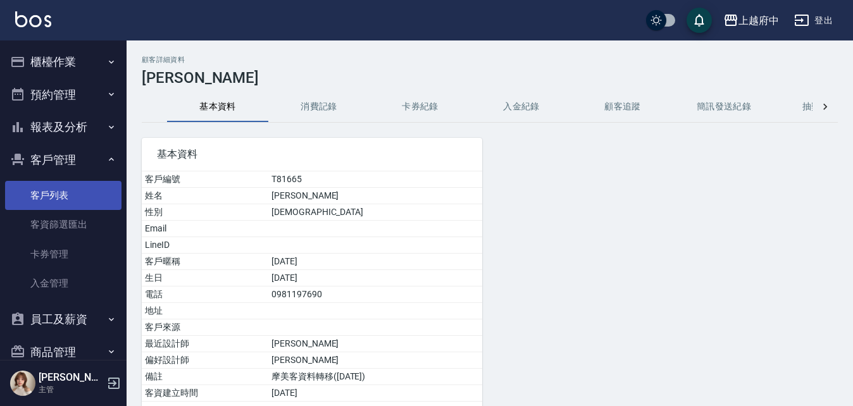
click at [33, 195] on link "客戶列表" at bounding box center [63, 195] width 116 height 29
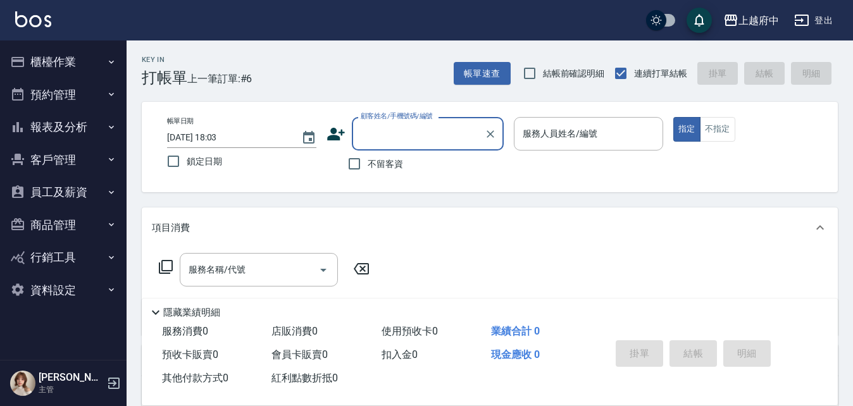
type input "ㄒ"
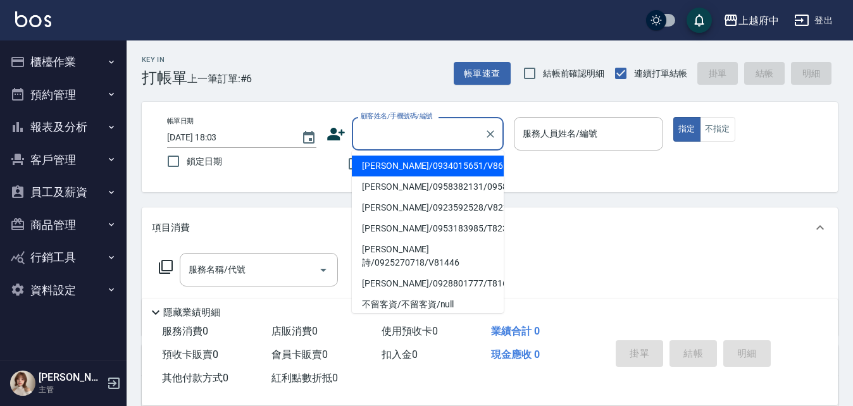
type input "B"
type input "N"
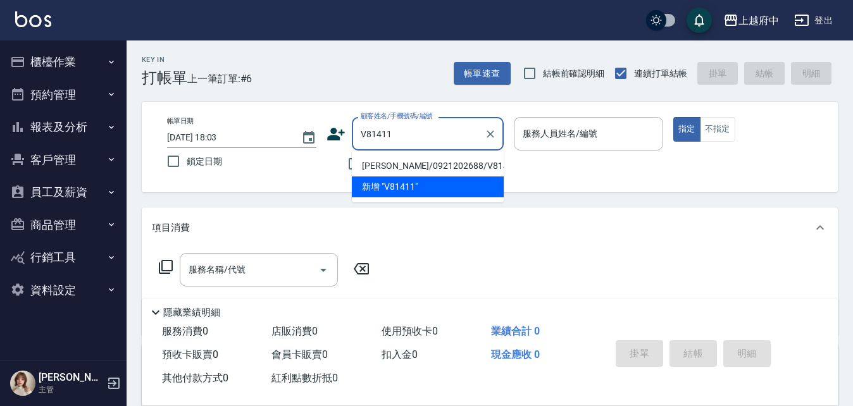
click at [400, 165] on li "蔡蕙如/0921202688/V81411" at bounding box center [428, 166] width 152 height 21
type input "蔡蕙如/0921202688/V81411"
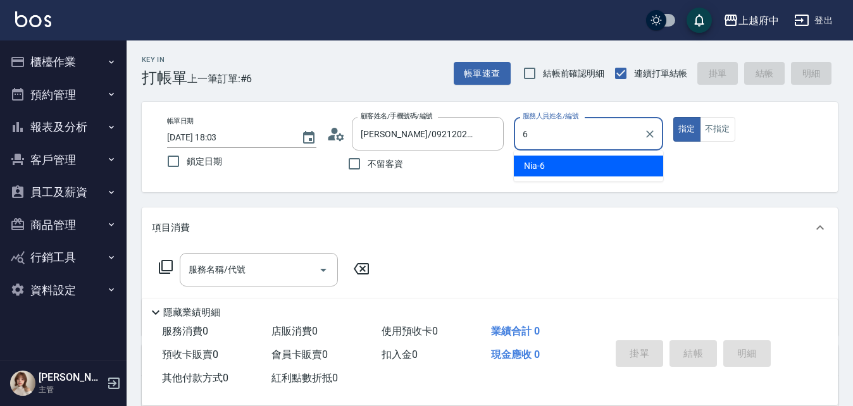
type input "Nia-6"
type button "true"
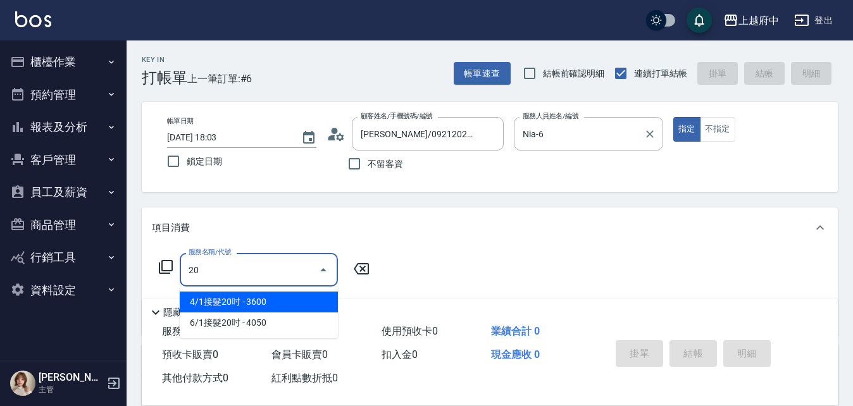
type input "4/1接髮20吋(55555)"
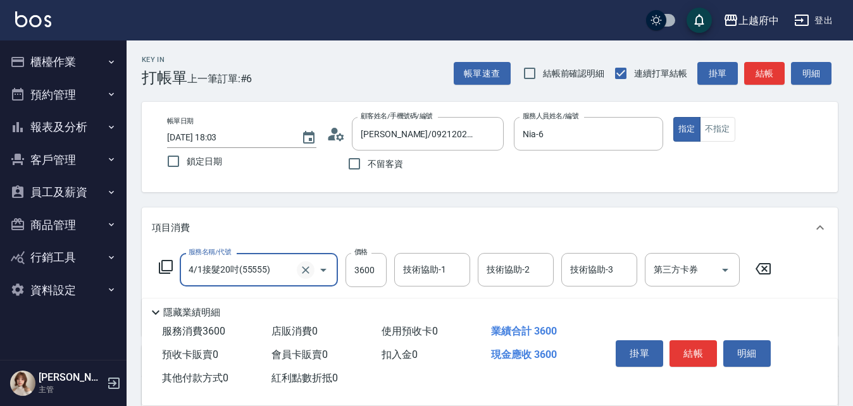
click at [306, 266] on icon "Clear" at bounding box center [305, 270] width 13 height 13
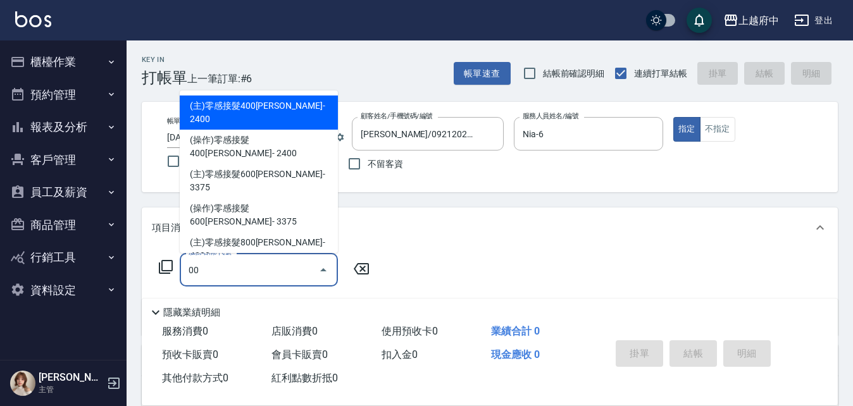
type input "0"
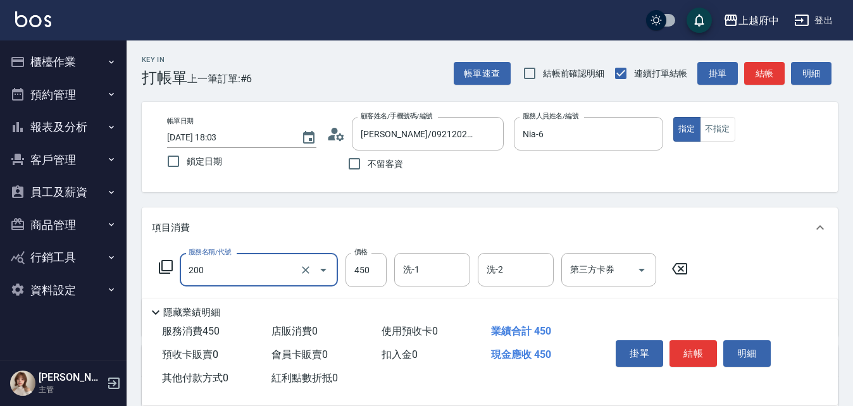
type input "有機洗髮(200)"
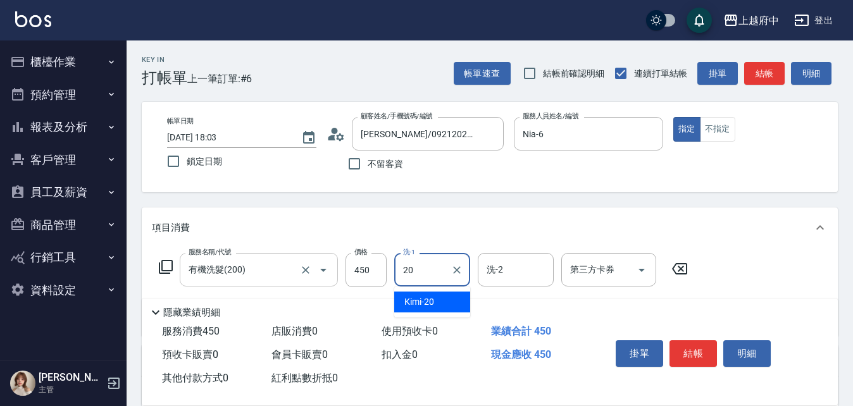
type input "Kimi-20"
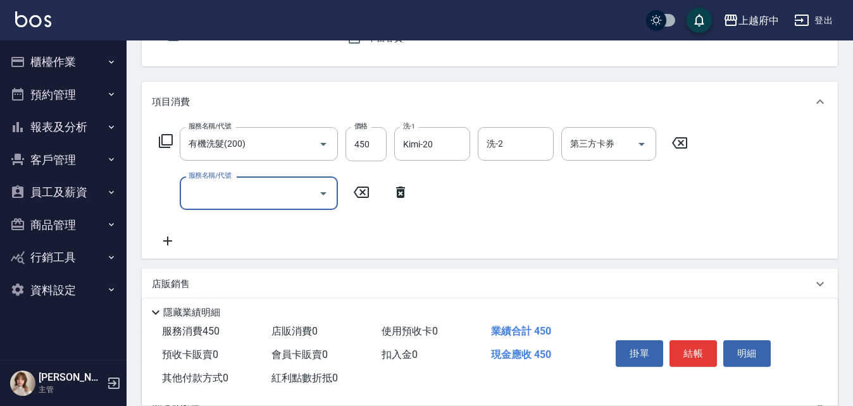
scroll to position [127, 0]
type input "3"
type input "造型/修劉海(100)"
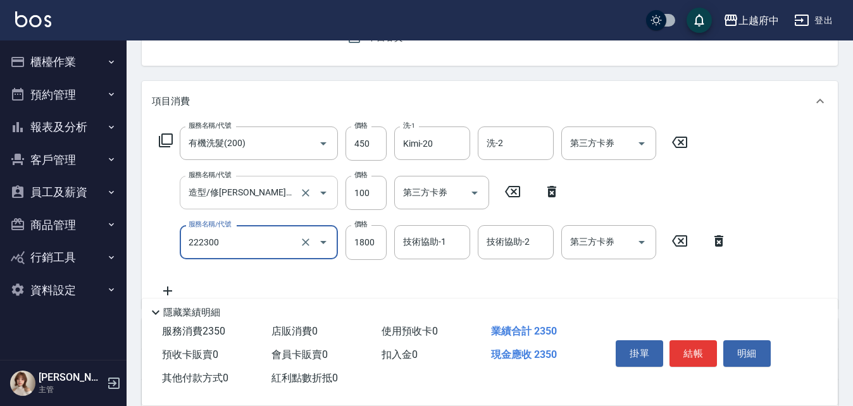
type input "結構三段式(222300)"
type input "1840"
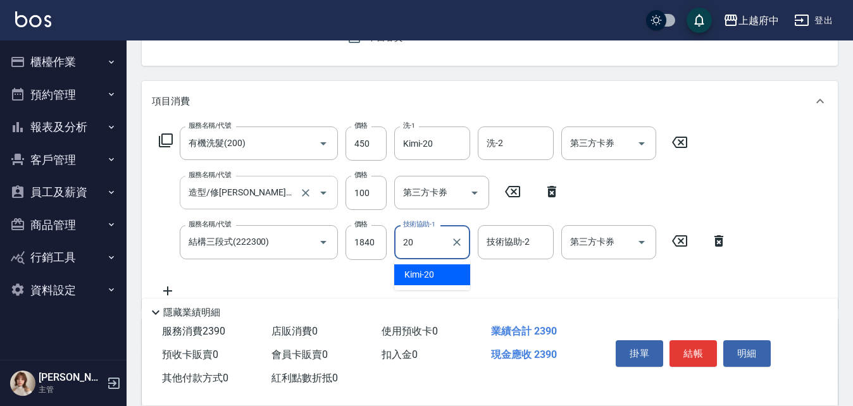
type input "Kimi-20"
click at [402, 280] on div "服務名稱/代號 有機洗髮(200) 服務名稱/代號 價格 450 價格 洗-1 Kimi-20 洗-1 洗-2 洗-2 第三方卡券 第三方卡券 服務名稱/代號…" at bounding box center [443, 212] width 583 height 171
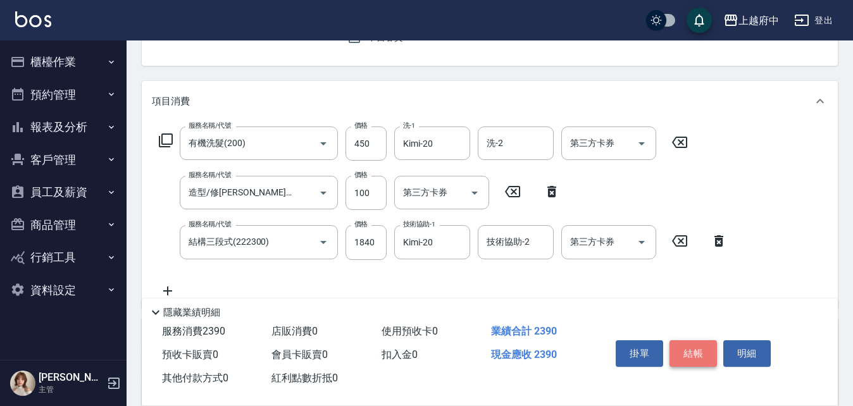
click at [697, 351] on button "結帳" at bounding box center [692, 353] width 47 height 27
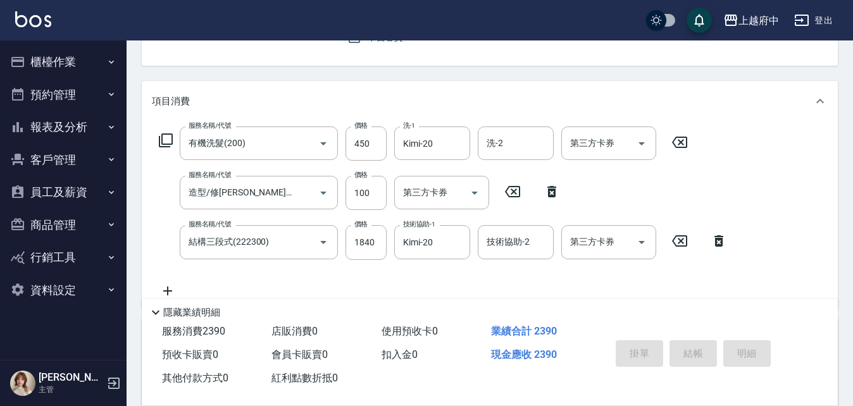
type input "2025/08/10 18:04"
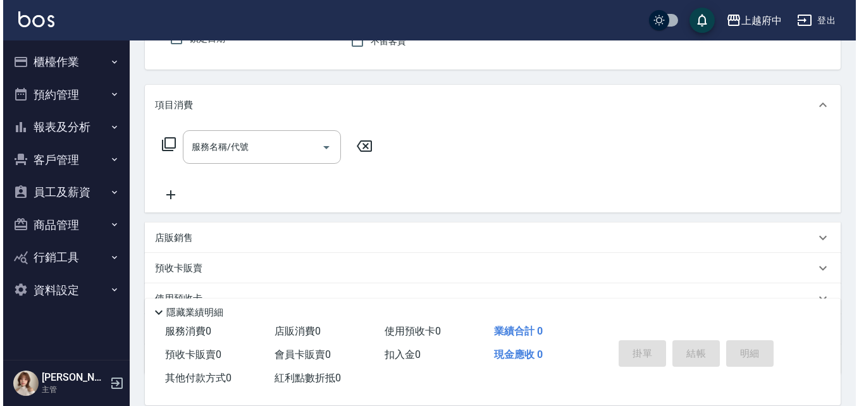
scroll to position [0, 0]
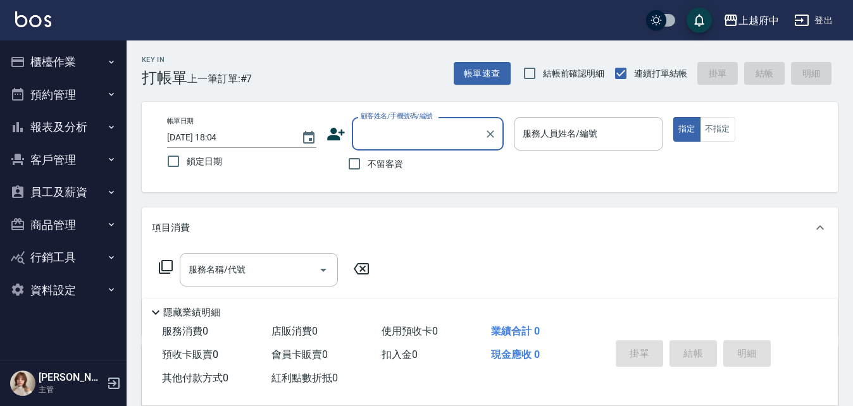
click at [344, 134] on icon at bounding box center [335, 134] width 19 height 19
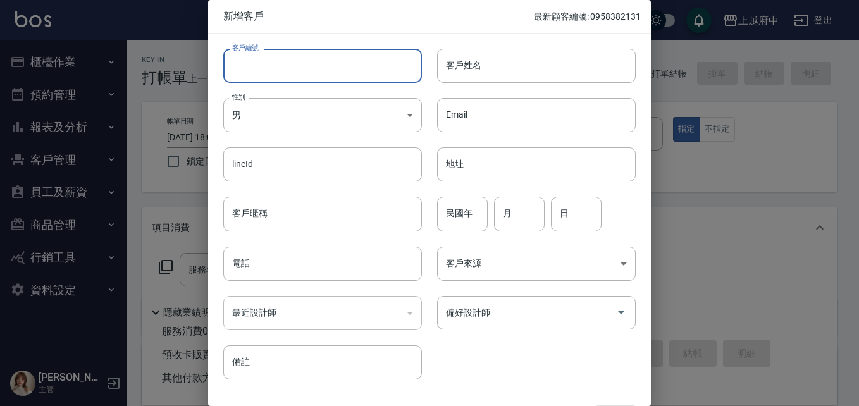
click at [262, 70] on input "客戶編號" at bounding box center [322, 66] width 199 height 34
type input "0908189617"
click at [330, 117] on body "上越府中 登出 櫃檯作業 打帳單 帳單列表 掛單列表 營業儀表板 現金收支登錄 材料自購登錄 每日結帳 排班表 現場電腦打卡 預約管理 預約管理 單日預約紀錄…" at bounding box center [429, 309] width 859 height 619
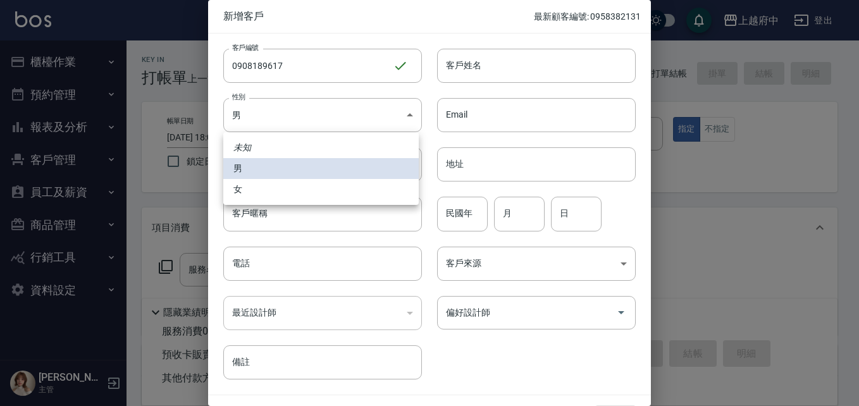
click at [245, 187] on li "女" at bounding box center [321, 189] width 196 height 21
type input "FEMALE"
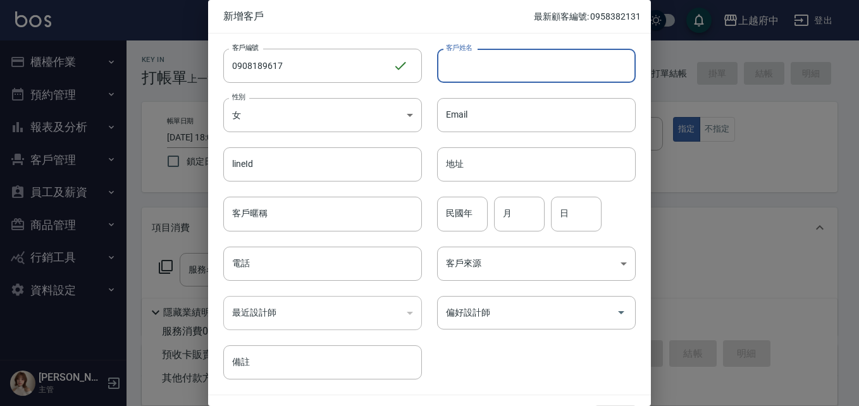
click at [485, 73] on input "客戶姓名" at bounding box center [536, 66] width 199 height 34
type input "H"
type input "節"
type input "寸婕柔"
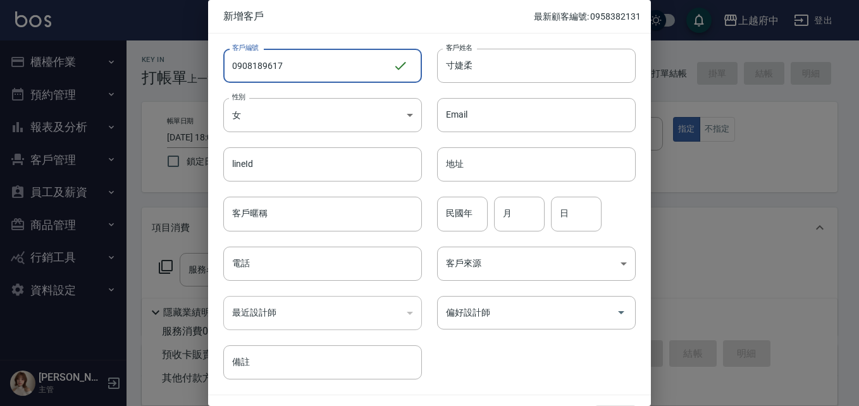
drag, startPoint x: 294, startPoint y: 68, endPoint x: 221, endPoint y: 58, distance: 74.1
click at [221, 58] on div "客戶編號 0908189617 ​ 客戶編號" at bounding box center [315, 58] width 214 height 49
click at [251, 258] on input "電話" at bounding box center [322, 264] width 199 height 34
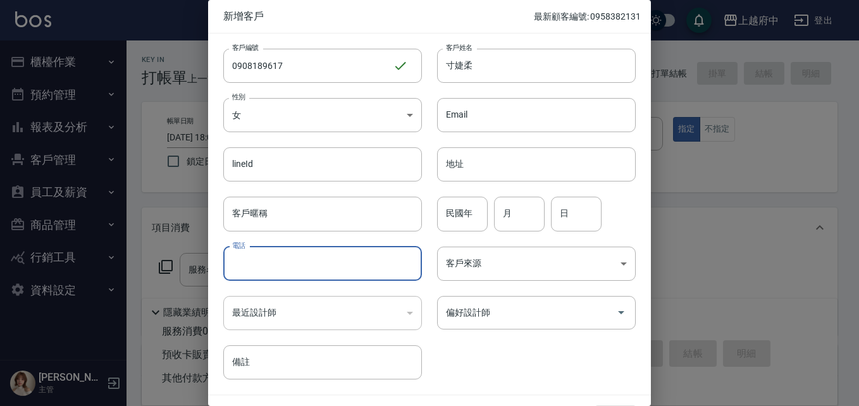
paste input "0908189617"
type input "0908189617"
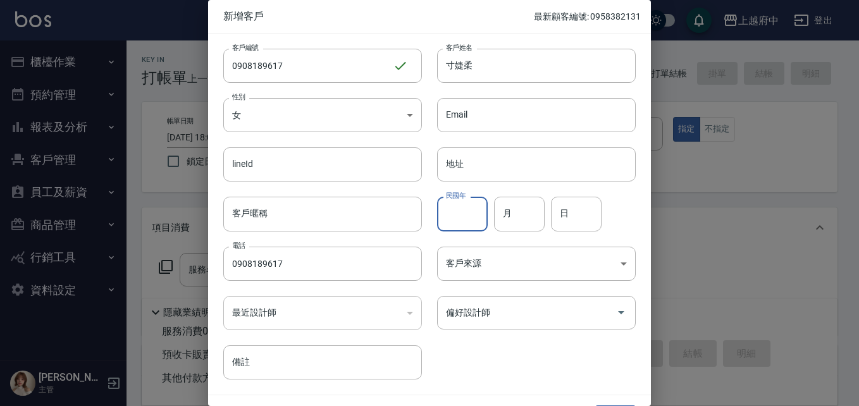
click at [457, 214] on input "民國年" at bounding box center [462, 214] width 51 height 34
type input "93"
type input "6"
type input "17"
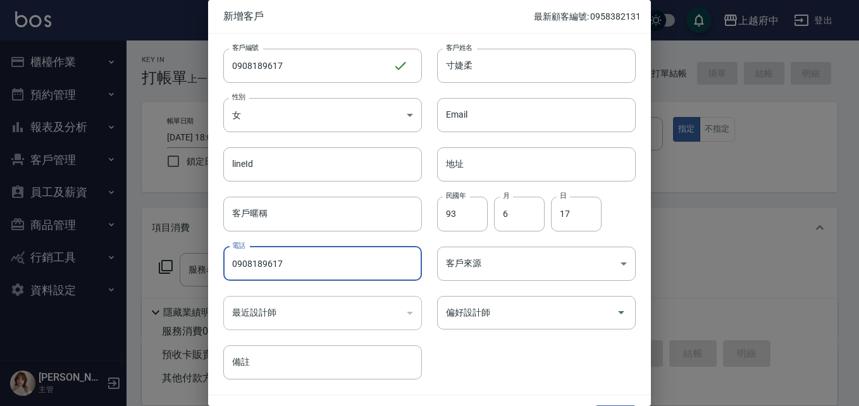
click at [497, 359] on div "客戶編號 0908189617 ​ 客戶編號 客戶姓名 寸婕柔 客戶姓名 性別 女 FEMALE 性別 Email Email lineId lineId 地…" at bounding box center [422, 207] width 428 height 346
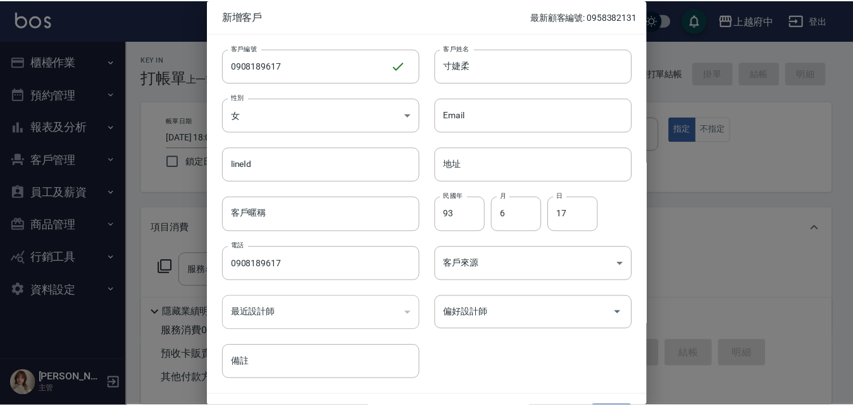
scroll to position [32, 0]
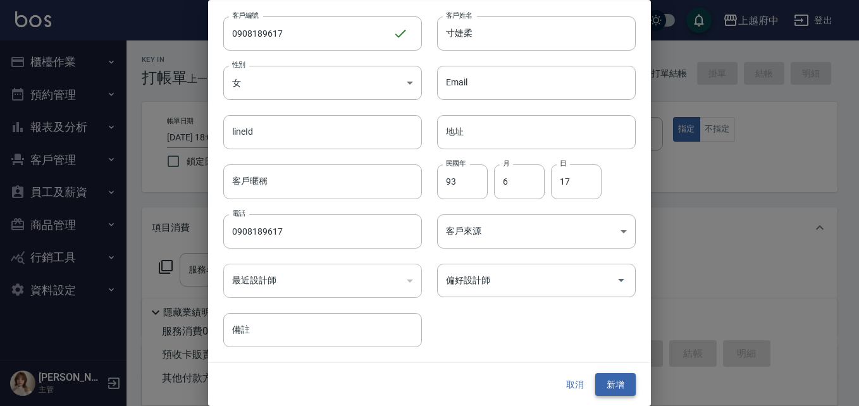
click at [611, 381] on button "新增" at bounding box center [615, 384] width 40 height 23
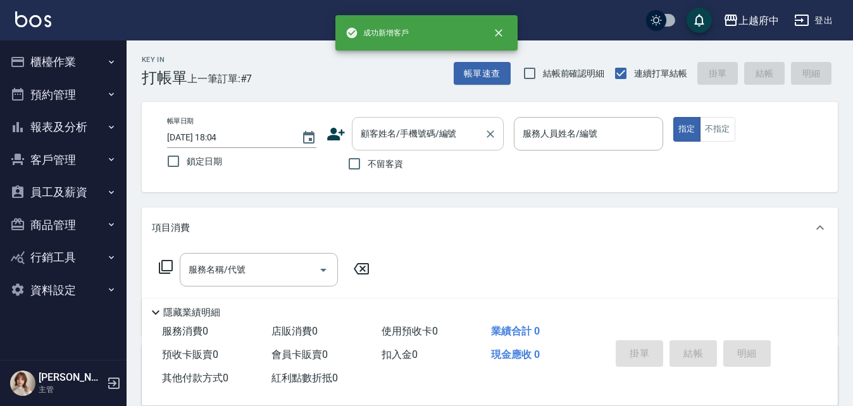
click at [423, 137] on input "顧客姓名/手機號碼/編號" at bounding box center [417, 134] width 121 height 22
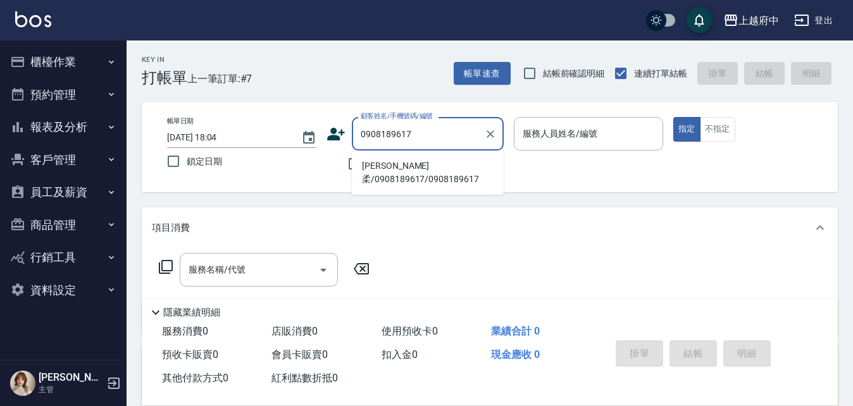
click at [353, 176] on li "寸婕柔/0908189617/0908189617" at bounding box center [428, 173] width 152 height 34
type input "寸婕柔/0908189617/0908189617"
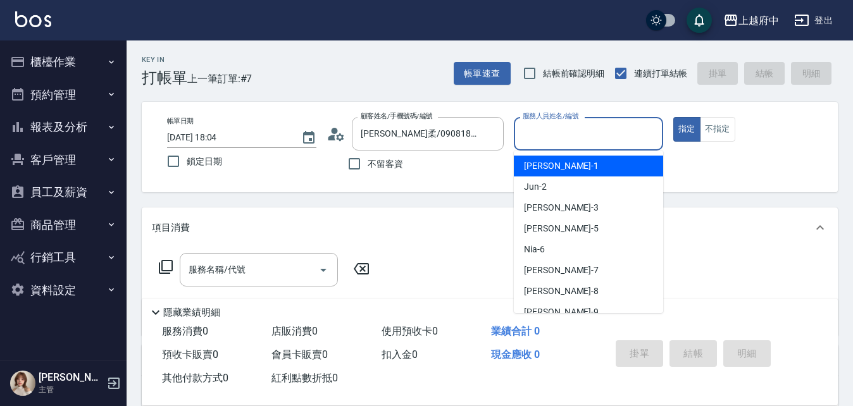
click at [552, 141] on input "服務人員姓名/編號" at bounding box center [588, 134] width 138 height 22
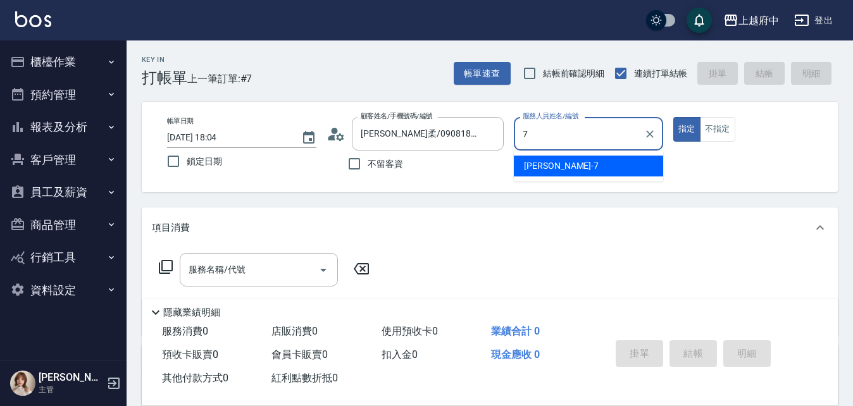
type input "Fanny-7"
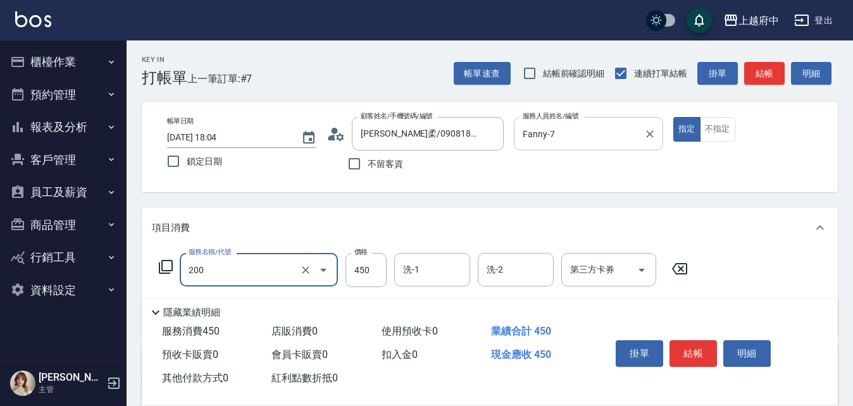
type input "有機洗髮(200)"
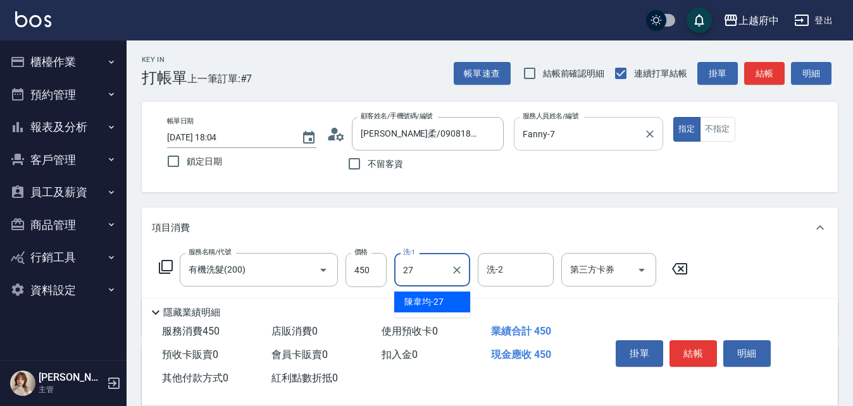
type input "陳韋均-27"
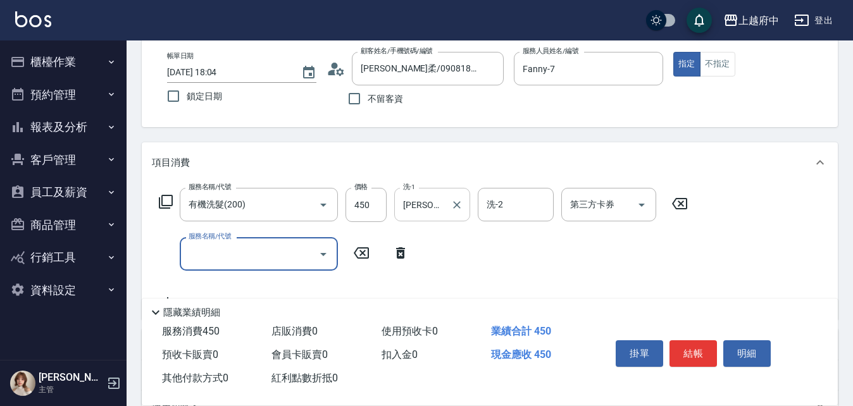
scroll to position [127, 0]
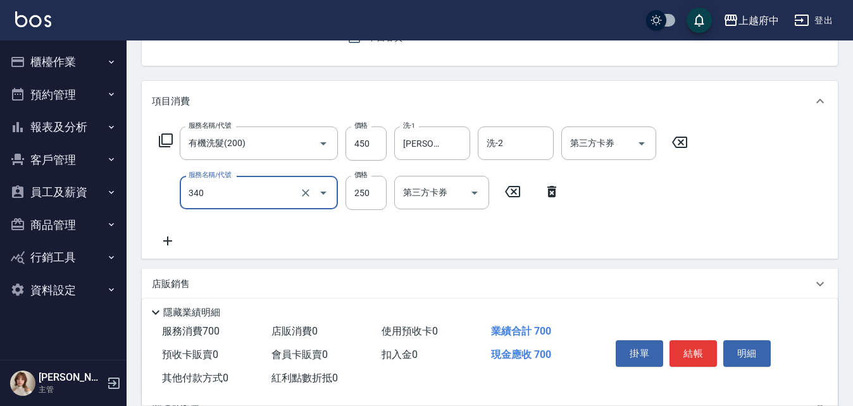
type input "剪髮(340)"
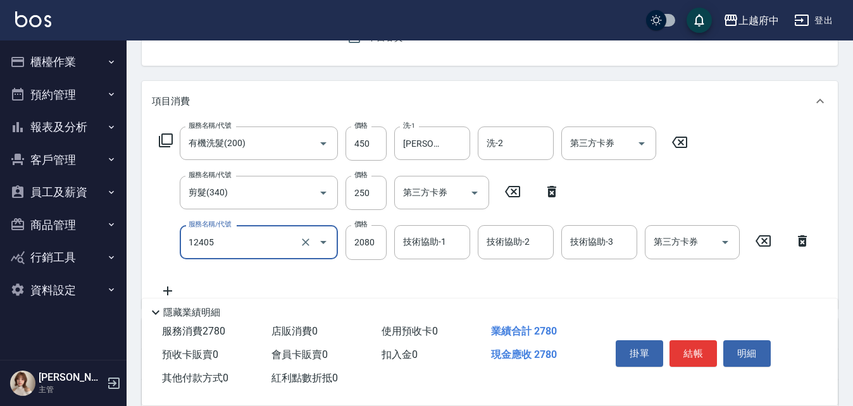
type input "染髮L(12405)"
type input "1200"
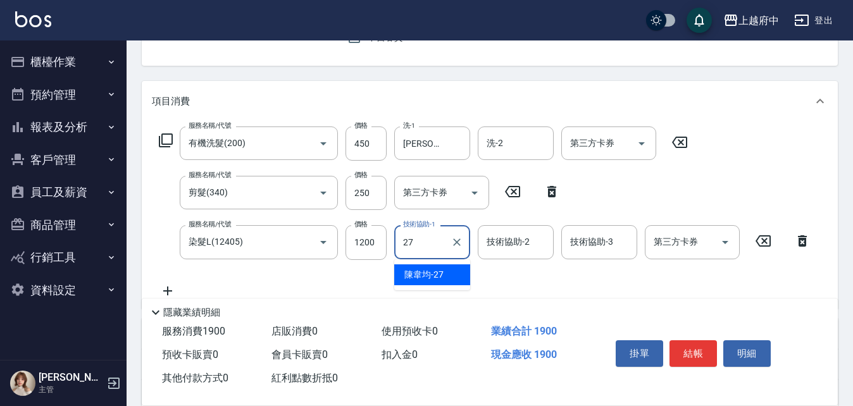
type input "陳韋均-27"
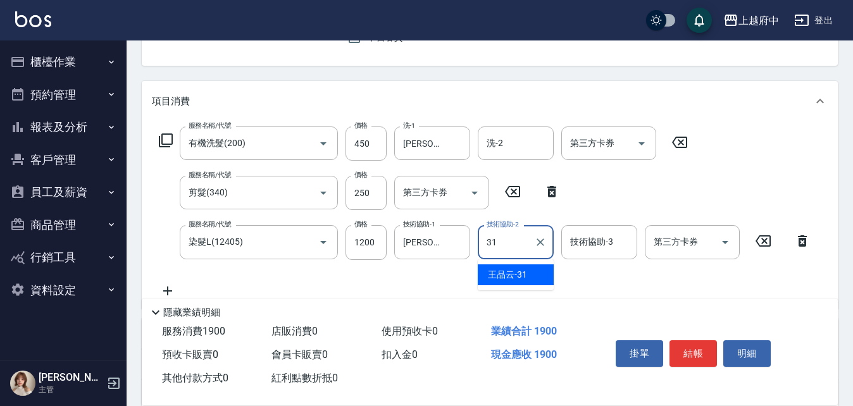
type input "王品云-31"
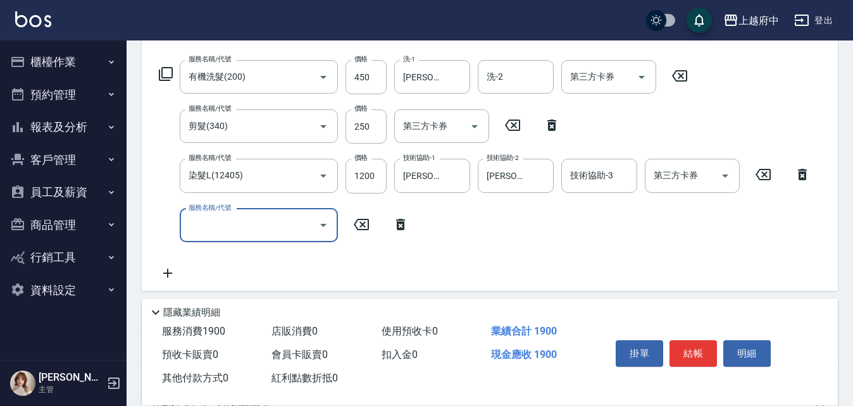
scroll to position [253, 0]
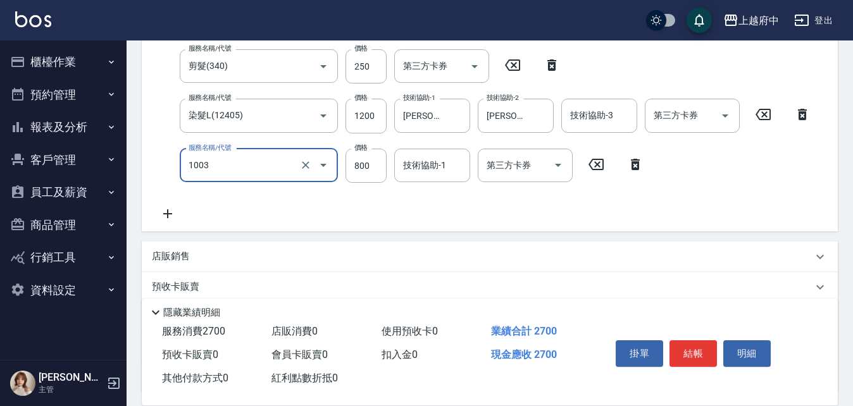
type input "+升級結構染 (含隔離)(1003)"
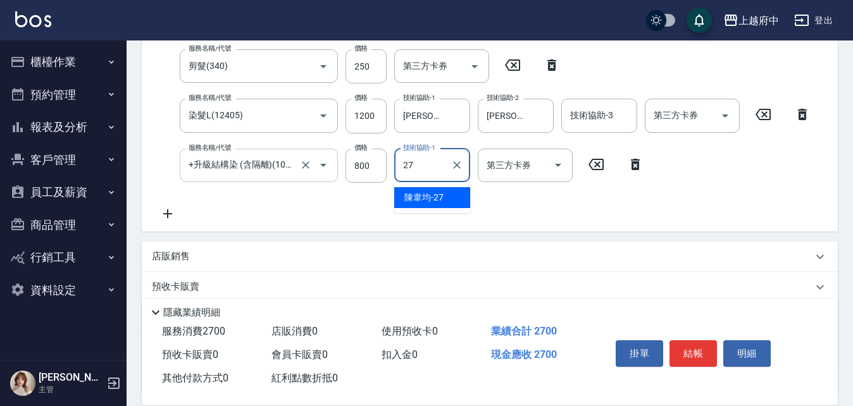
type input "陳韋均-27"
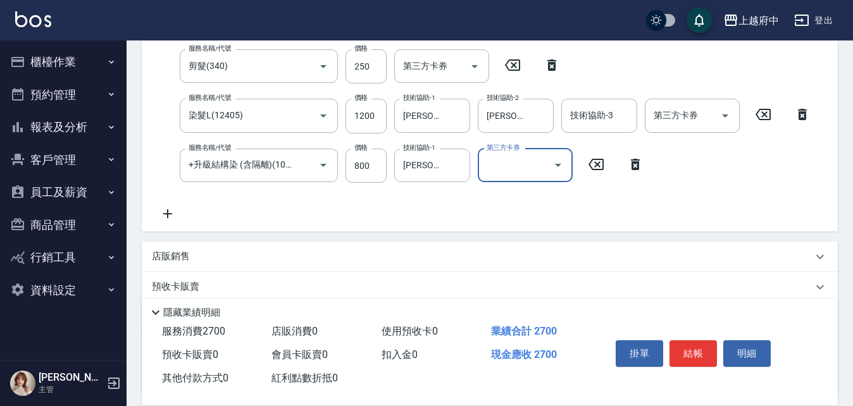
click at [357, 209] on div "服務名稱/代號 有機洗髮(200) 服務名稱/代號 價格 450 價格 洗-1 陳韋均-27 洗-1 洗-2 洗-2 第三方卡券 第三方卡券 服務名稱/代號 …" at bounding box center [485, 110] width 666 height 221
click at [684, 344] on button "結帳" at bounding box center [692, 353] width 47 height 27
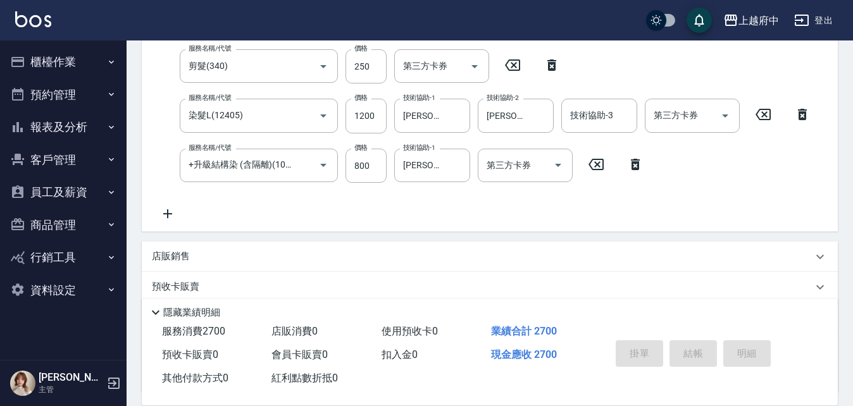
type input "2025/08/10 18:11"
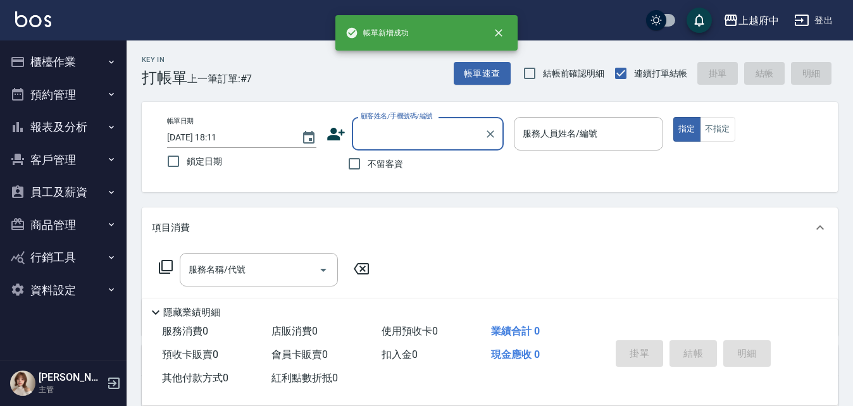
scroll to position [0, 0]
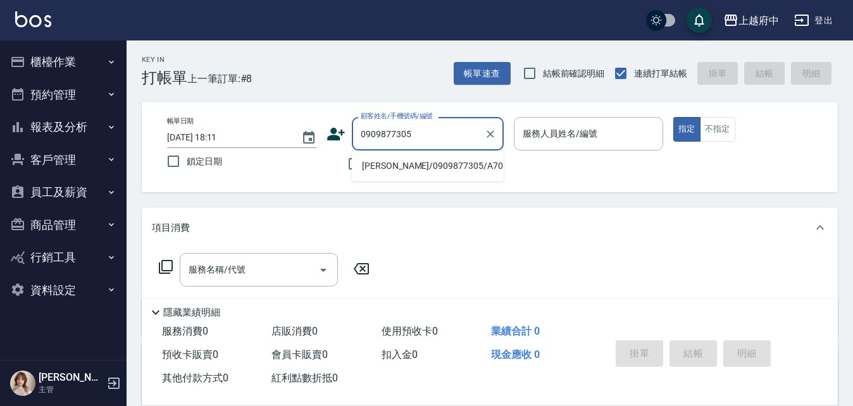
click at [427, 161] on li "葉承翰/0909877305/A70558" at bounding box center [428, 166] width 152 height 21
type input "葉承翰/0909877305/A70558"
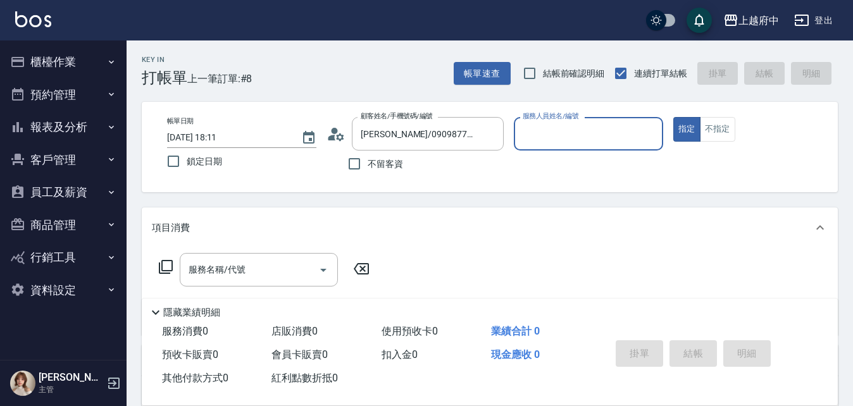
type input "Fanny-7"
click at [673, 117] on button "指定" at bounding box center [686, 129] width 27 height 25
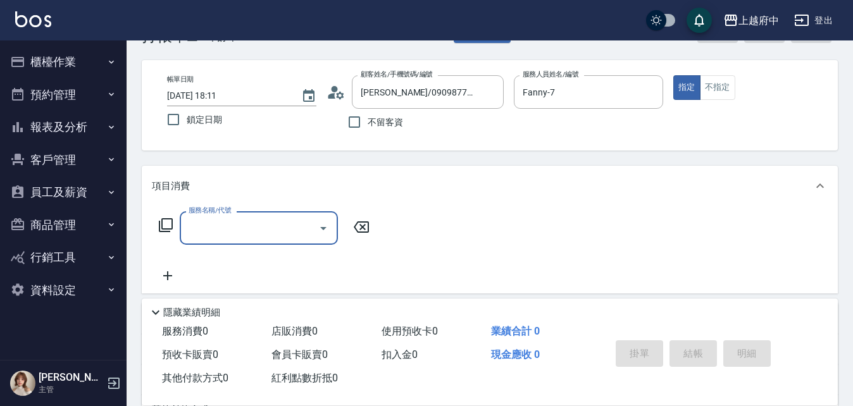
scroll to position [63, 0]
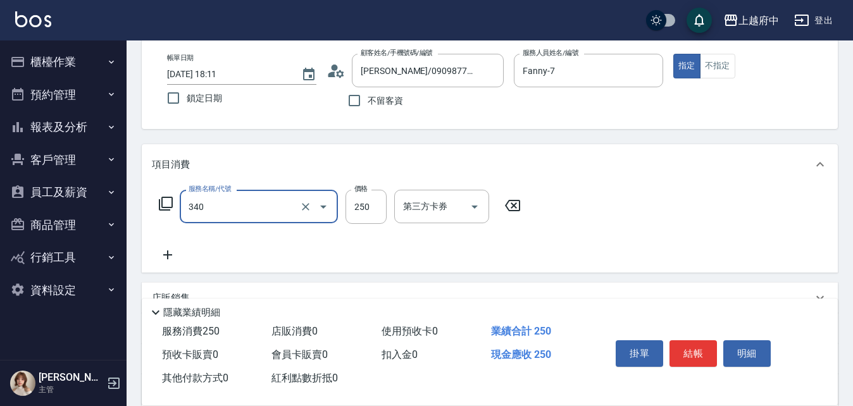
type input "剪髮(340)"
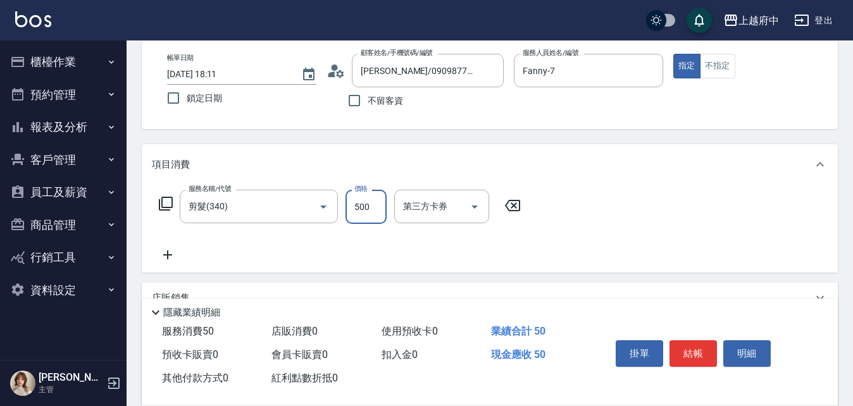
type input "500"
click at [593, 260] on div "服務名稱/代號 剪髮(340) 服務名稱/代號 價格 500 價格 第三方卡券 第三方卡券" at bounding box center [490, 229] width 696 height 88
click at [685, 342] on button "結帳" at bounding box center [692, 353] width 47 height 27
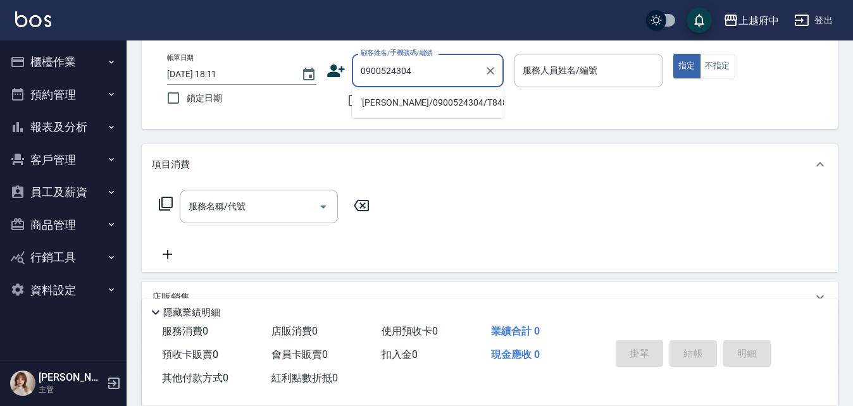
click at [435, 101] on li "簡沛鈴/0900524304/T84866" at bounding box center [428, 102] width 152 height 21
type input "簡沛鈴/0900524304/T84866"
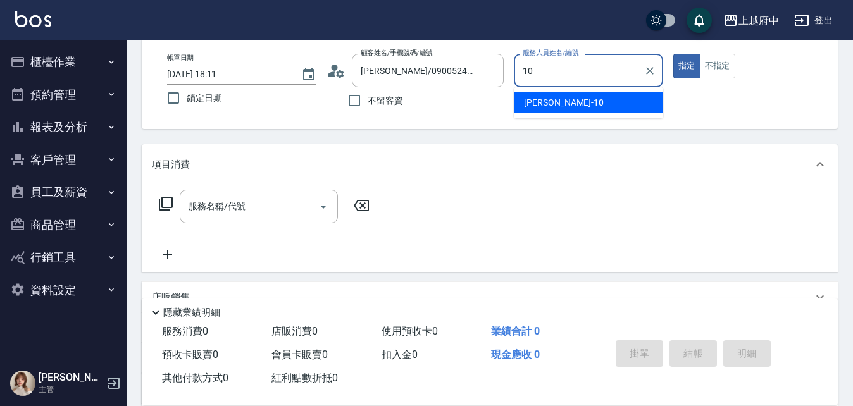
type input "Kevin-10"
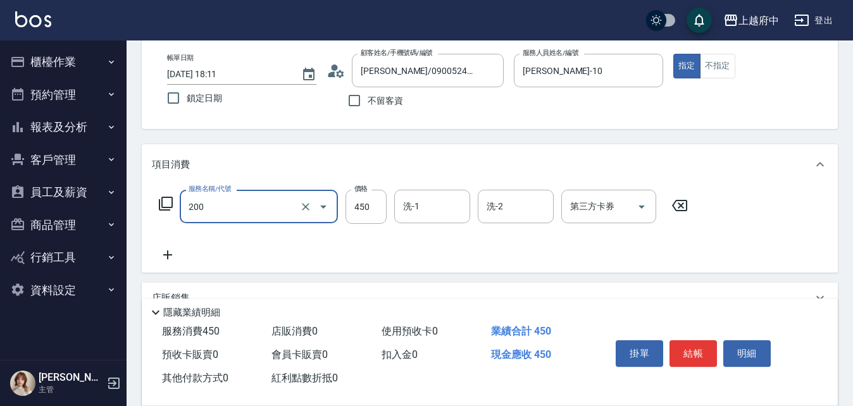
type input "有機洗髮(200)"
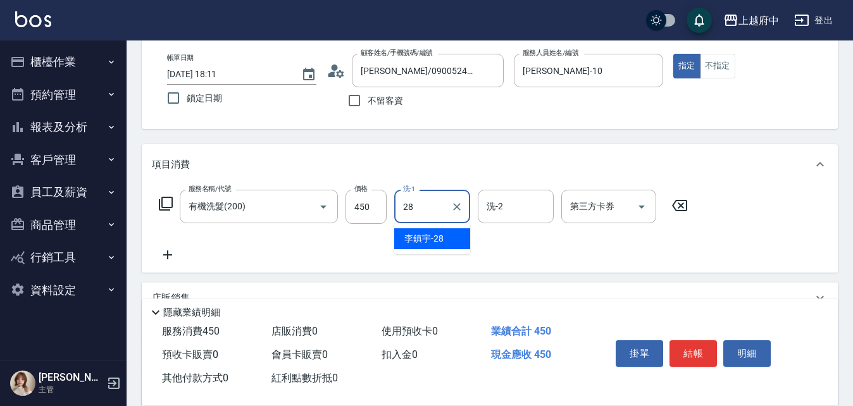
type input "李鎮宇-28"
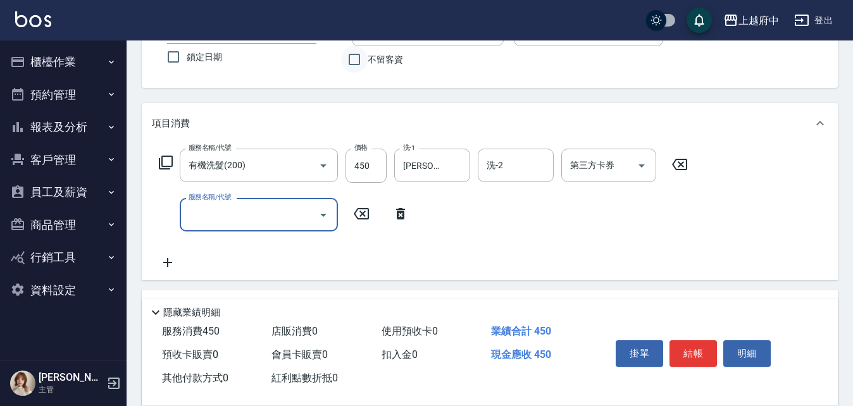
scroll to position [127, 0]
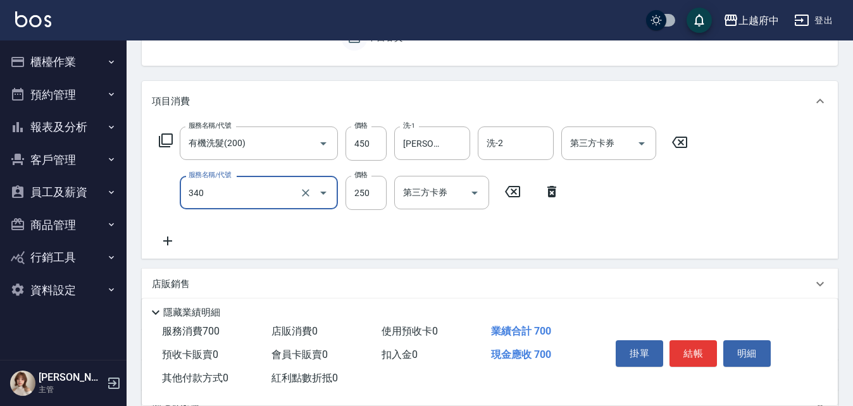
type input "剪髮(340)"
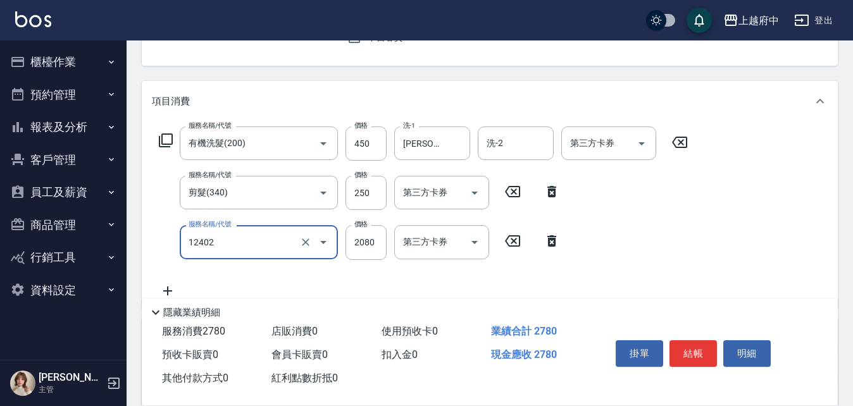
type input "染髮M(12402)"
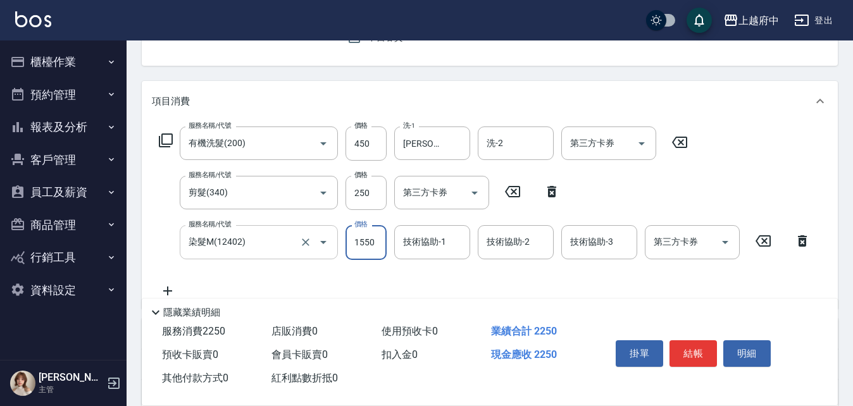
type input "1550"
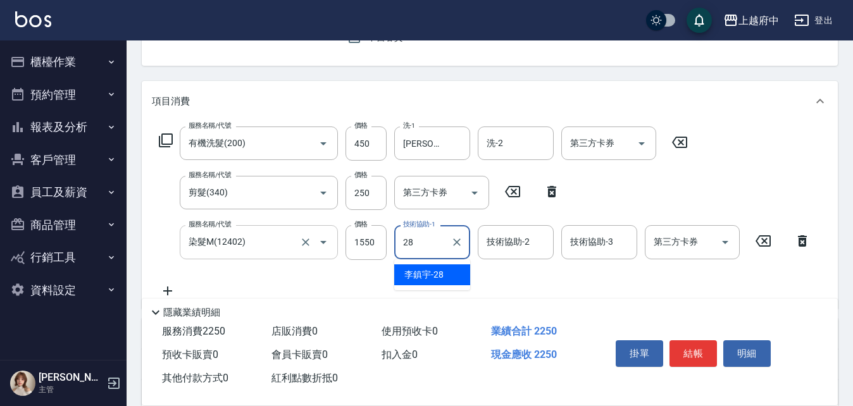
type input "李鎮宇-28"
click at [530, 283] on div "服務名稱/代號 有機洗髮(200) 服務名稱/代號 價格 450 價格 洗-1 李鎮宇-28 洗-1 洗-2 洗-2 第三方卡券 第三方卡券 服務名稱/代號 …" at bounding box center [485, 212] width 666 height 171
click at [543, 291] on div "服務名稱/代號 有機洗髮(200) 服務名稱/代號 價格 450 價格 洗-1 李鎮宇-28 洗-1 洗-2 洗-2 第三方卡券 第三方卡券 服務名稱/代號 …" at bounding box center [485, 212] width 666 height 171
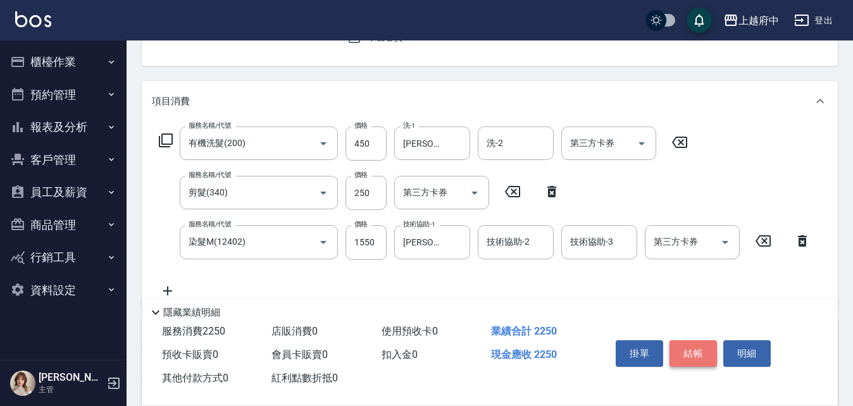
click at [694, 354] on button "結帳" at bounding box center [692, 353] width 47 height 27
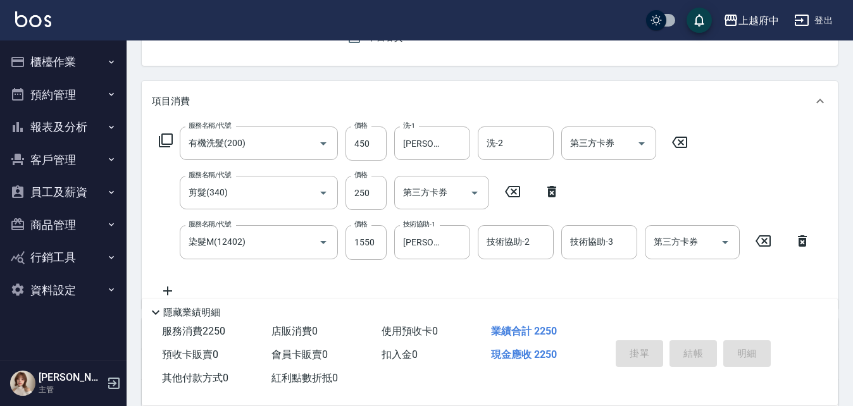
type input "2025/08/10 18:14"
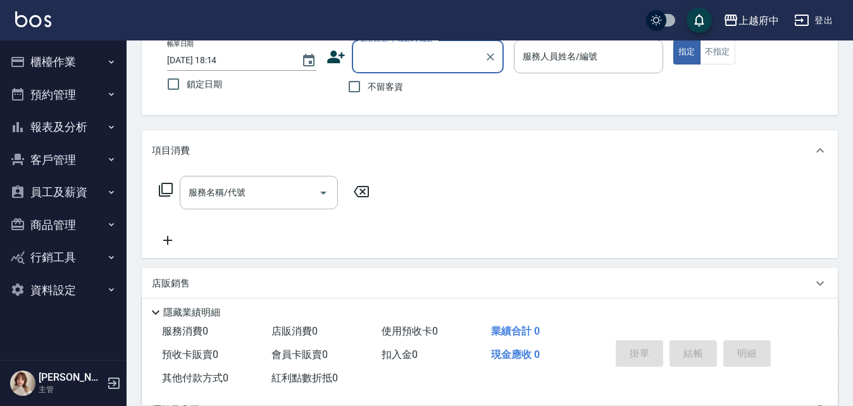
scroll to position [0, 0]
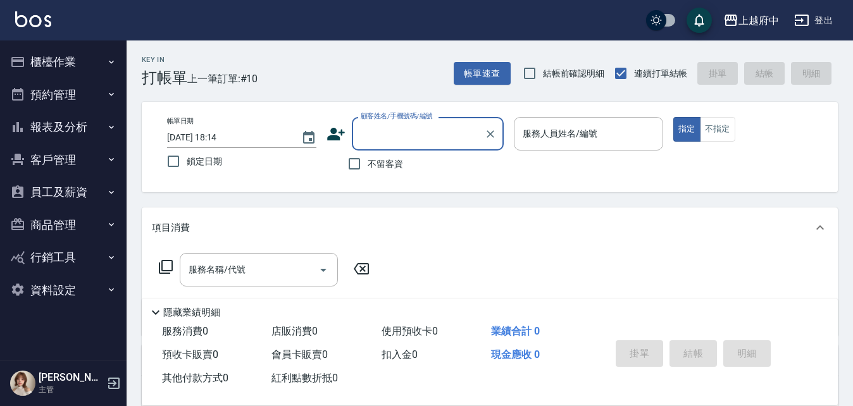
type input "ㄔ"
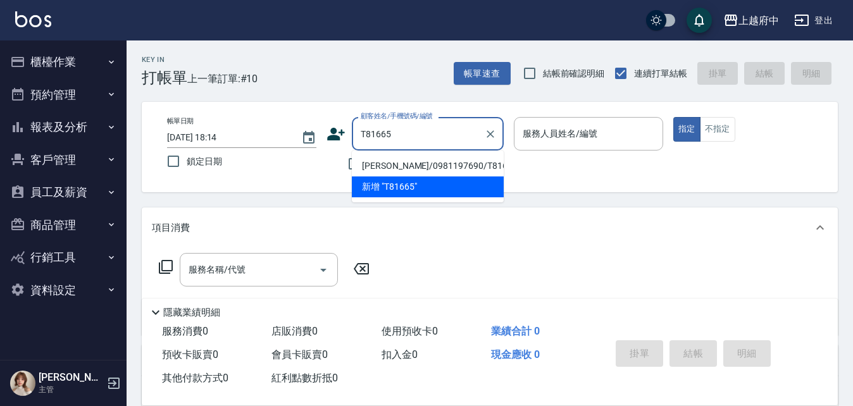
click at [425, 163] on li "許傑/0981197690/T81665" at bounding box center [428, 166] width 152 height 21
type input "許傑/0981197690/T81665"
type input "Gary-5"
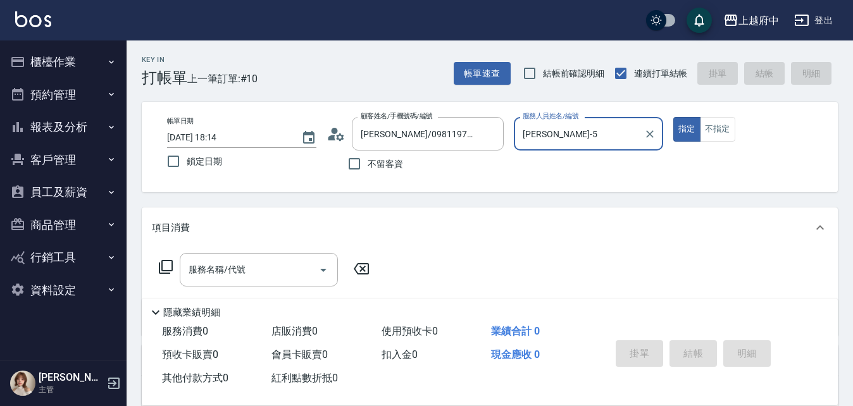
click at [673, 117] on button "指定" at bounding box center [686, 129] width 27 height 25
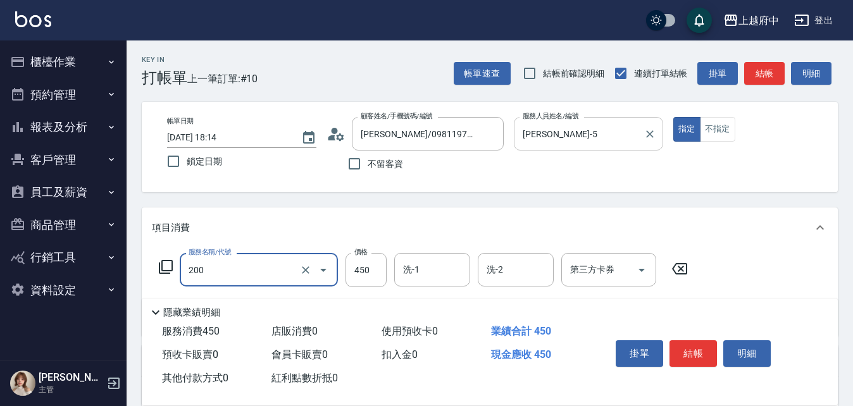
type input "有機洗髮(200)"
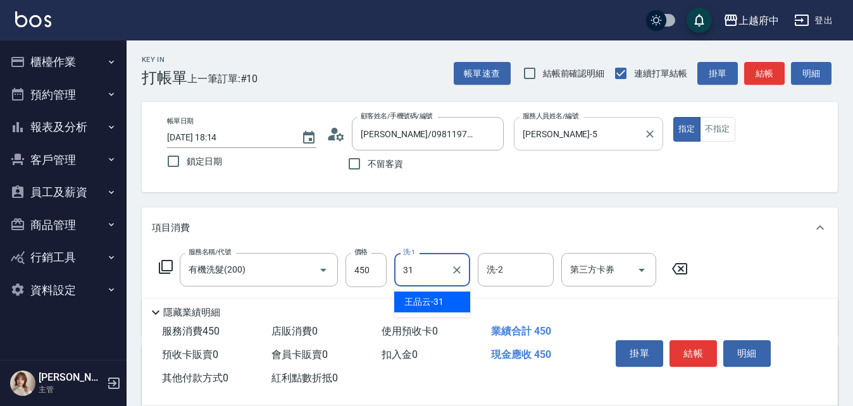
type input "王品云-31"
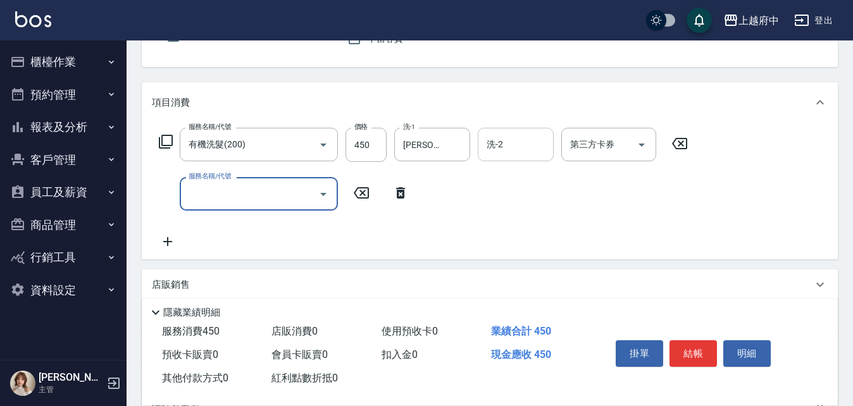
scroll to position [127, 0]
type input "剪髮(340)"
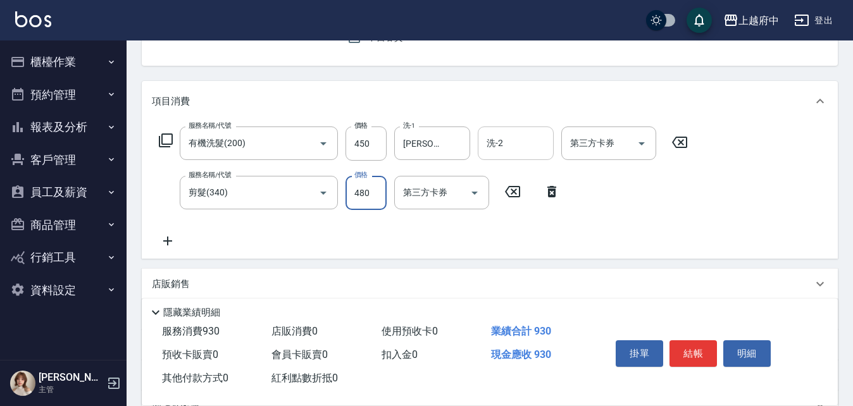
type input "480"
click at [498, 228] on div "服務名稱/代號 有機洗髮(200) 服務名稱/代號 價格 450 價格 洗-1 王品云-31 洗-1 洗-2 洗-2 第三方卡券 第三方卡券 服務名稱/代號 …" at bounding box center [424, 188] width 544 height 122
click at [689, 352] on button "結帳" at bounding box center [692, 353] width 47 height 27
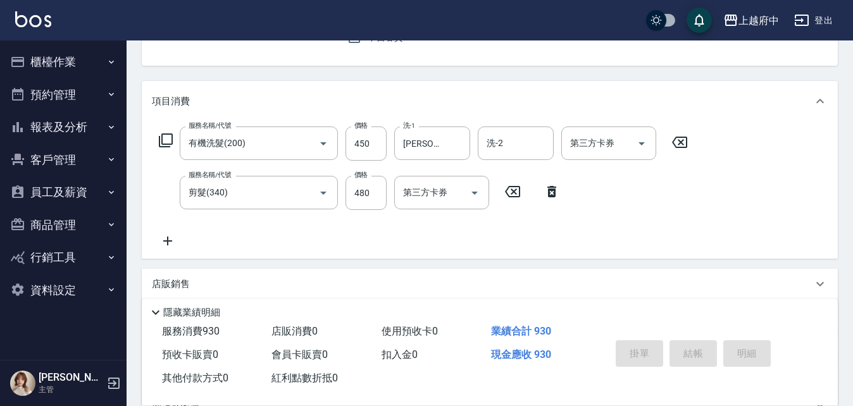
type input "2025/08/10 18:15"
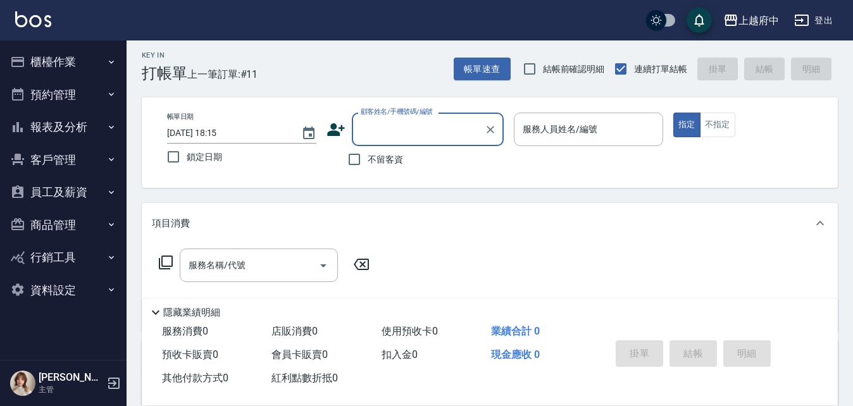
scroll to position [0, 0]
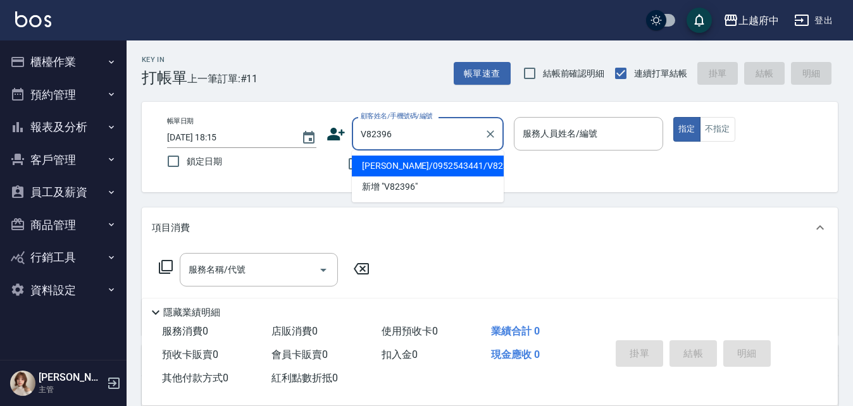
click at [398, 163] on li "張哲維/0952543441/V82396" at bounding box center [428, 166] width 152 height 21
type input "張哲維/0952543441/V82396"
type input "黎黎-3"
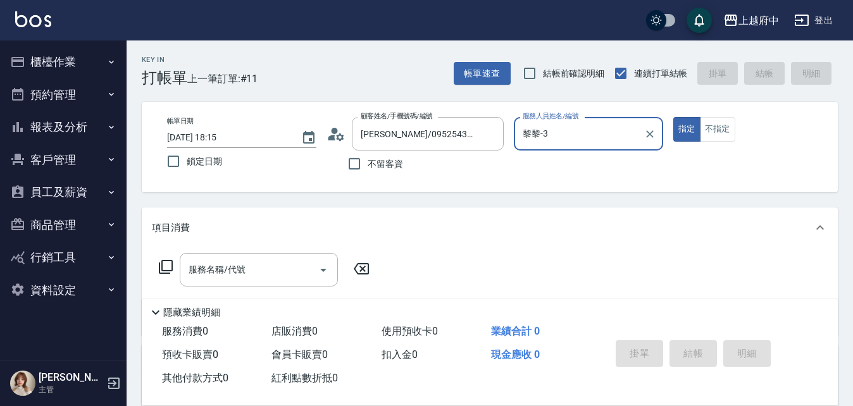
click at [673, 117] on button "指定" at bounding box center [686, 129] width 27 height 25
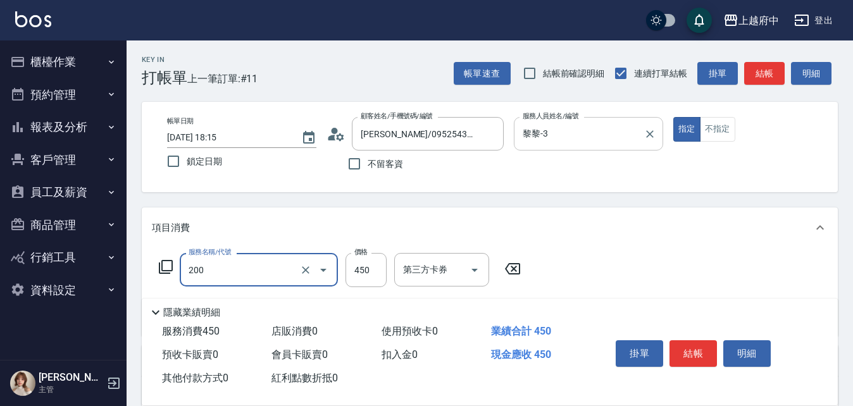
type input "有機洗髮(200)"
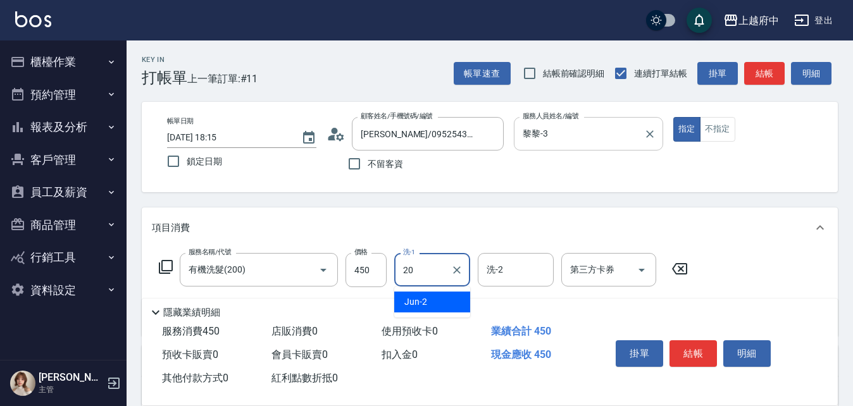
type input "Kimi-20"
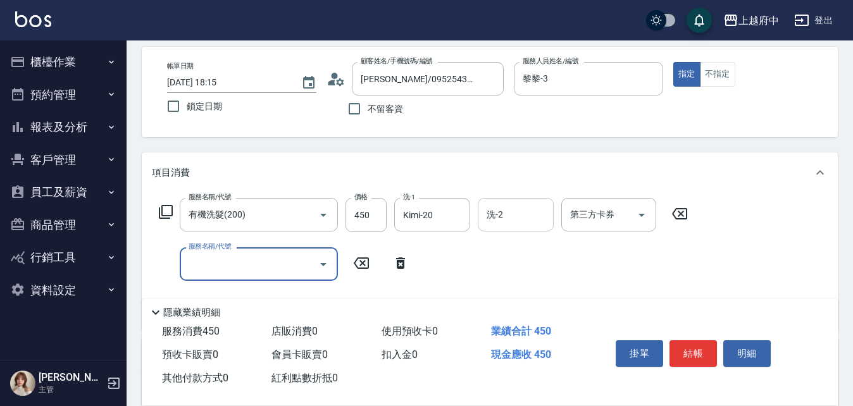
scroll to position [127, 0]
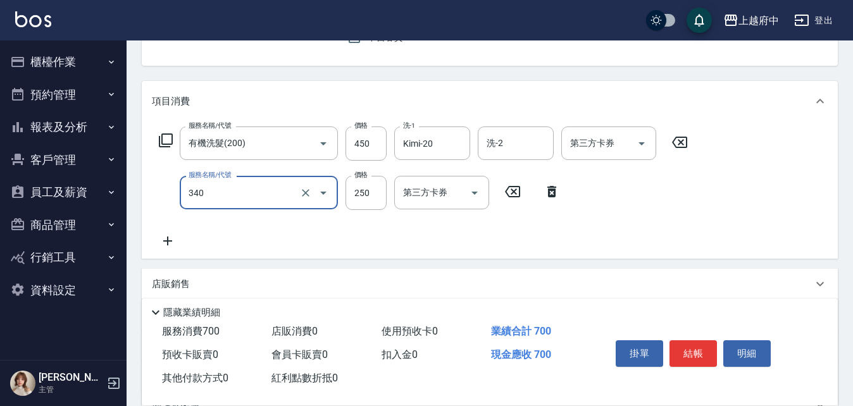
type input "剪髮(340)"
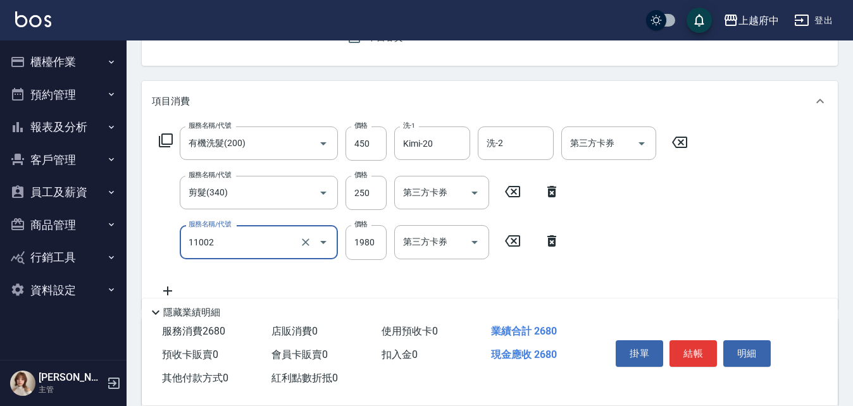
type input "染髮S(11002)"
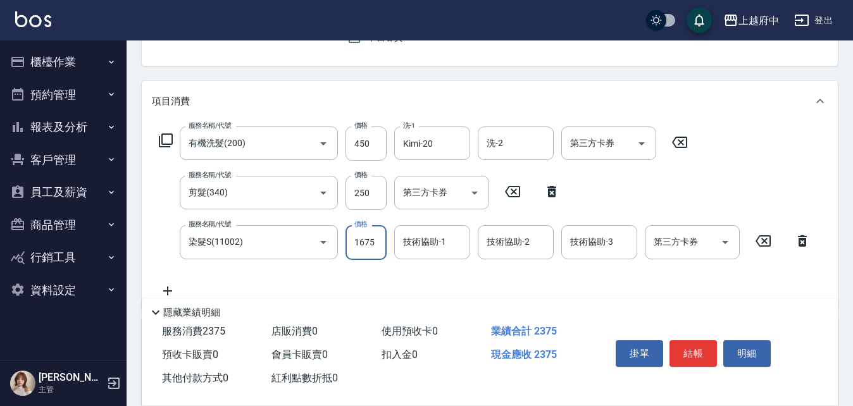
type input "1675"
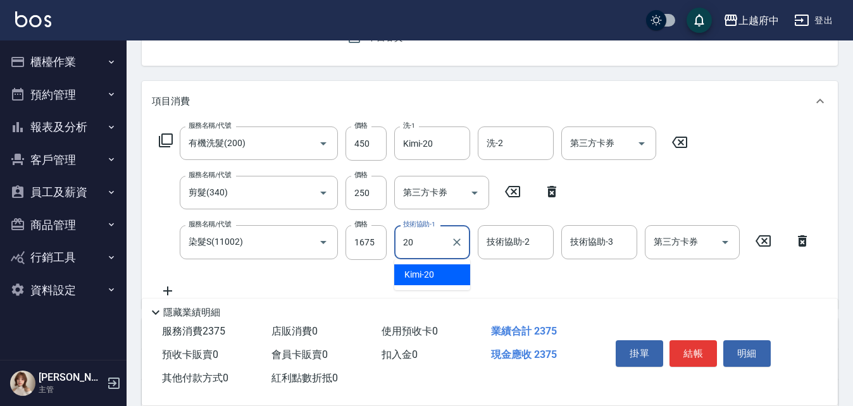
type input "Kimi-20"
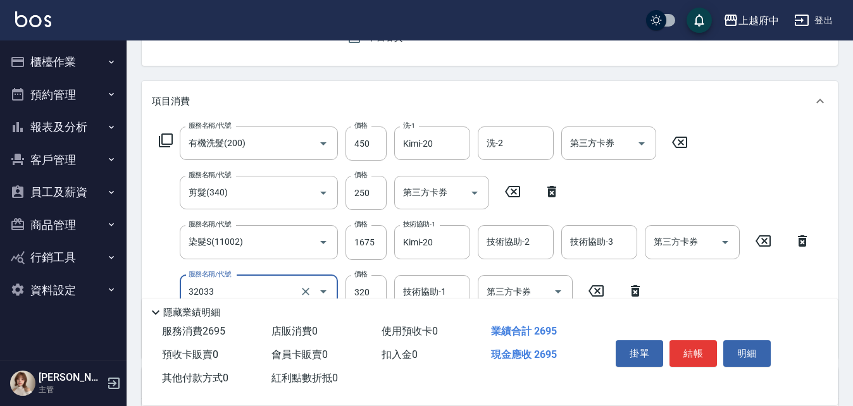
type input "頭皮隔離液(32033)"
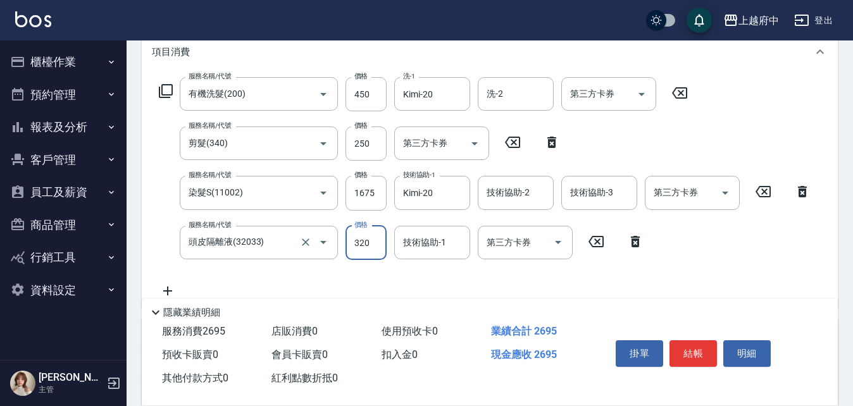
scroll to position [253, 0]
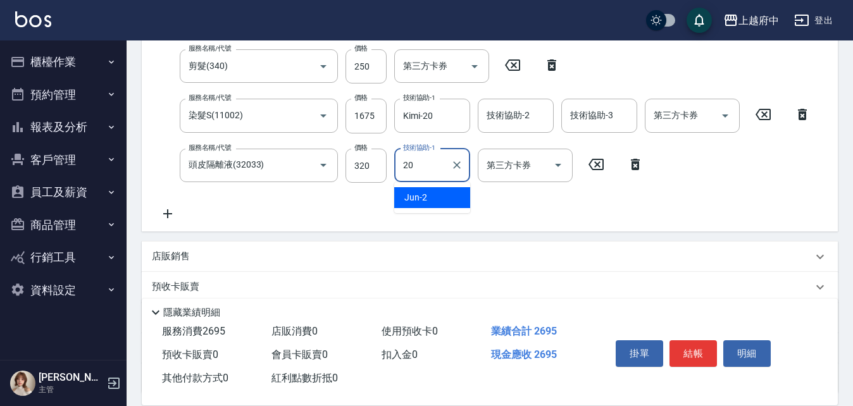
type input "Kimi-20"
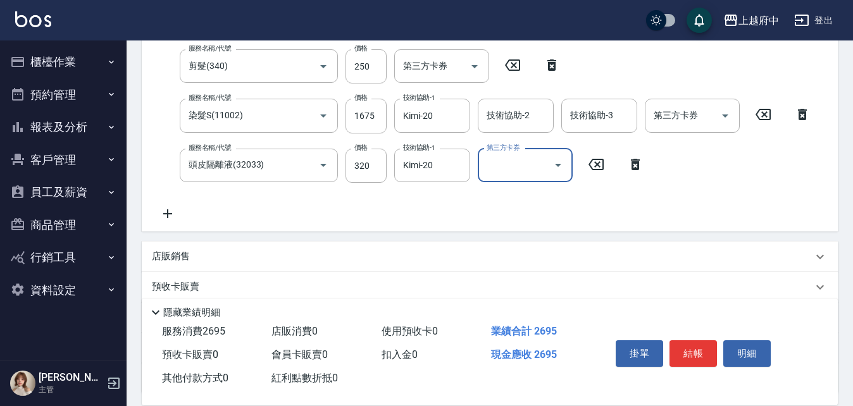
click at [375, 218] on div "服務名稱/代號 有機洗髮(200) 服務名稱/代號 價格 450 價格 洗-1 Kimi-20 洗-1 洗-2 洗-2 第三方卡券 第三方卡券 服務名稱/代號…" at bounding box center [485, 110] width 666 height 221
click at [695, 344] on button "結帳" at bounding box center [692, 353] width 47 height 27
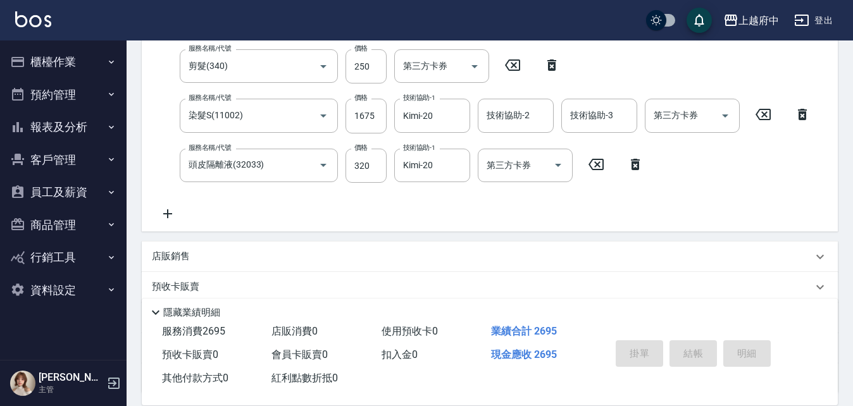
type input "2025/08/10 18:16"
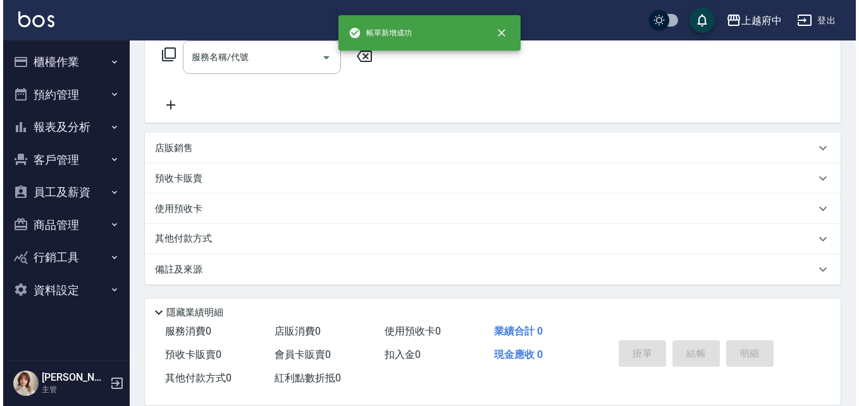
scroll to position [0, 0]
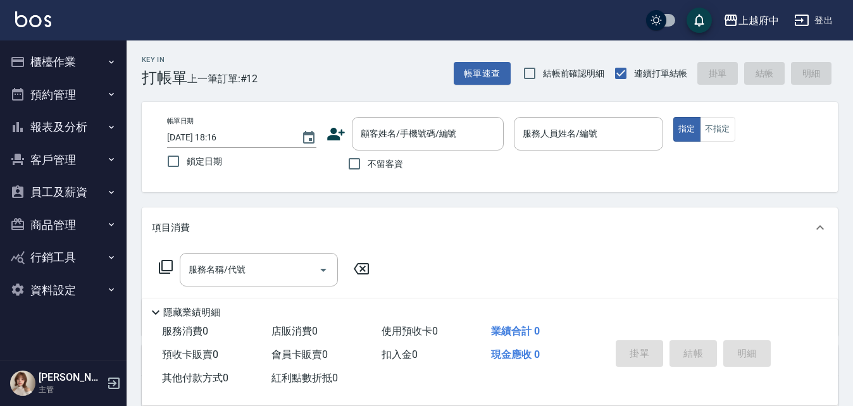
click at [336, 128] on icon at bounding box center [335, 134] width 19 height 19
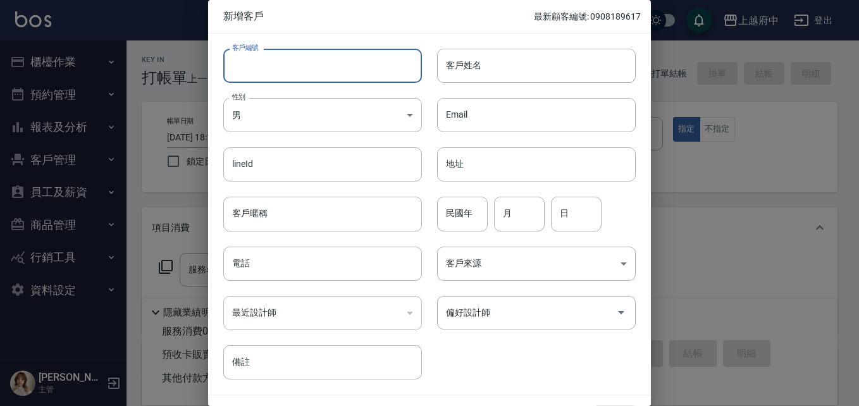
click at [278, 66] on input "客戶編號" at bounding box center [322, 66] width 199 height 34
type input "0968591268"
click at [465, 70] on input "客戶姓名" at bounding box center [536, 66] width 199 height 34
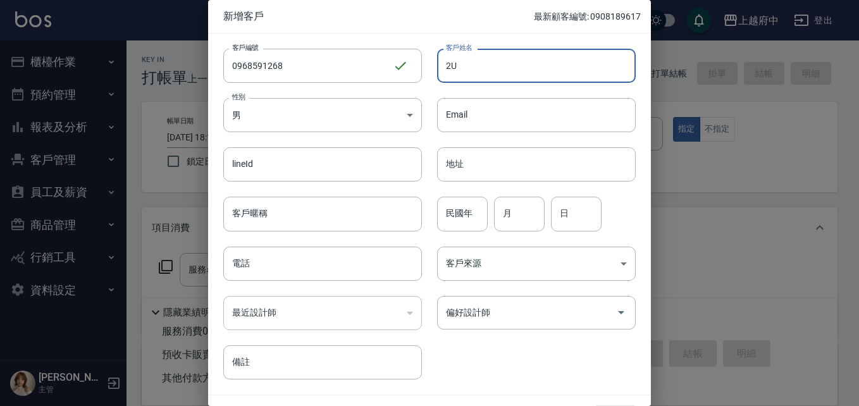
type input "2"
type input "丁博鈞"
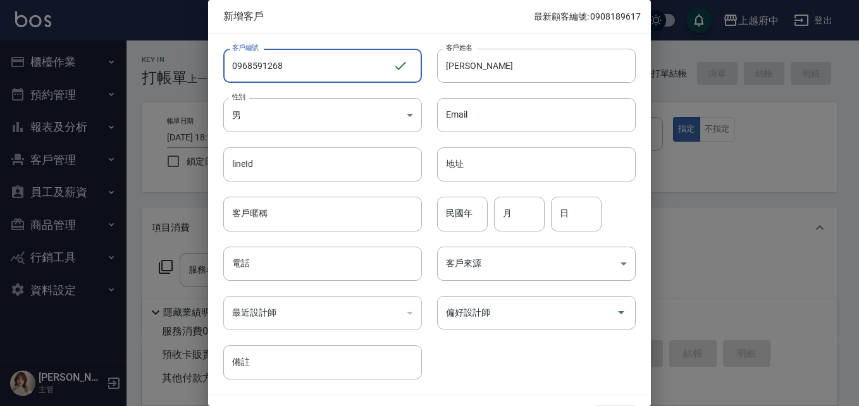
drag, startPoint x: 287, startPoint y: 68, endPoint x: 188, endPoint y: 68, distance: 98.7
click at [189, 68] on div "新增客戶 最新顧客編號: 0908189617 客戶編號 0968591268 ​ 客戶編號 客戶姓名 丁博鈞 客戶姓名 性別 男 MALE 性別 Email…" at bounding box center [429, 203] width 859 height 406
click at [258, 258] on input "電話" at bounding box center [322, 264] width 199 height 34
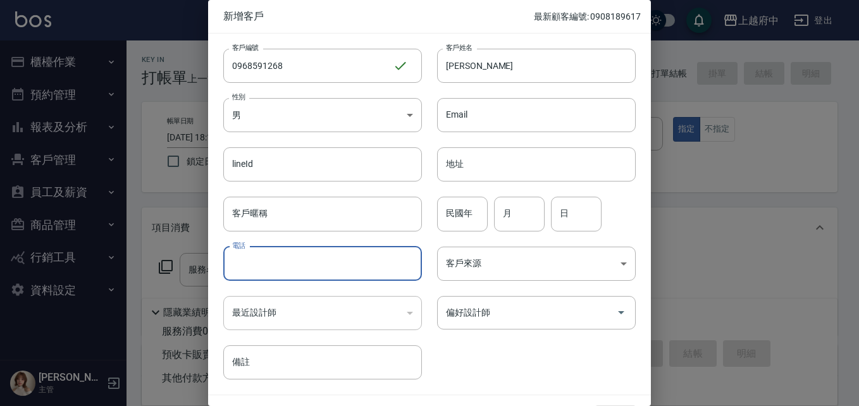
paste input "0968591268"
type input "0968591268"
click at [463, 215] on input "民國年" at bounding box center [462, 214] width 51 height 34
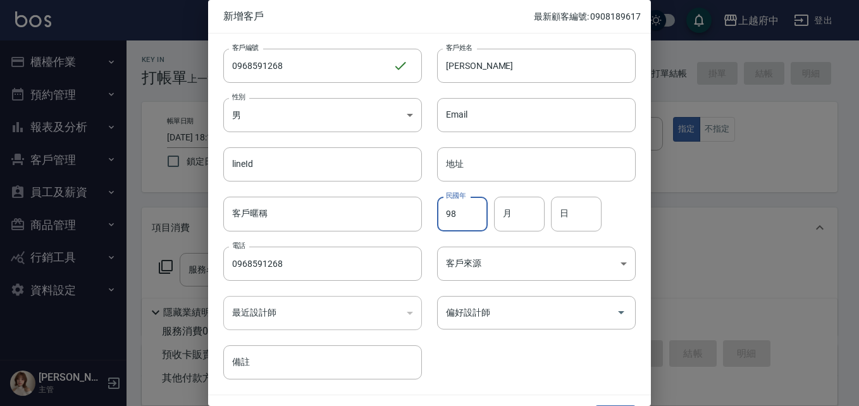
type input "98"
type input "4"
type input "21"
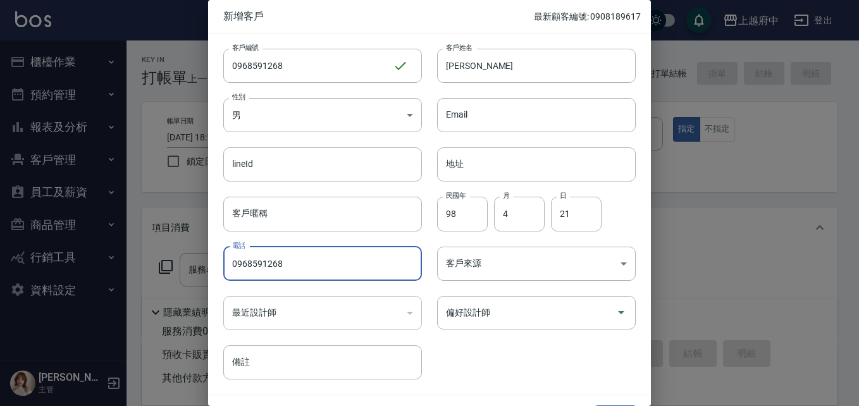
click at [499, 359] on div "客戶編號 0968591268 ​ 客戶編號 客戶姓名 丁博鈞 客戶姓名 性別 男 MALE 性別 Email Email lineId lineId 地址 …" at bounding box center [422, 207] width 428 height 346
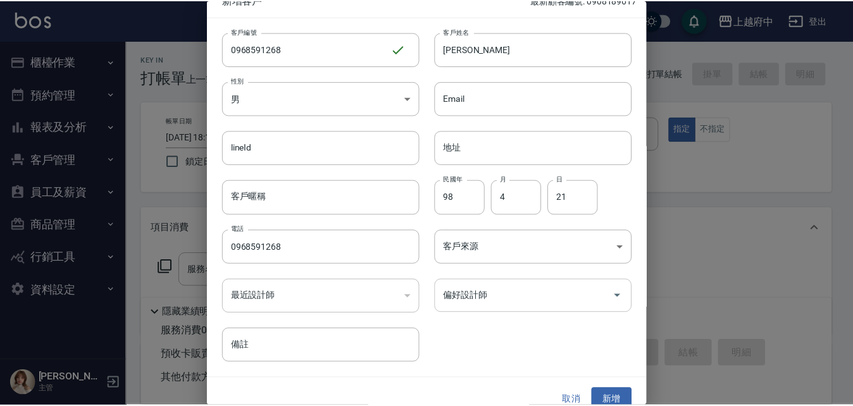
scroll to position [32, 0]
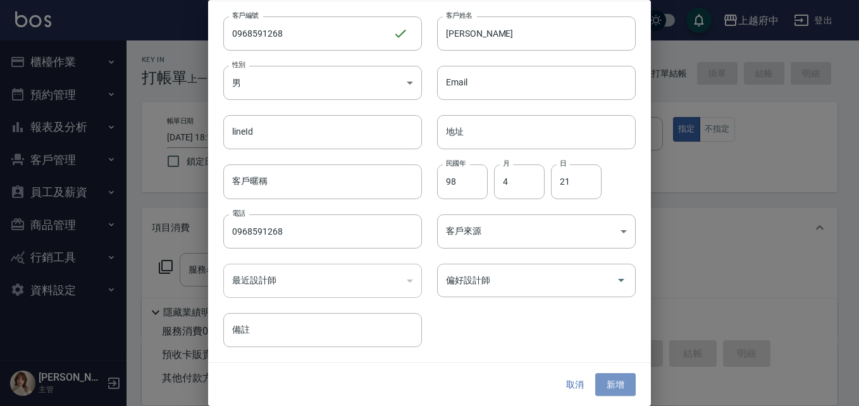
click at [619, 382] on button "新增" at bounding box center [615, 384] width 40 height 23
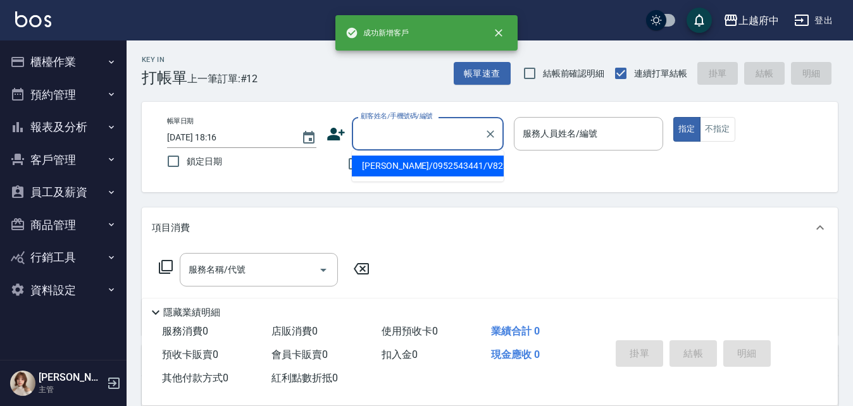
click at [419, 138] on input "顧客姓名/手機號碼/編號" at bounding box center [417, 134] width 121 height 22
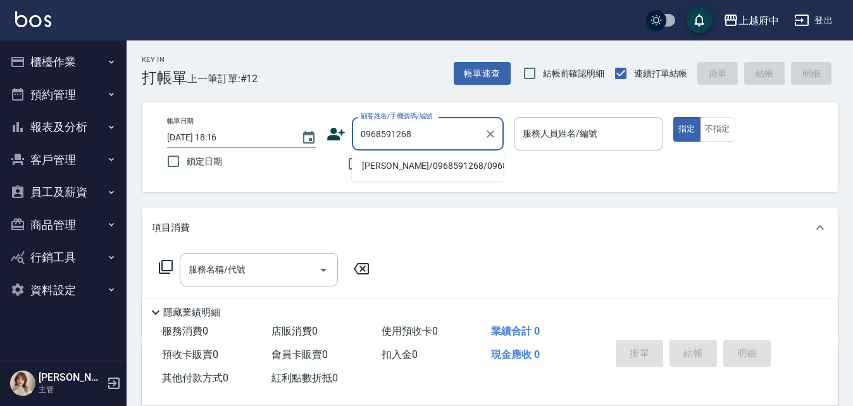
click at [390, 173] on li "丁博鈞/0968591268/0968591268" at bounding box center [428, 166] width 152 height 21
type input "丁博鈞/0968591268/0968591268"
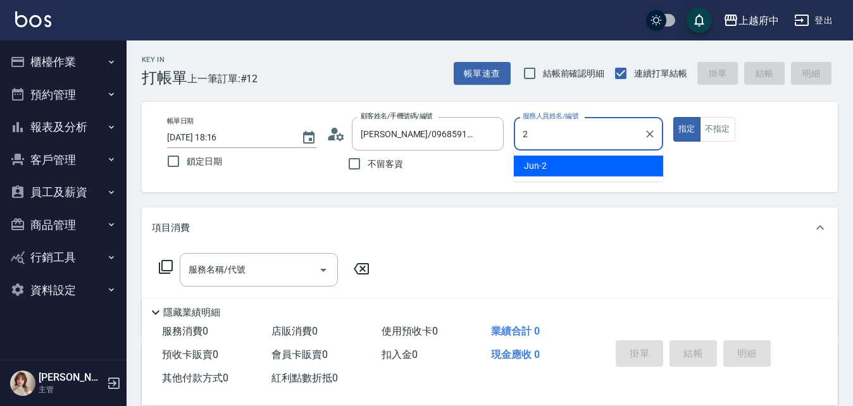
type input "Jun-2"
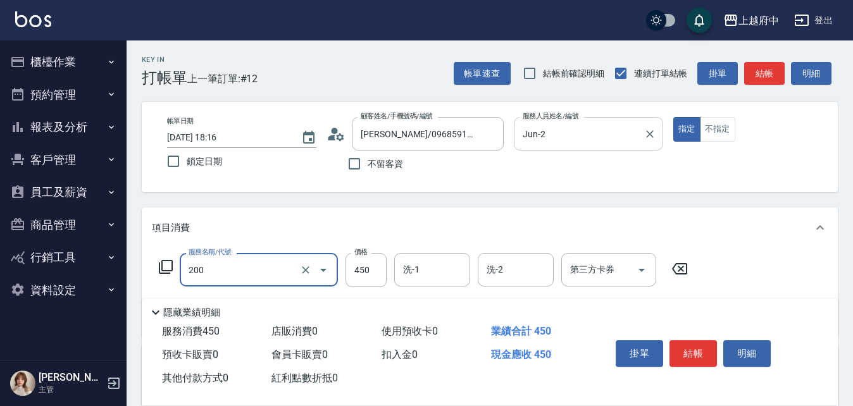
type input "有機洗髮(200)"
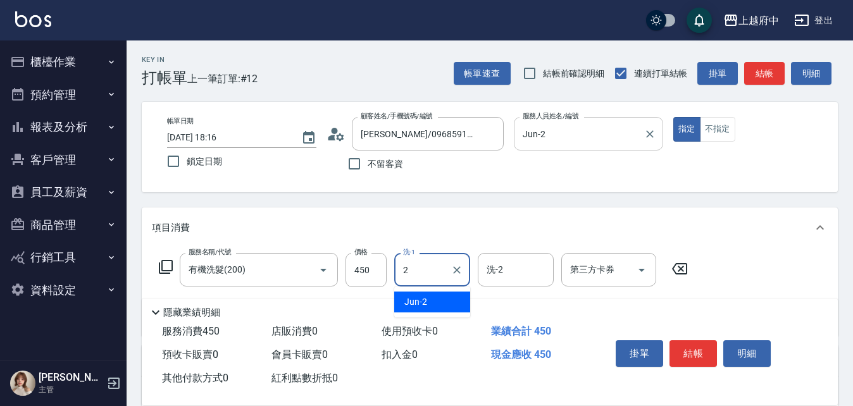
type input "Jun-2"
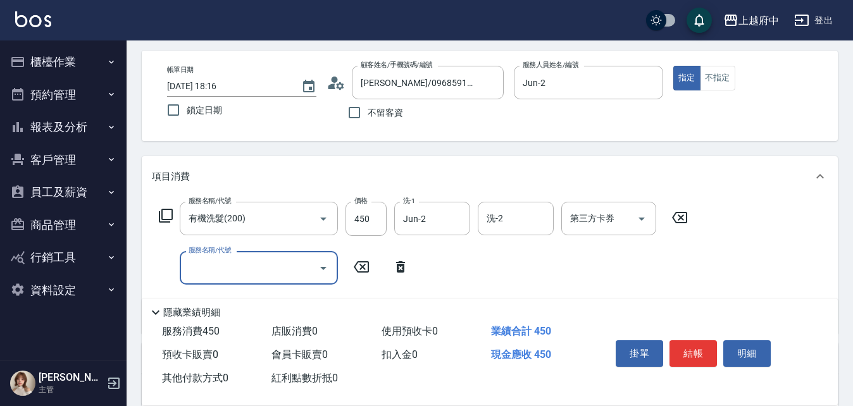
scroll to position [127, 0]
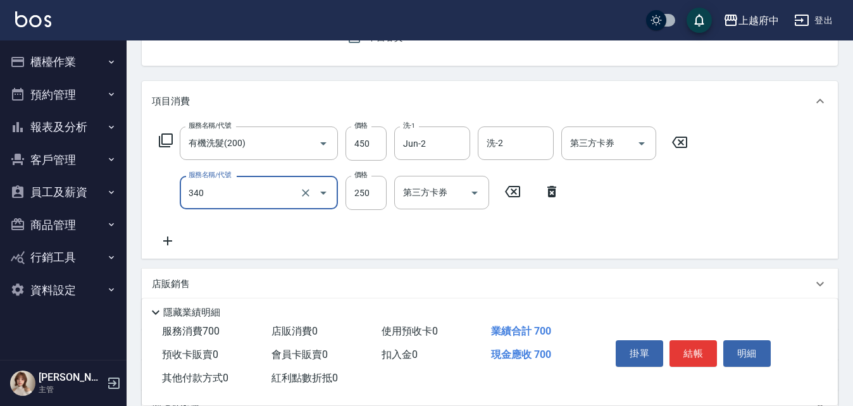
type input "剪髮(340)"
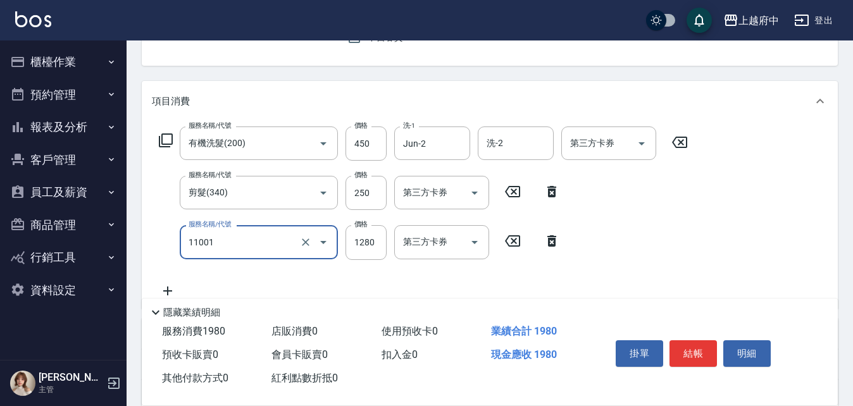
type input "燙髮S(11001)"
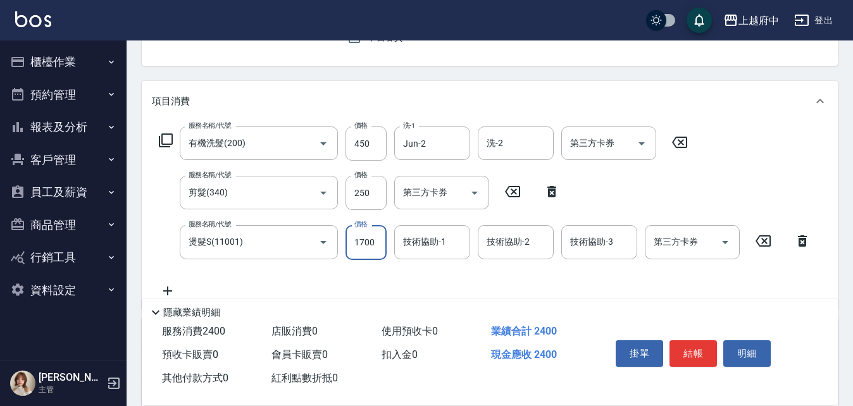
type input "1700"
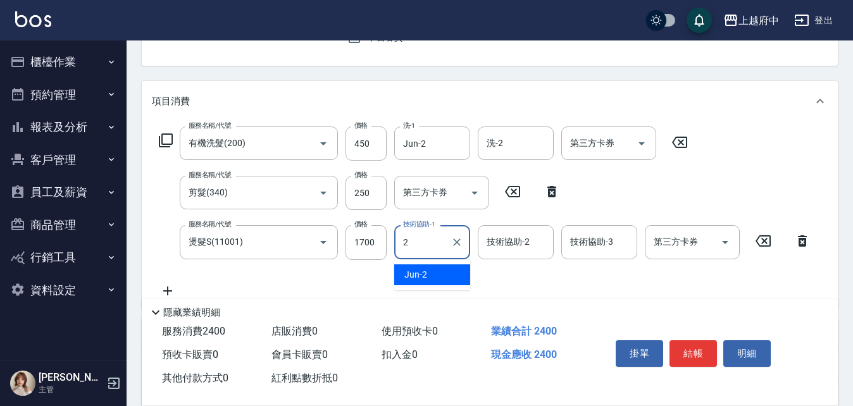
type input "Jun-2"
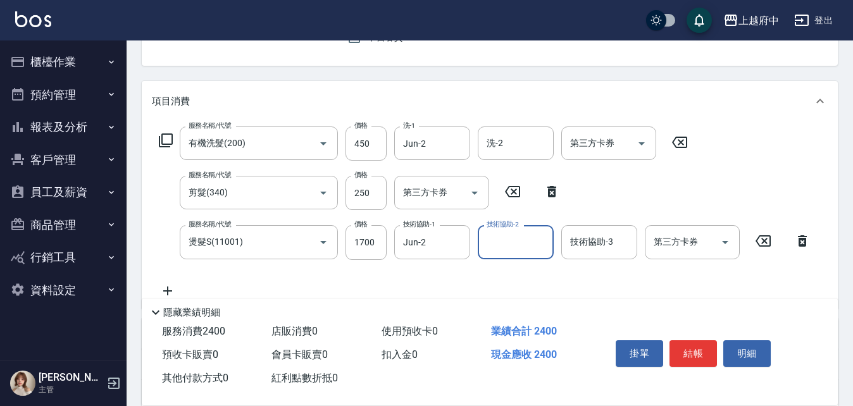
click at [528, 269] on div "服務名稱/代號 有機洗髮(200) 服務名稱/代號 價格 450 價格 洗-1 Jun-2 洗-1 洗-2 洗-2 第三方卡券 第三方卡券 服務名稱/代號 剪…" at bounding box center [485, 212] width 666 height 171
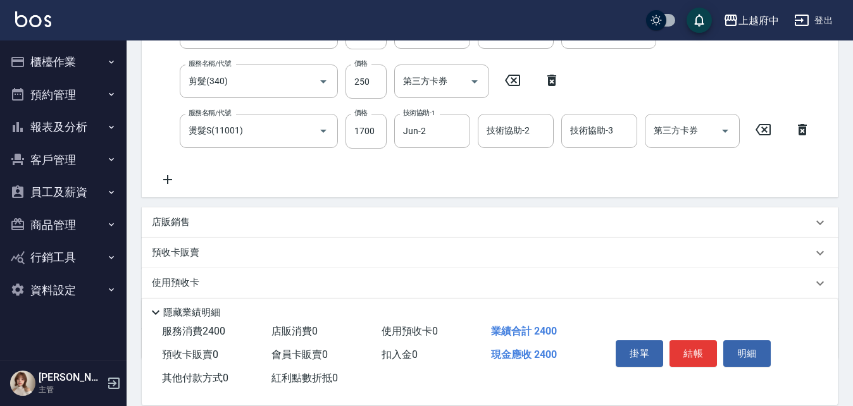
scroll to position [253, 0]
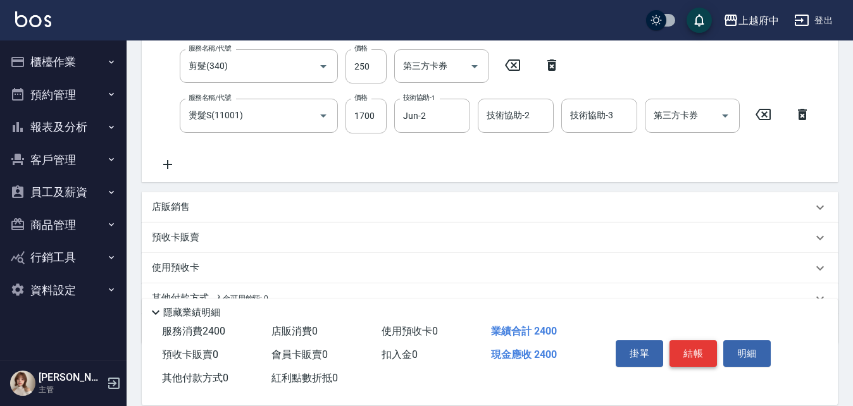
click at [692, 347] on button "結帳" at bounding box center [692, 353] width 47 height 27
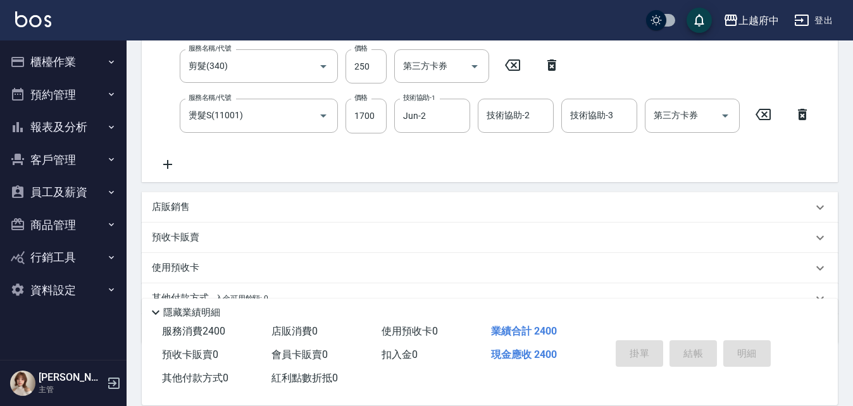
type input "2025/08/10 18:22"
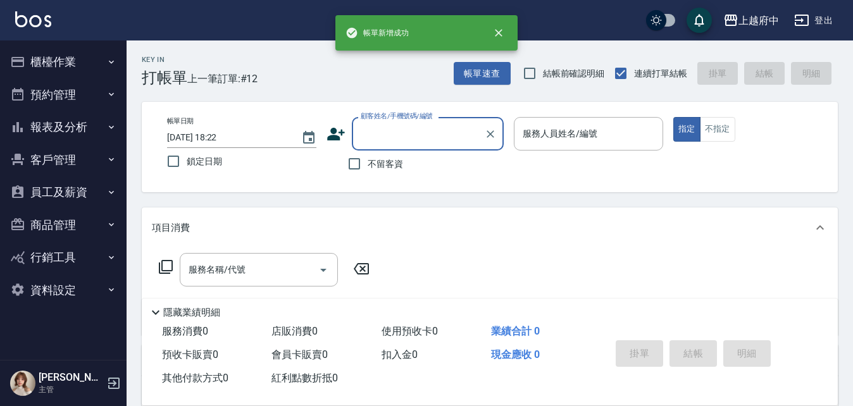
scroll to position [0, 0]
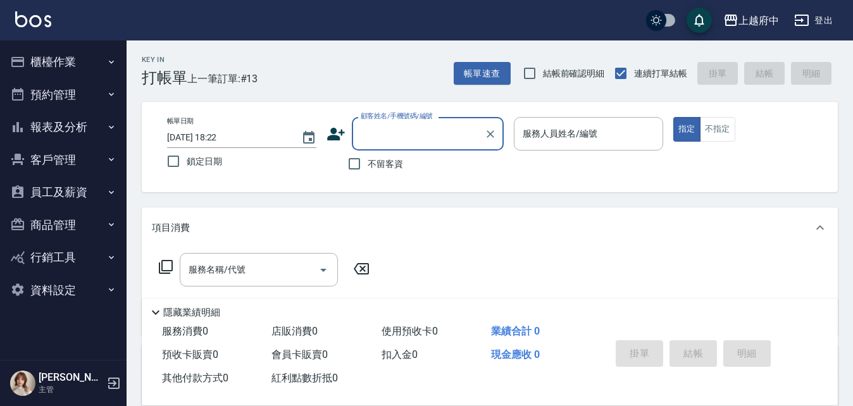
click at [56, 59] on button "櫃檯作業" at bounding box center [63, 62] width 116 height 33
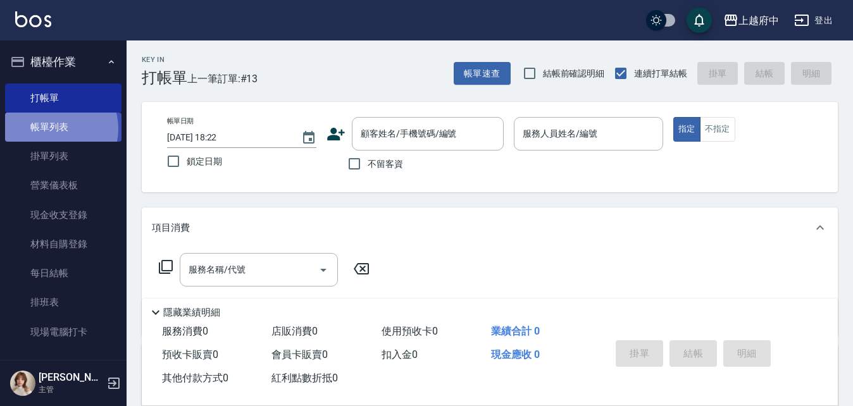
click at [53, 129] on link "帳單列表" at bounding box center [63, 127] width 116 height 29
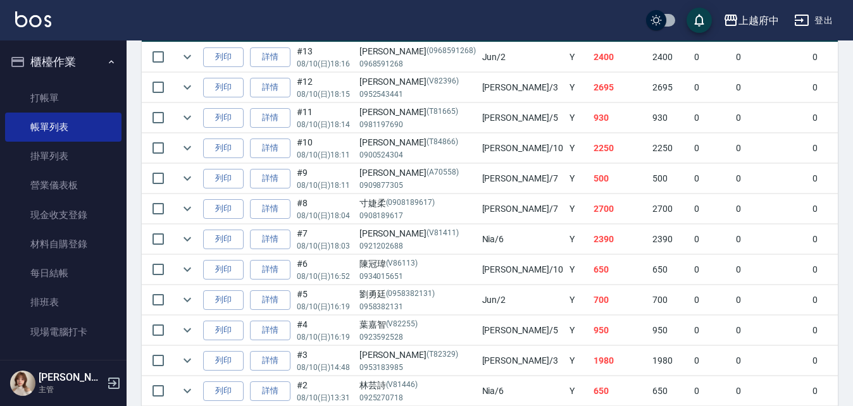
scroll to position [380, 0]
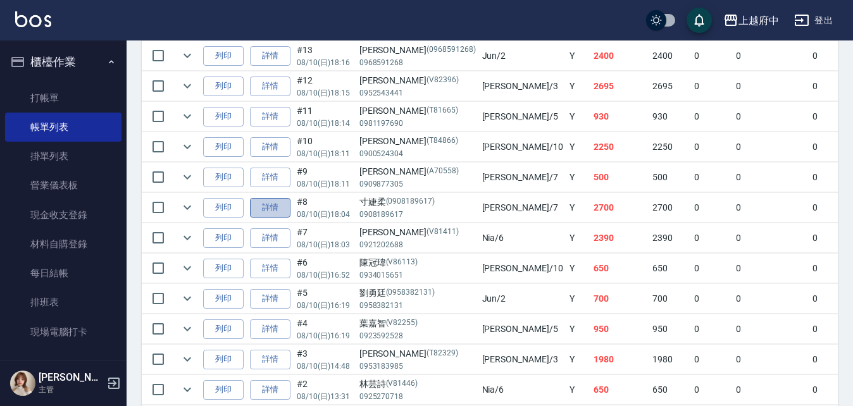
click at [277, 206] on link "詳情" at bounding box center [270, 208] width 40 height 20
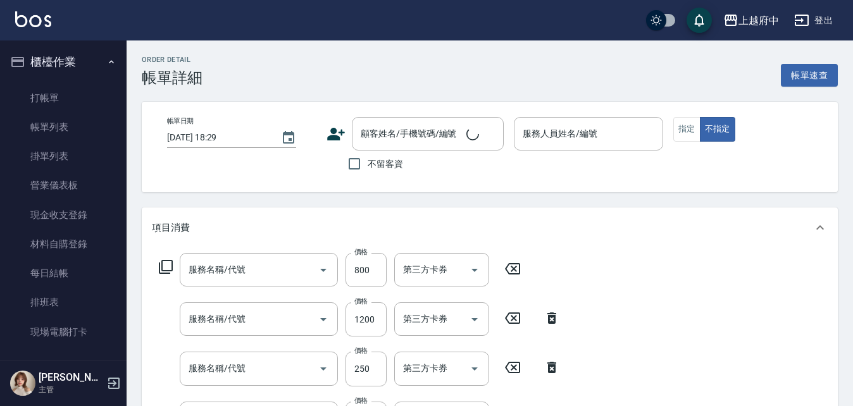
type input "2025/08/10 18:04"
type input "Fanny-7"
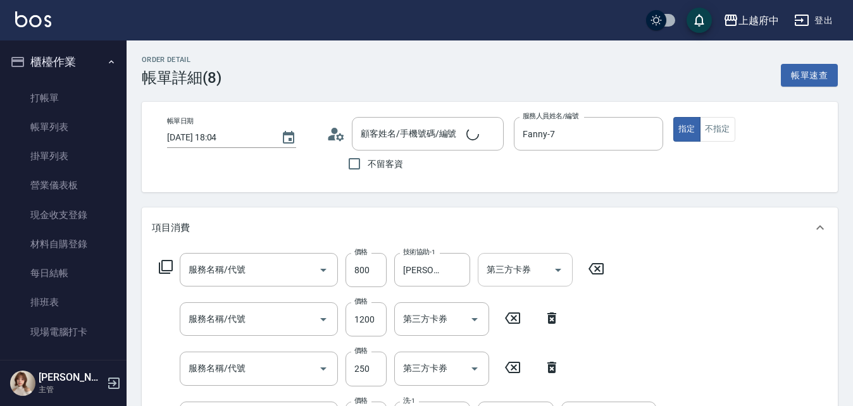
type input "寸婕柔/0908189617/0908189617"
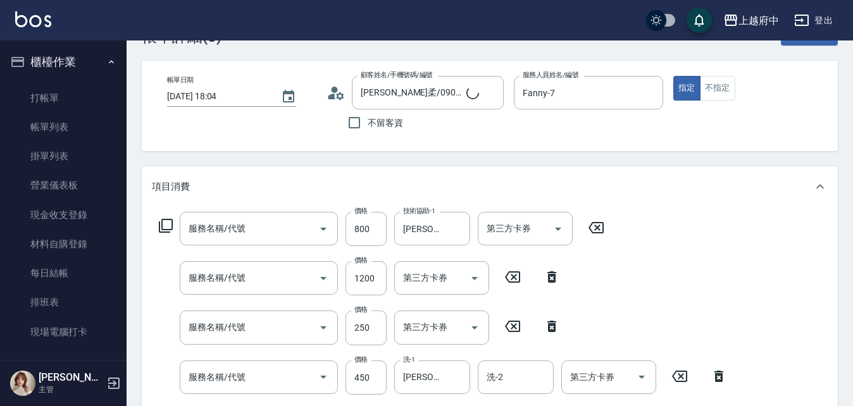
type input "+升級結構染 (含隔離)(1003)"
type input "染髮L(12405)"
type input "剪髮(340)"
type input "有機洗髮(200)"
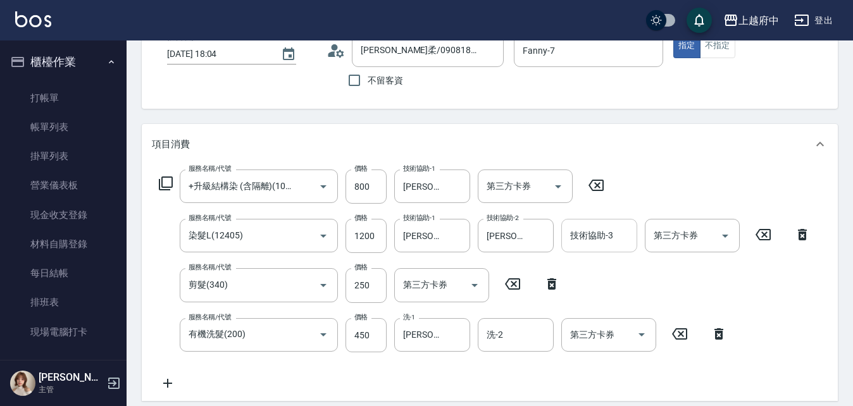
scroll to position [127, 0]
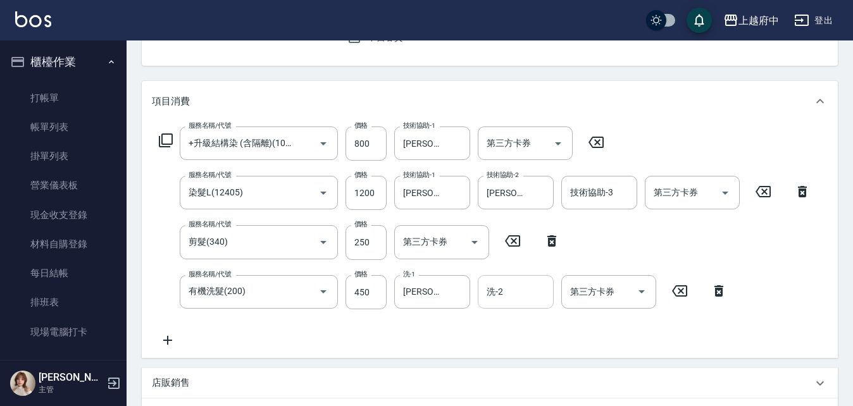
click at [504, 289] on input "洗-2" at bounding box center [515, 292] width 65 height 22
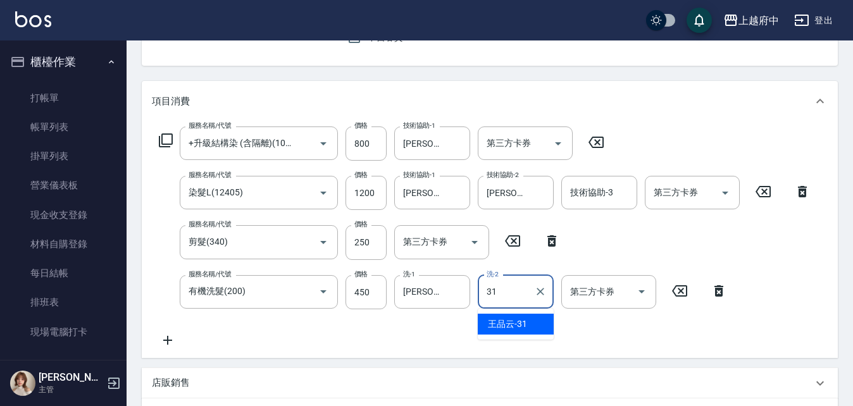
type input "王品云-31"
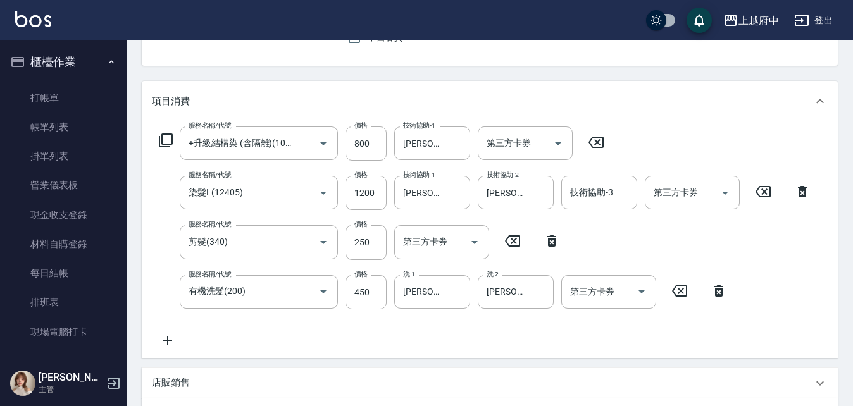
click at [461, 351] on div "服務名稱/代號 +升級結構染 (含隔離)(1003) 服務名稱/代號 價格 800 價格 技術協助-1 陳韋均-27 技術協助-1 第三方卡券 第三方卡券 服…" at bounding box center [490, 239] width 696 height 237
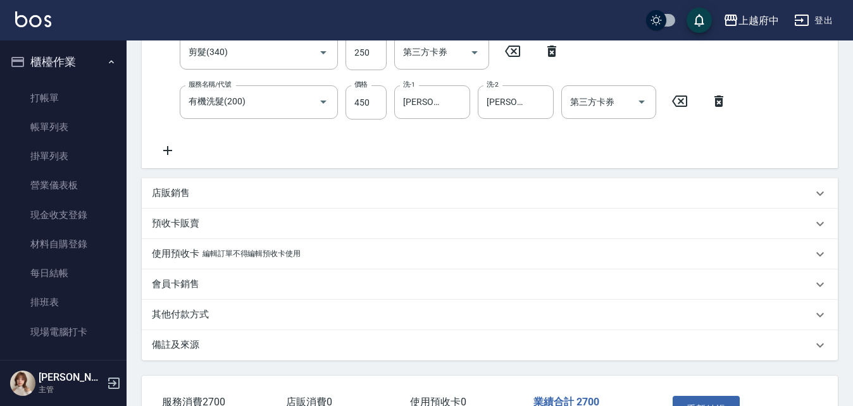
scroll to position [407, 0]
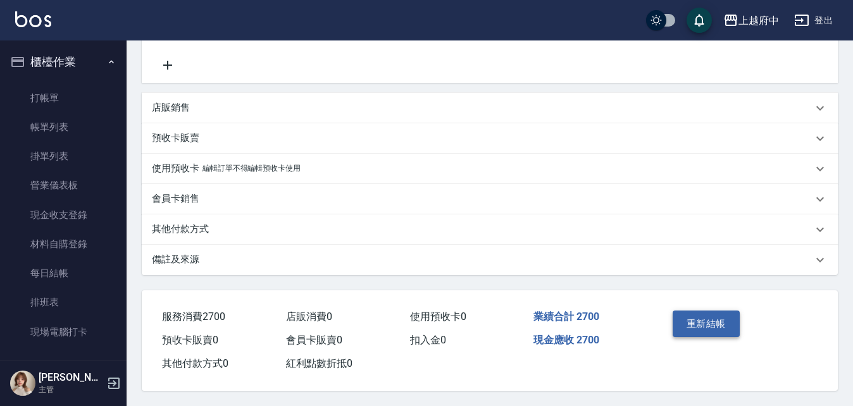
click at [698, 325] on button "重新結帳" at bounding box center [706, 324] width 67 height 27
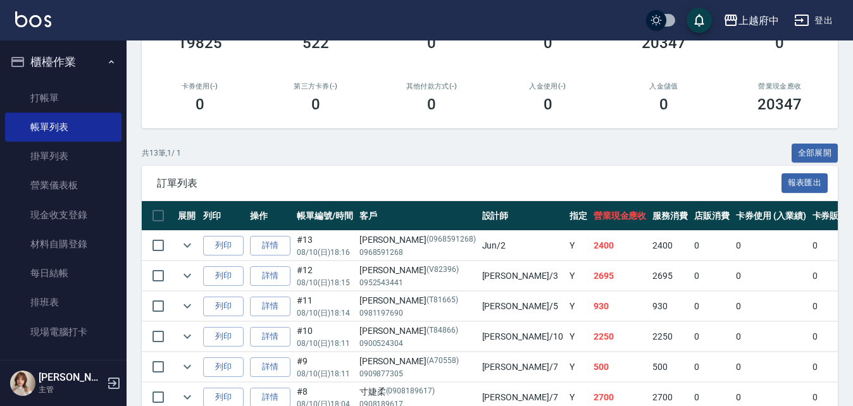
scroll to position [253, 0]
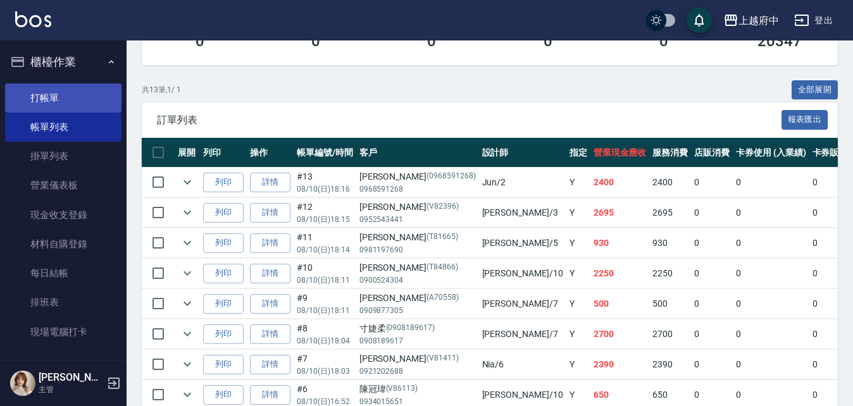
click at [44, 98] on link "打帳單" at bounding box center [63, 98] width 116 height 29
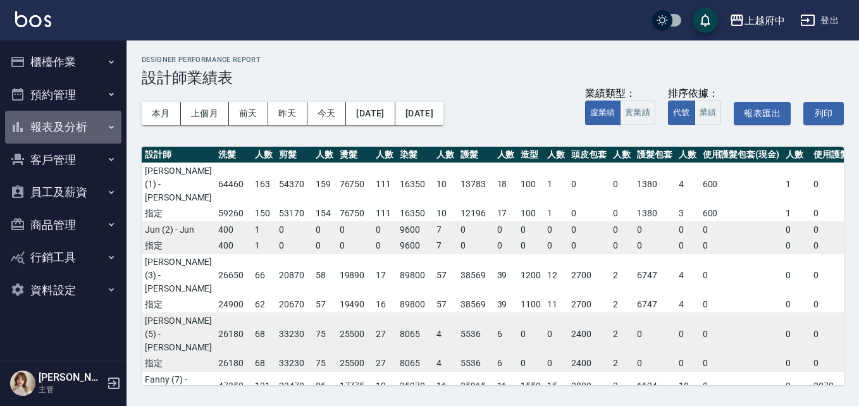
click at [99, 133] on button "報表及分析" at bounding box center [63, 127] width 116 height 33
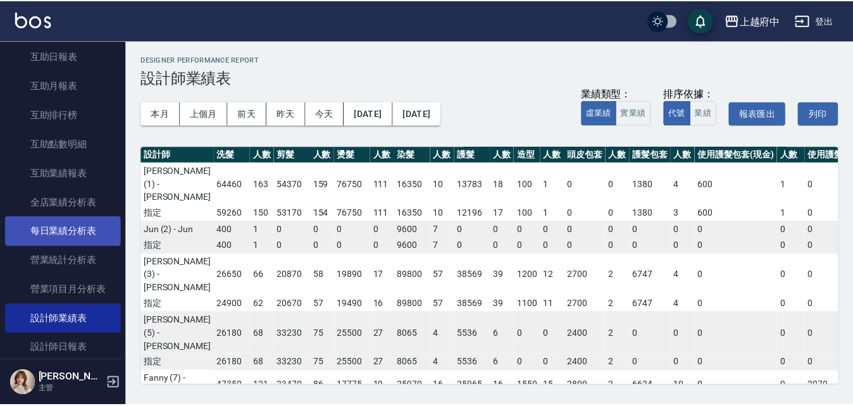
scroll to position [506, 0]
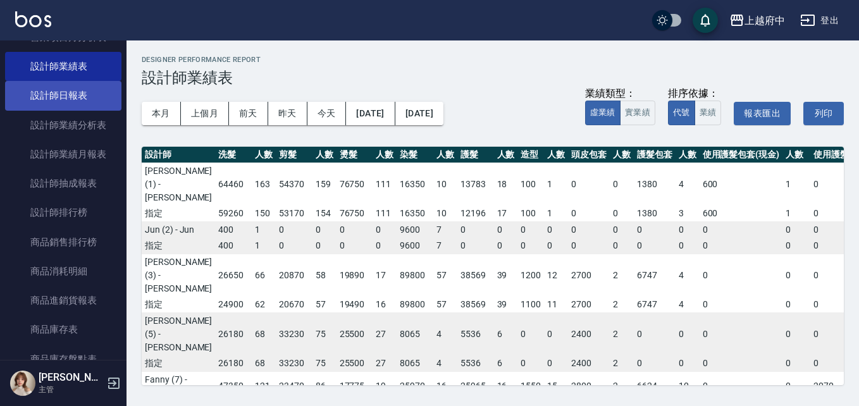
click at [80, 103] on link "設計師日報表" at bounding box center [63, 95] width 116 height 29
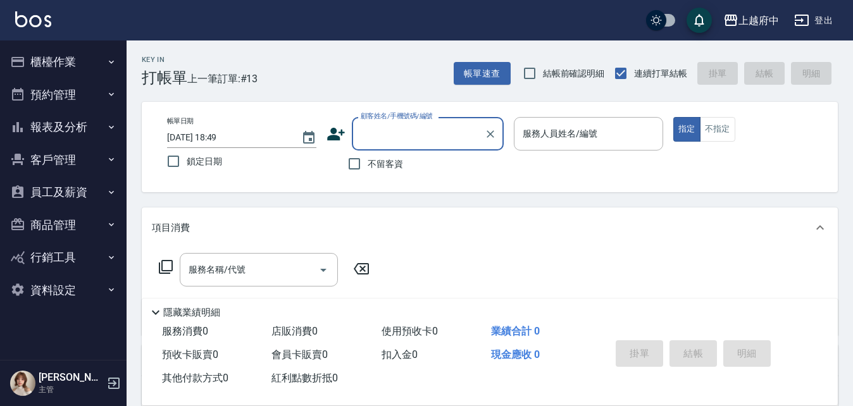
type input "ㄔ"
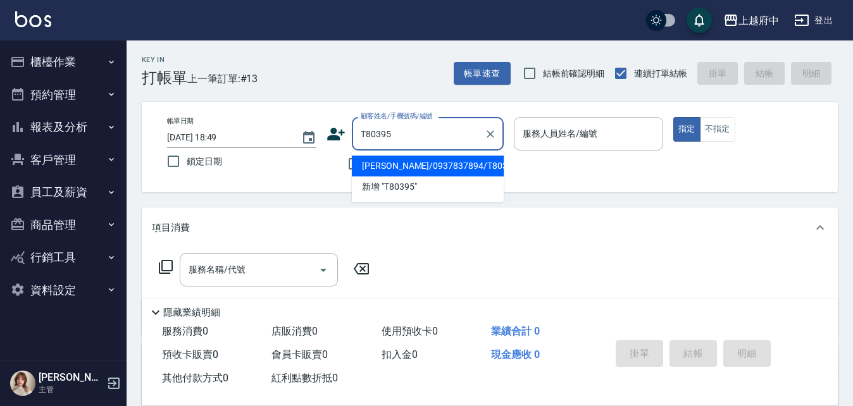
click at [388, 163] on li "[PERSON_NAME]/0937837894/T80395" at bounding box center [428, 166] width 152 height 21
type input "[PERSON_NAME]/0937837894/T80395"
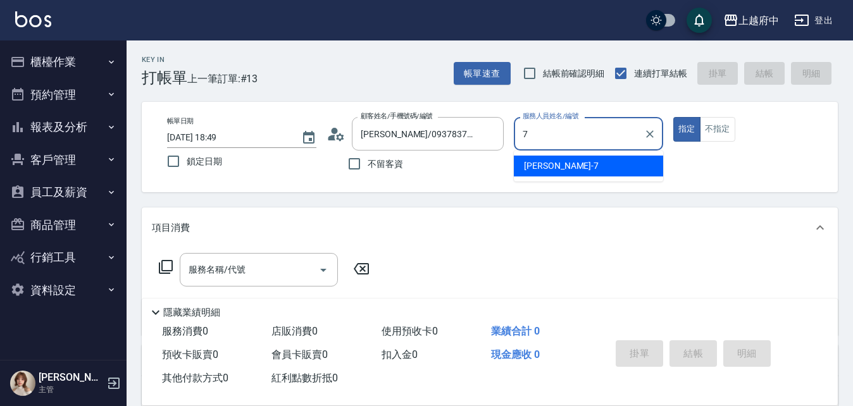
type input "Fanny-7"
type button "true"
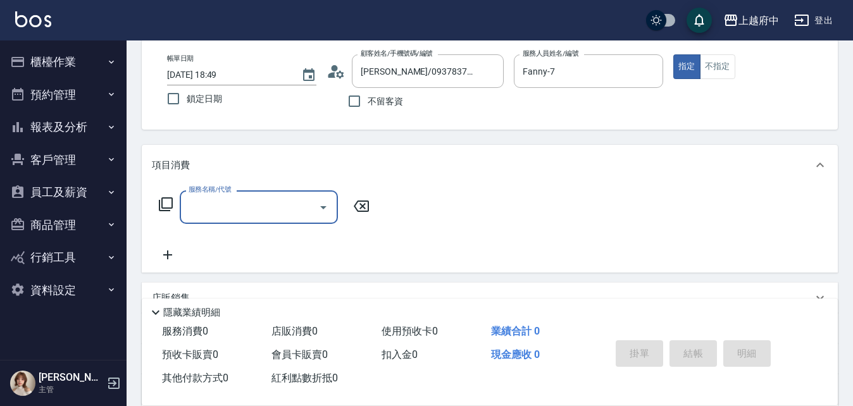
scroll to position [63, 0]
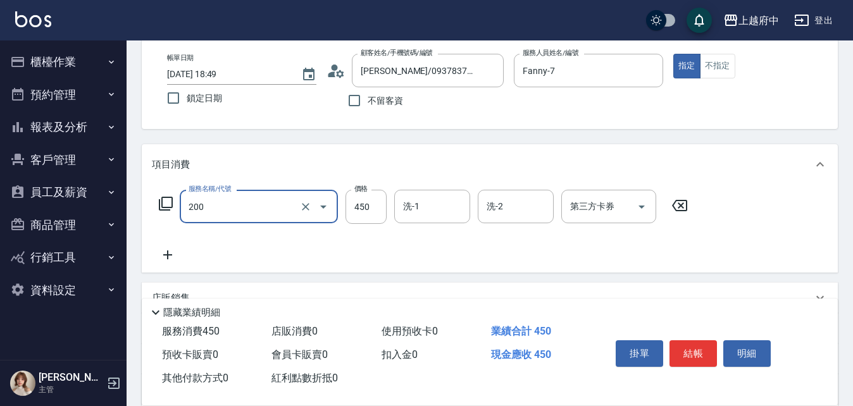
type input "有機洗髮(200)"
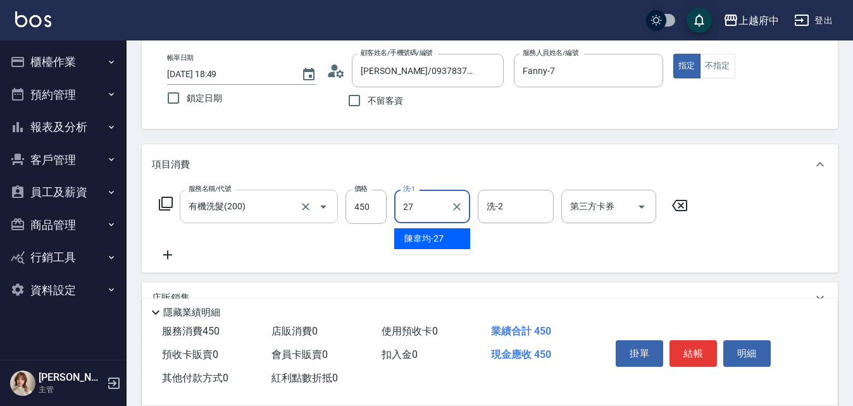
type input "陳韋均-27"
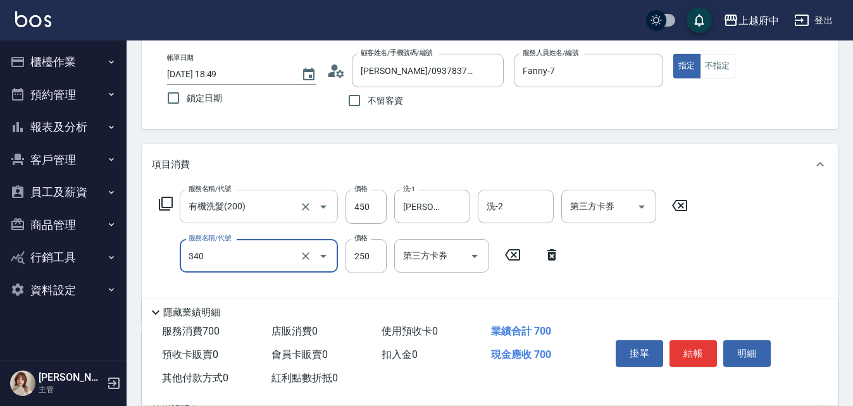
type input "剪髮(340)"
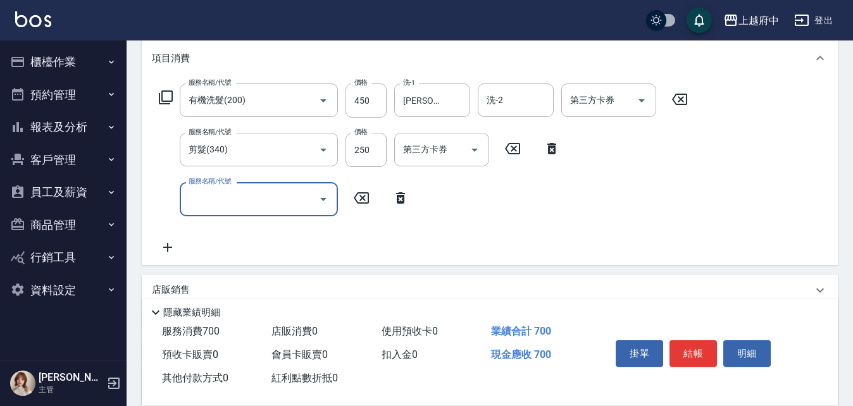
scroll to position [190, 0]
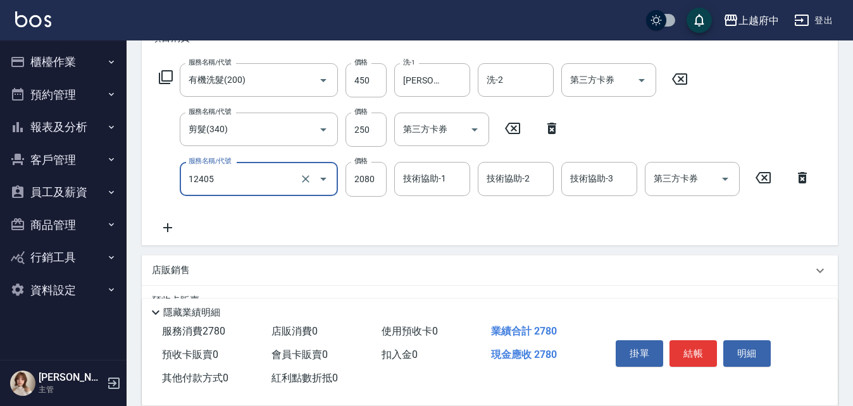
type input "染髮L(12405)"
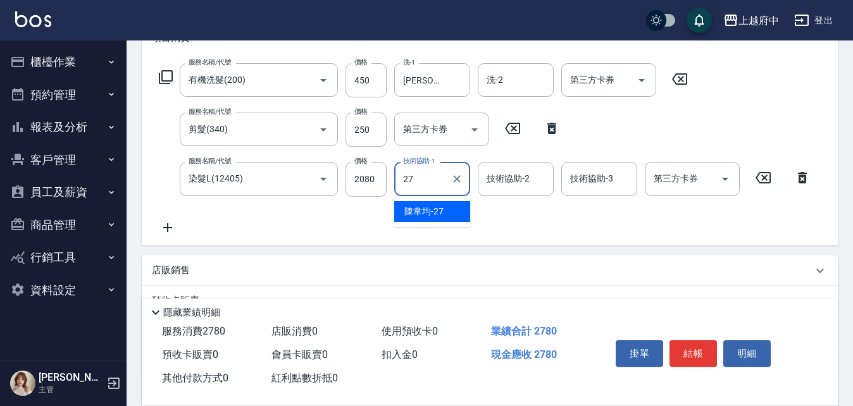
type input "陳韋均-27"
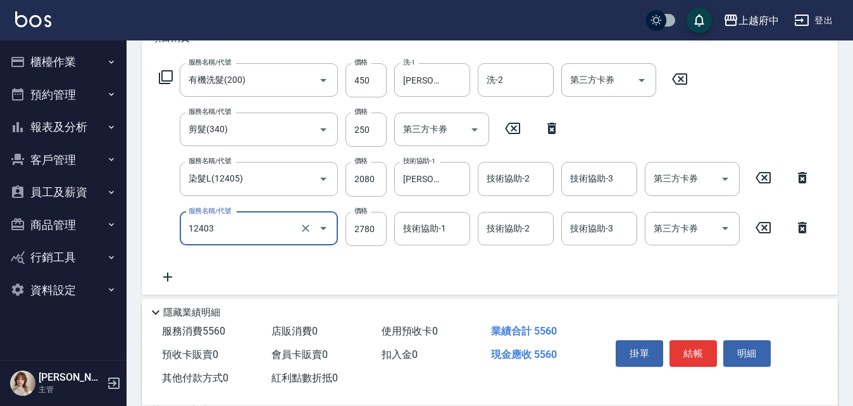
type input "燙髮L(12403)"
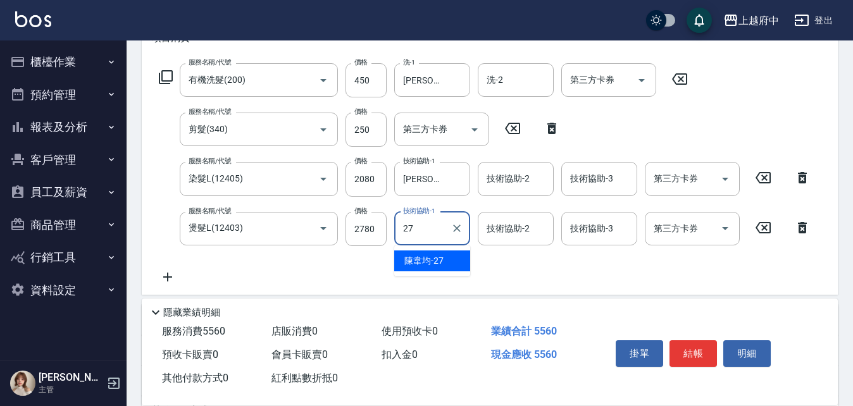
type input "陳韋均-27"
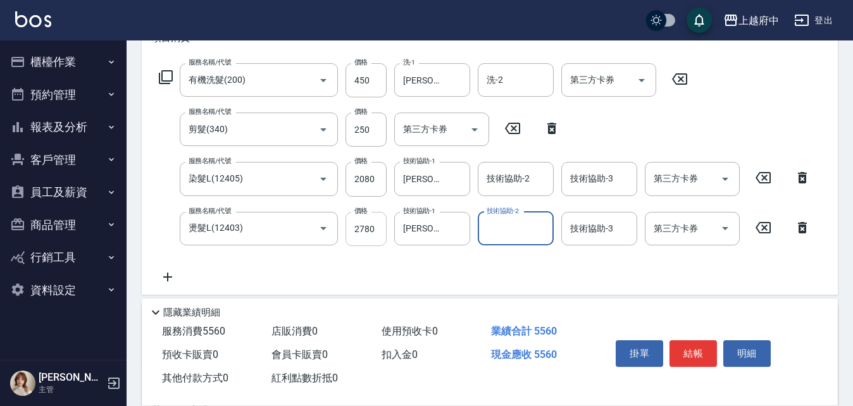
click at [373, 225] on input "2780" at bounding box center [365, 229] width 41 height 34
type input "2700"
click at [376, 187] on input "2080" at bounding box center [365, 179] width 41 height 34
click at [374, 180] on input "2080" at bounding box center [365, 179] width 41 height 34
type input "2700"
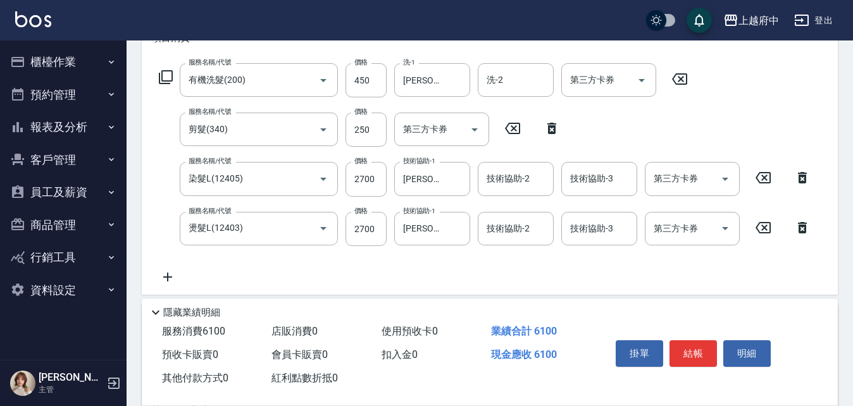
click at [170, 277] on icon at bounding box center [167, 277] width 9 height 9
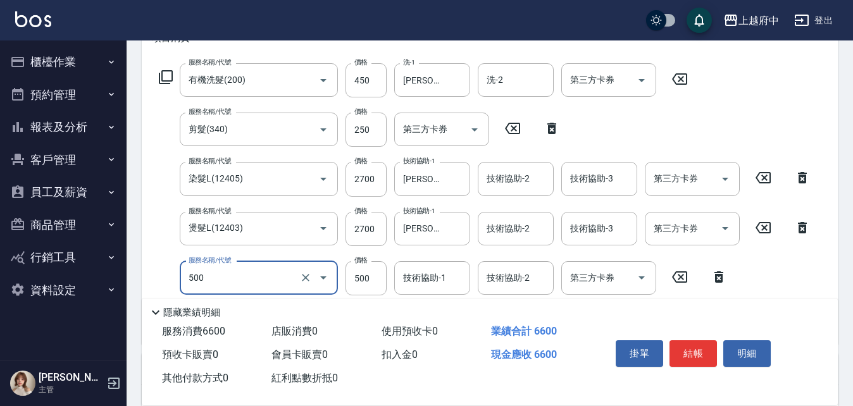
type input "+二段燙(500)"
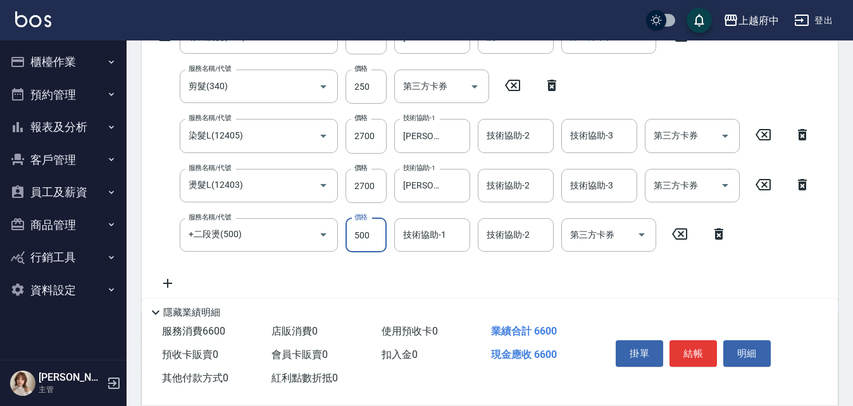
scroll to position [253, 0]
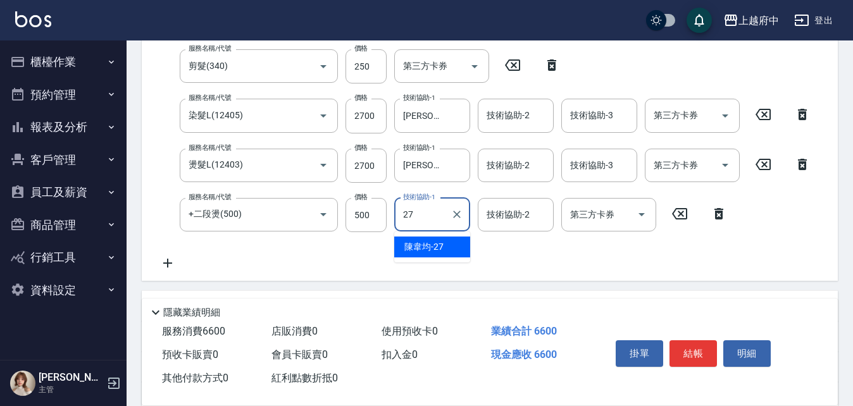
type input "陳韋均-27"
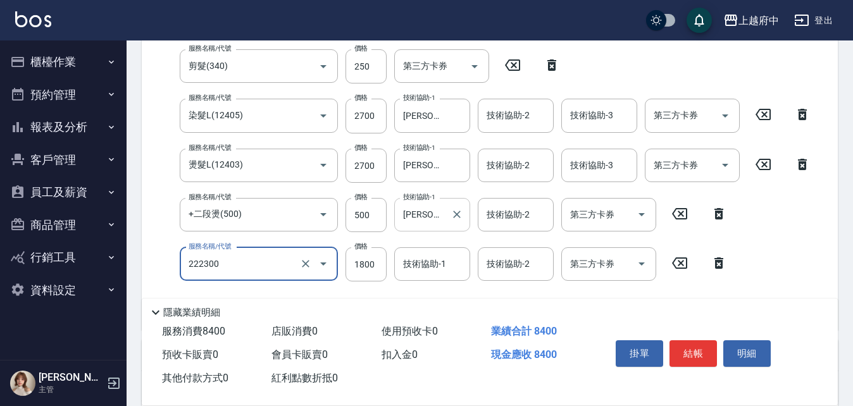
type input "結構三段式(222300)"
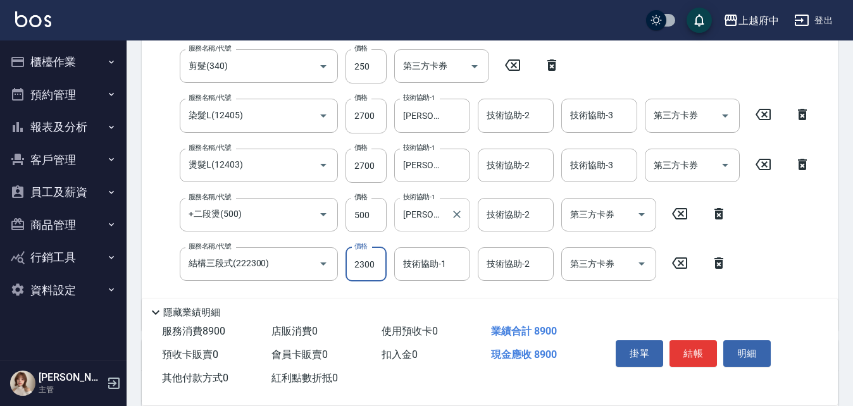
type input "2300"
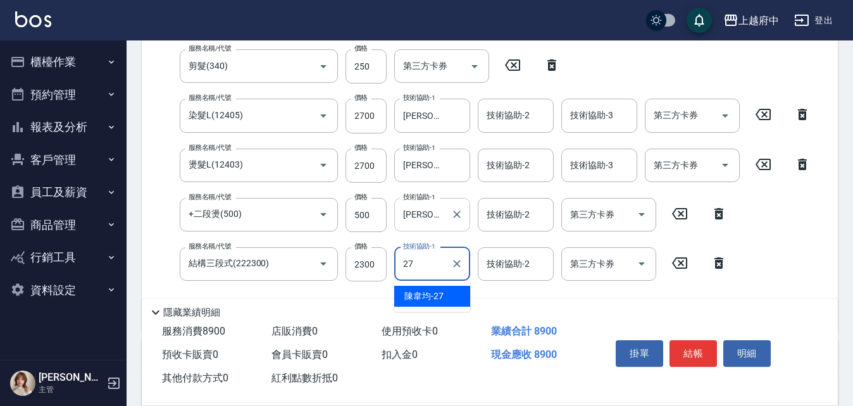
type input "陳韋均-27"
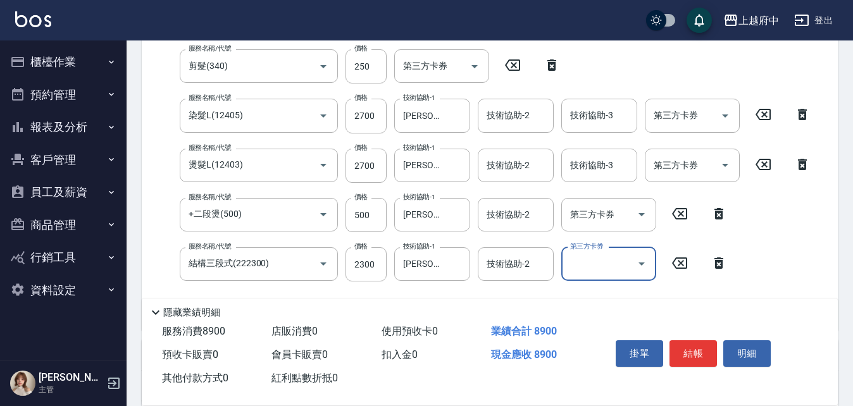
click at [757, 266] on div "服務名稱/代號 有機洗髮(200) 服務名稱/代號 價格 450 價格 洗-1 陳韋均-27 洗-1 洗-2 洗-2 第三方卡券 第三方卡券 服務名稱/代號 …" at bounding box center [485, 160] width 666 height 320
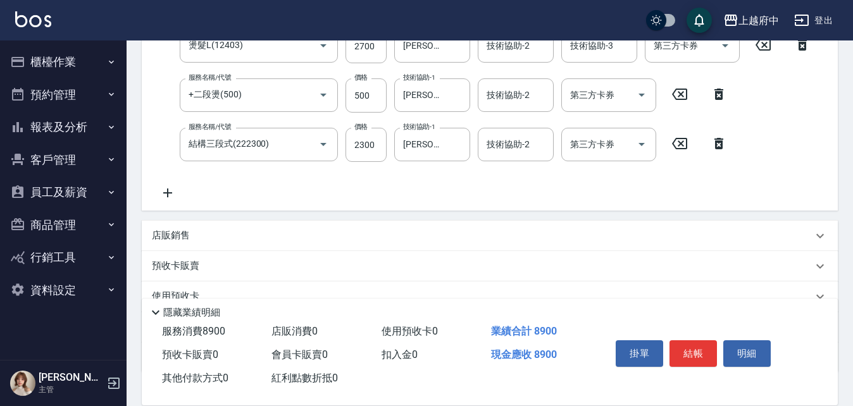
scroll to position [380, 0]
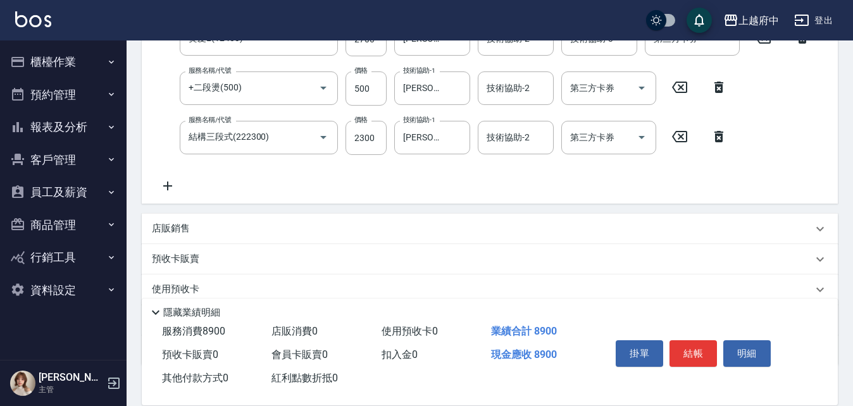
click at [187, 229] on p "店販銷售" at bounding box center [171, 228] width 38 height 13
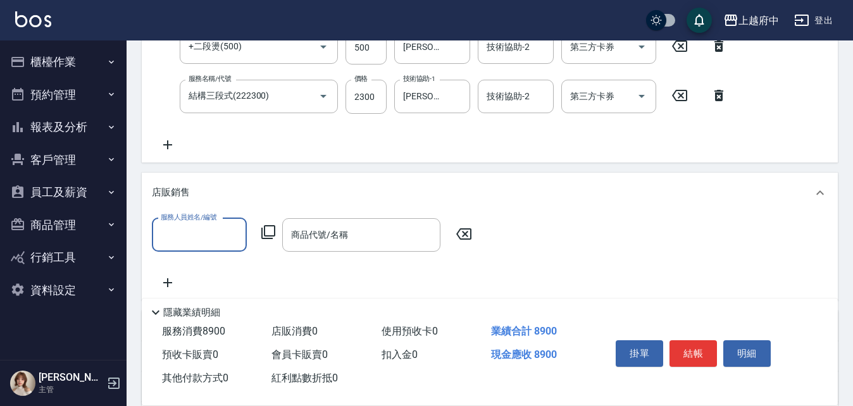
scroll to position [443, 0]
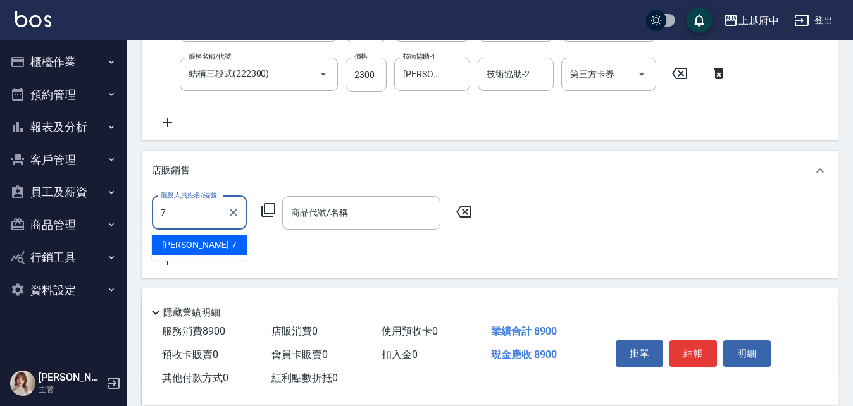
type input "Fanny-7"
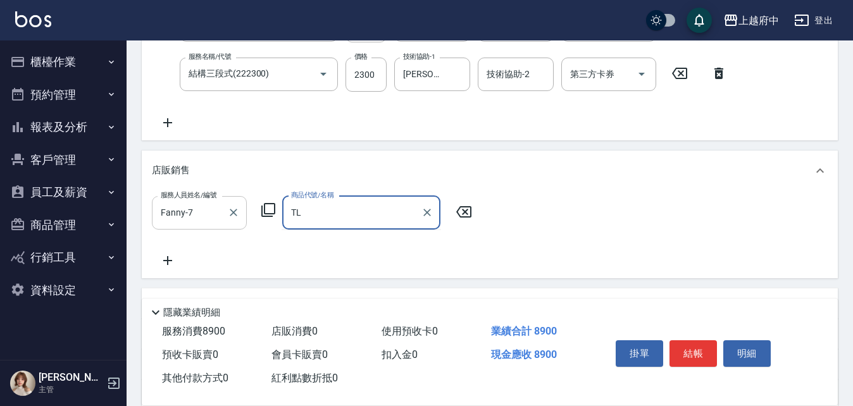
type input "T"
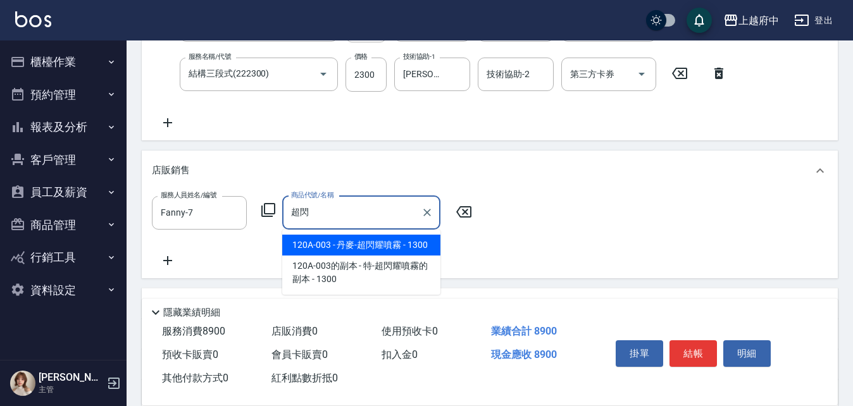
click at [322, 251] on span "120A-003 - 丹麥-超閃耀噴霧 - 1300" at bounding box center [361, 245] width 158 height 21
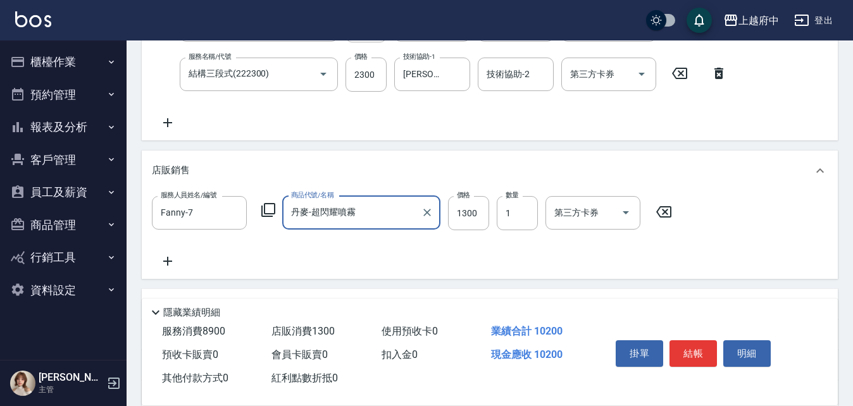
type input "丹麥-超閃耀噴霧"
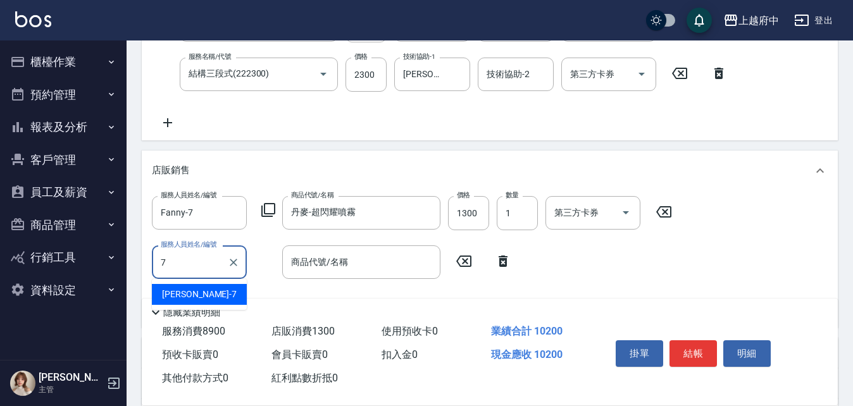
type input "Fanny-7"
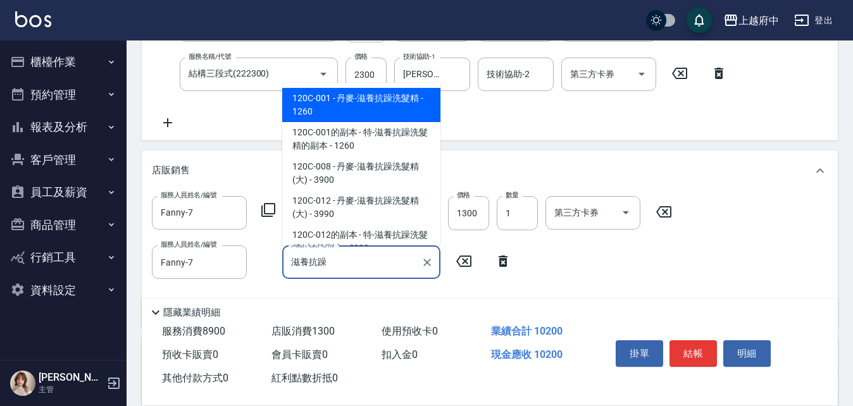
click at [399, 102] on span "120C-001 - 丹麥-滋養抗躁洗髮精 - 1260" at bounding box center [361, 105] width 158 height 34
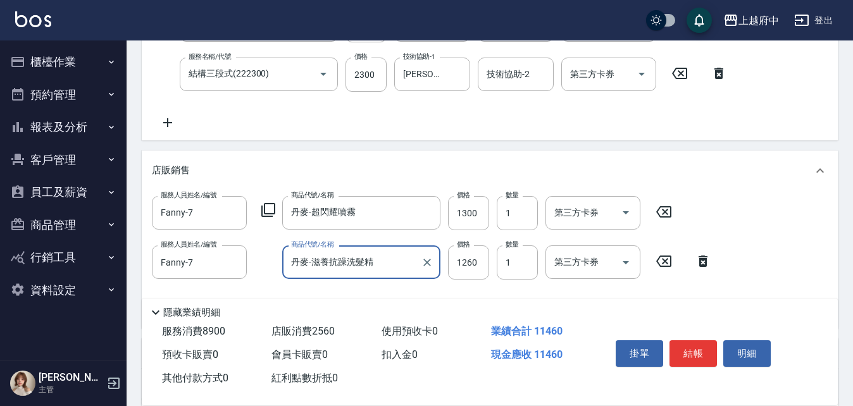
type input "丹麥-滋養抗躁洗髮精"
click at [768, 251] on div "服務人員姓名/編號 Fanny-7 服務人員姓名/編號 商品代號/名稱 丹麥-超閃耀噴霧 商品代號/名稱 價格 1300 價格 數量 1 數量 第三方卡券 第…" at bounding box center [490, 257] width 676 height 122
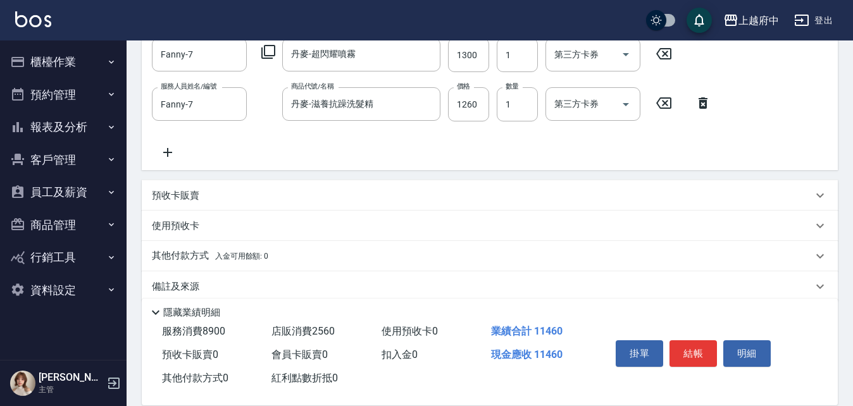
scroll to position [618, 0]
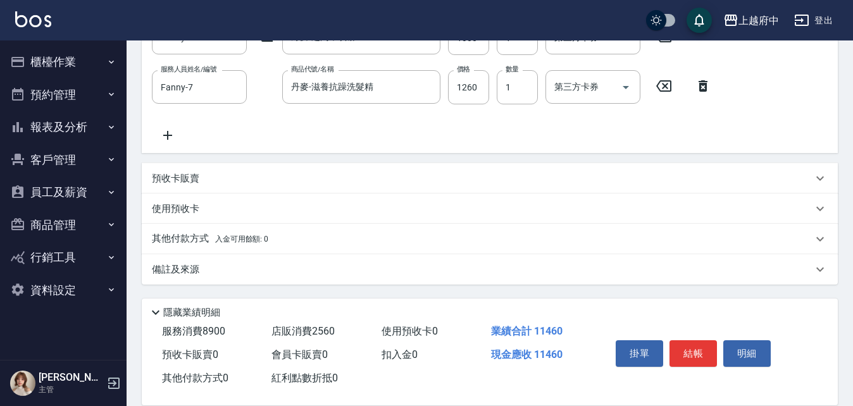
click at [190, 232] on p "其他付款方式 入金可用餘額: 0" at bounding box center [210, 239] width 116 height 14
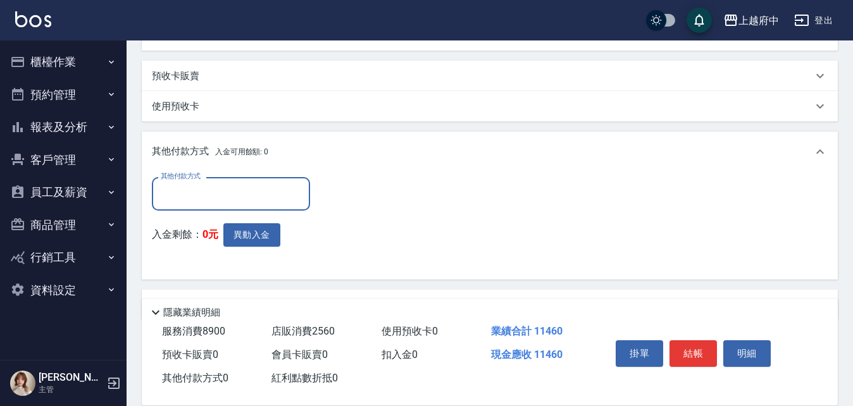
scroll to position [745, 0]
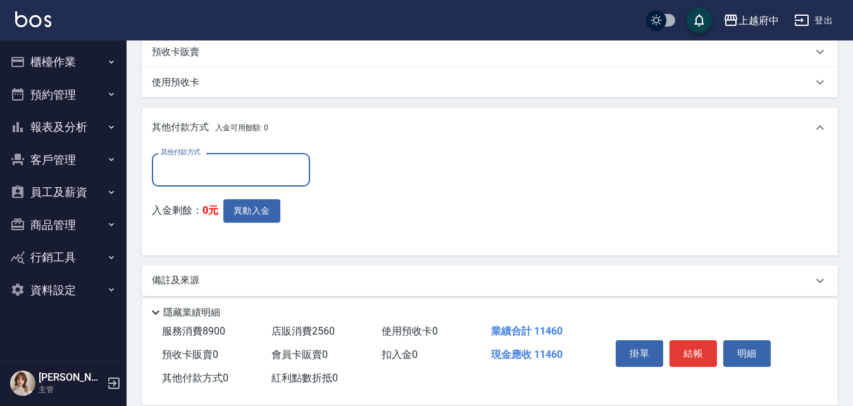
click at [183, 175] on input "其他付款方式" at bounding box center [231, 170] width 147 height 22
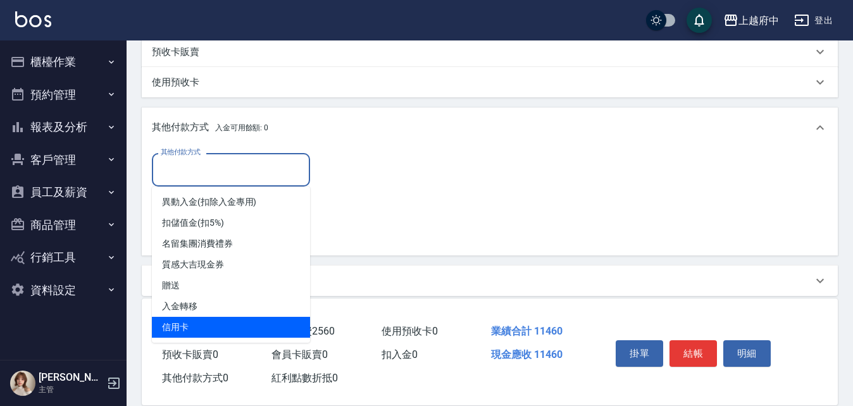
click at [181, 325] on span "信用卡" at bounding box center [231, 327] width 158 height 21
type input "信用卡"
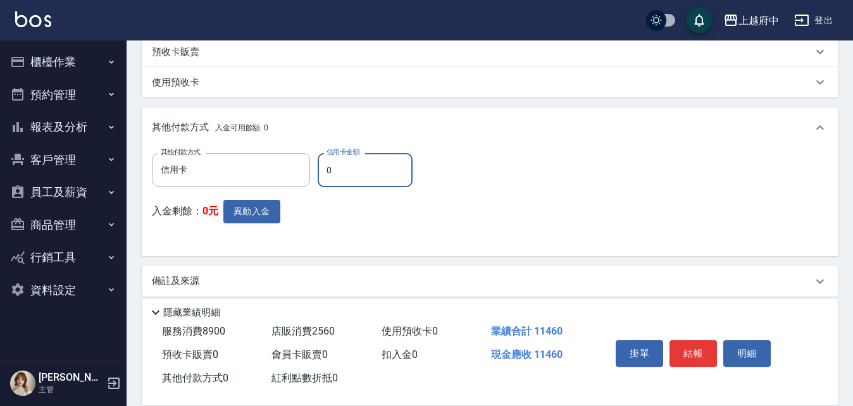
drag, startPoint x: 346, startPoint y: 179, endPoint x: 322, endPoint y: 173, distance: 24.7
click at [323, 174] on input "0" at bounding box center [365, 170] width 95 height 34
click at [574, 202] on div "其他付款方式 信用卡 其他付款方式 信用卡金額 1460 信用卡金額 入金剩餘： 0元 異動入金" at bounding box center [490, 199] width 676 height 93
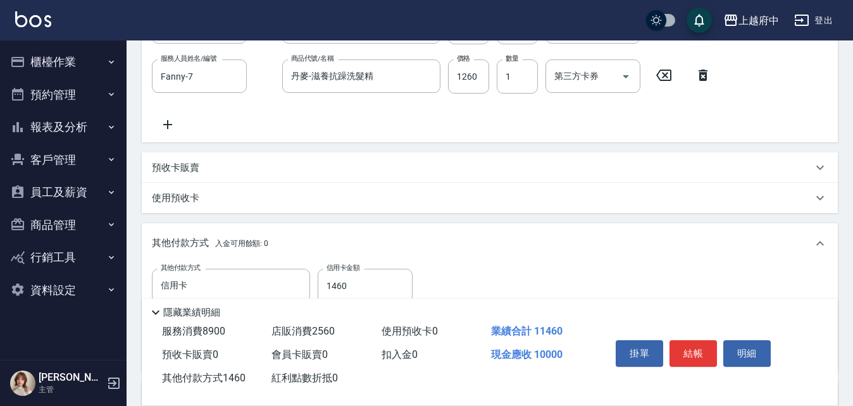
scroll to position [757, 0]
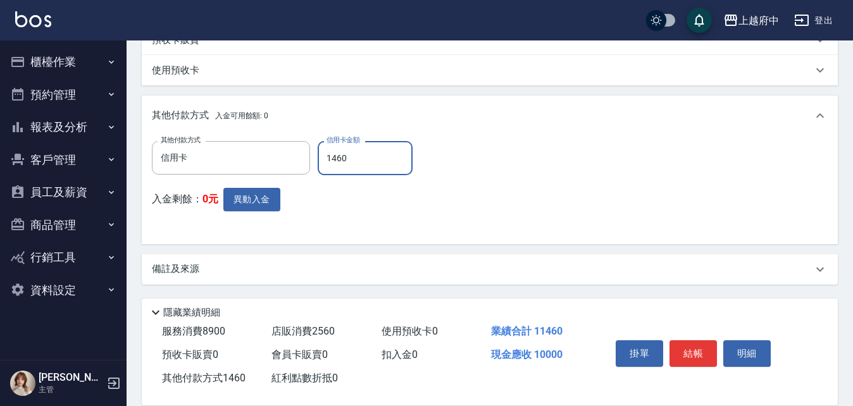
click at [348, 160] on input "1460" at bounding box center [365, 158] width 95 height 34
drag, startPoint x: 351, startPoint y: 158, endPoint x: 308, endPoint y: 158, distance: 43.0
click at [309, 158] on div "其他付款方式 信用卡 其他付款方式 信用卡金額 1460 信用卡金額" at bounding box center [286, 158] width 268 height 34
type input "7460"
click at [581, 219] on div "其他付款方式 信用卡 其他付款方式 信用卡金額 7460 信用卡金額 入金剩餘： 0元 異動入金" at bounding box center [490, 187] width 676 height 93
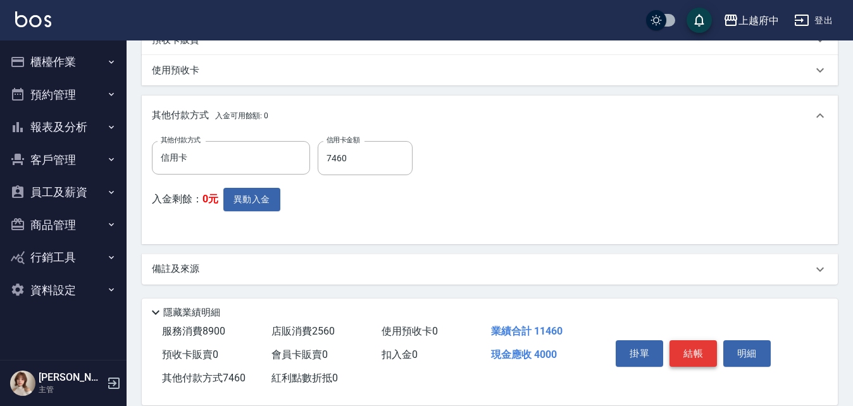
click at [693, 347] on button "結帳" at bounding box center [692, 353] width 47 height 27
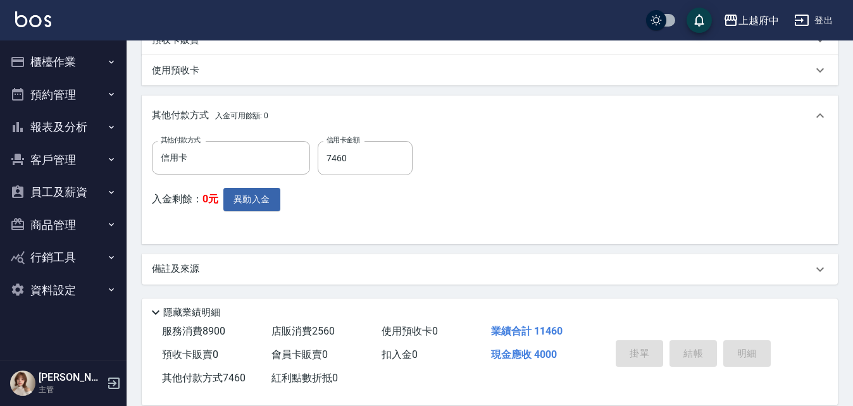
type input "2025/08/10 19:01"
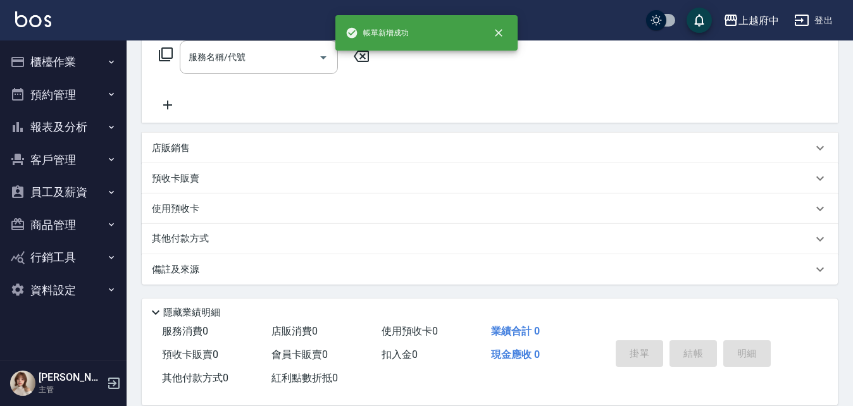
scroll to position [0, 0]
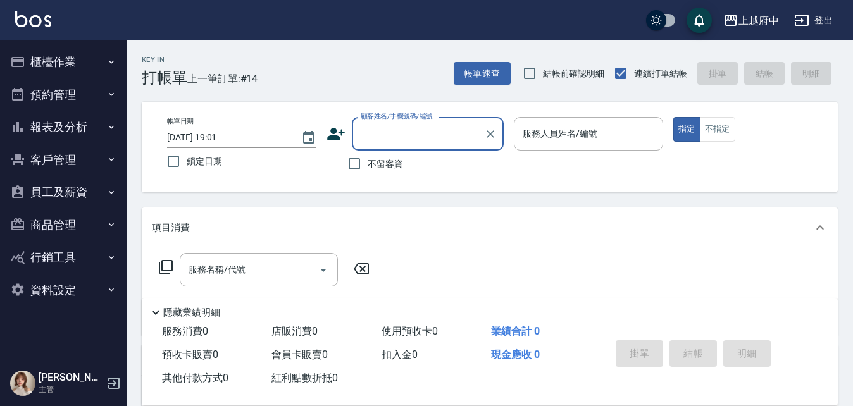
type input "ㄔ"
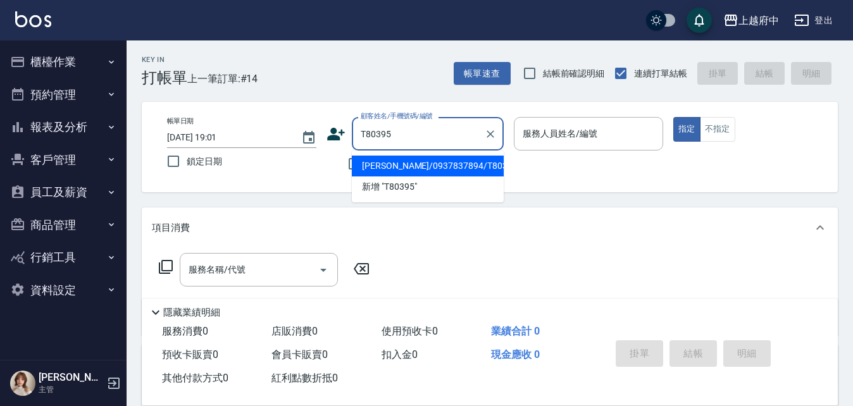
click at [393, 164] on li "蕭向婷/0937837894/T80395" at bounding box center [428, 166] width 152 height 21
type input "蕭向婷/0937837894/T80395"
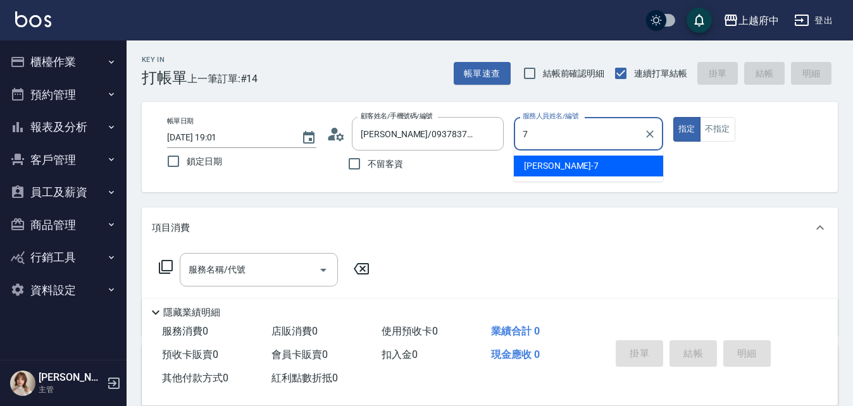
type input "Fanny-7"
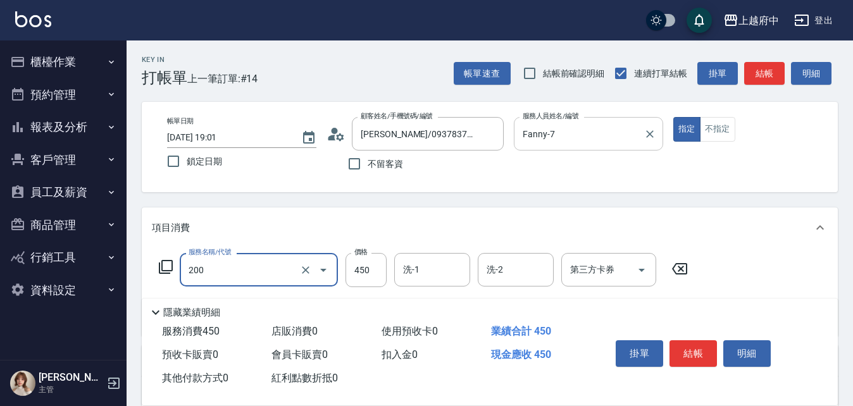
type input "有機洗髮(200)"
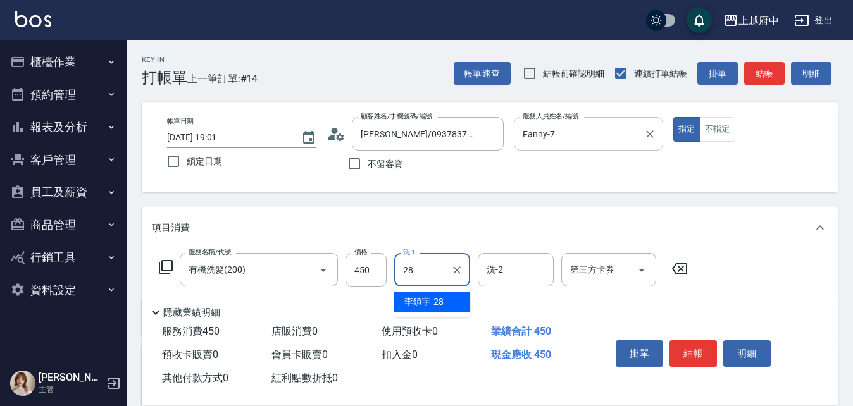
type input "李鎮宇-28"
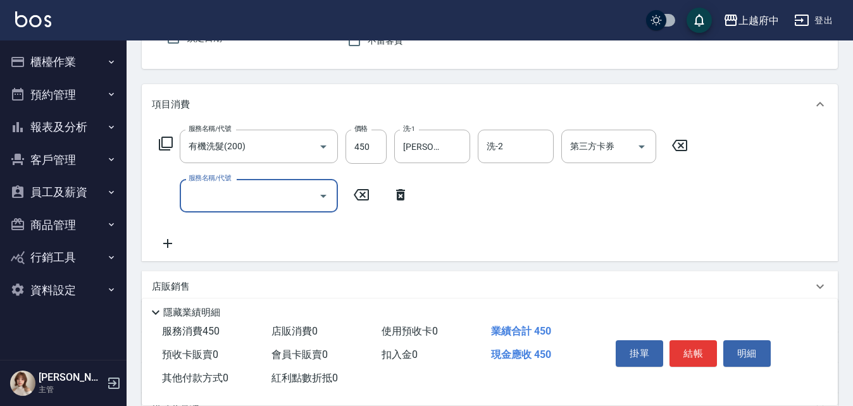
scroll to position [127, 0]
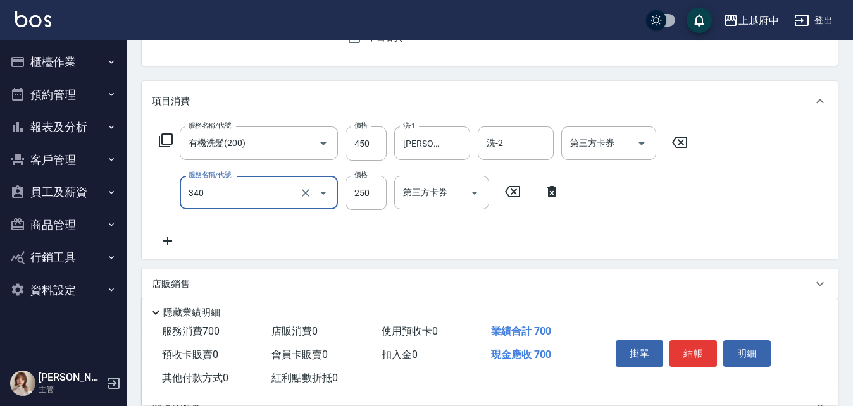
type input "剪髮(340)"
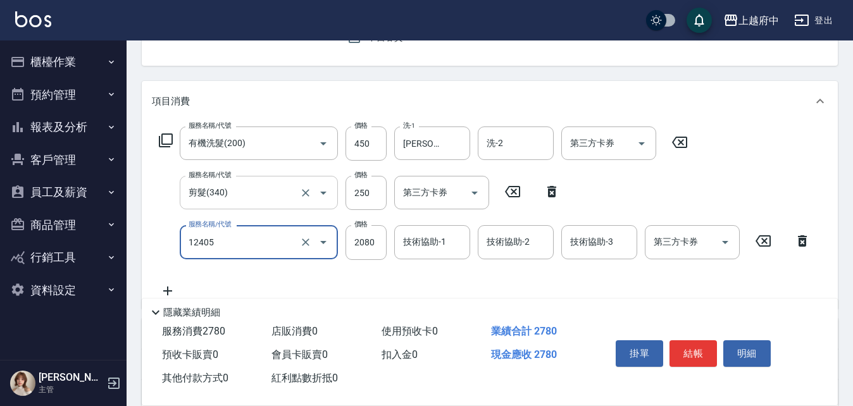
type input "染髮L(12405)"
type input "2200"
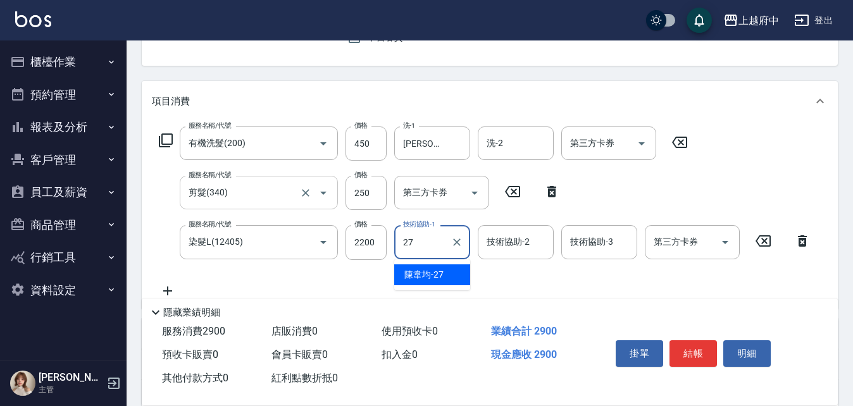
type input "陳韋均-27"
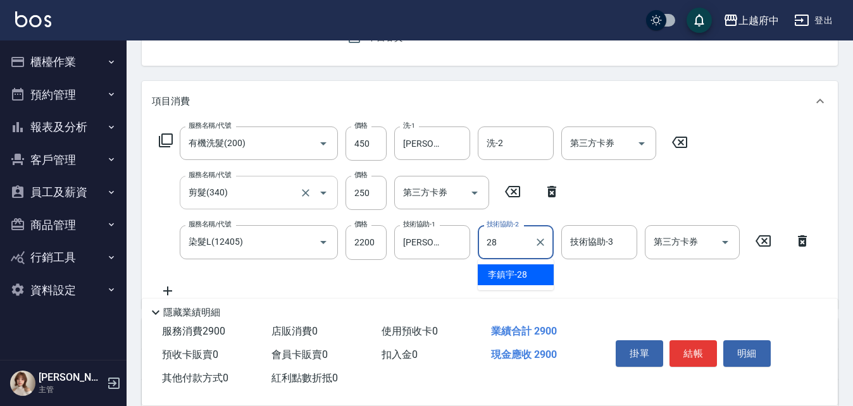
type input "李鎮宇-28"
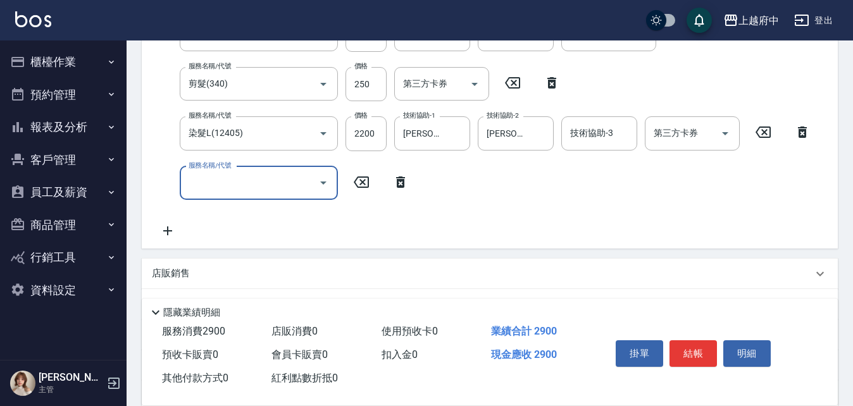
scroll to position [253, 0]
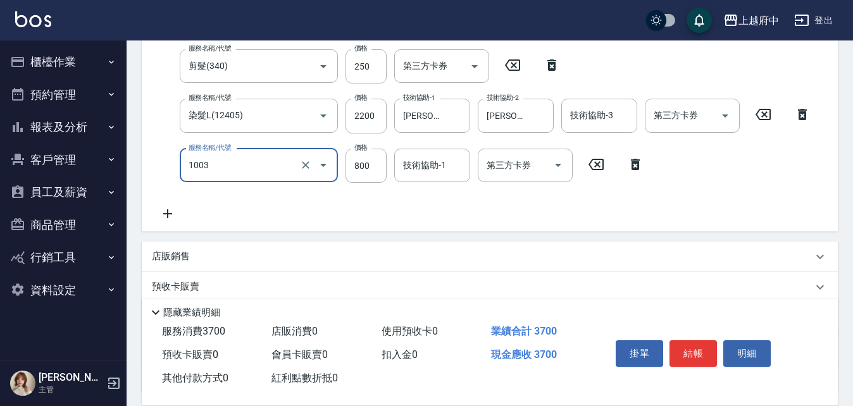
type input "+升級結構染 (含隔離)(1003)"
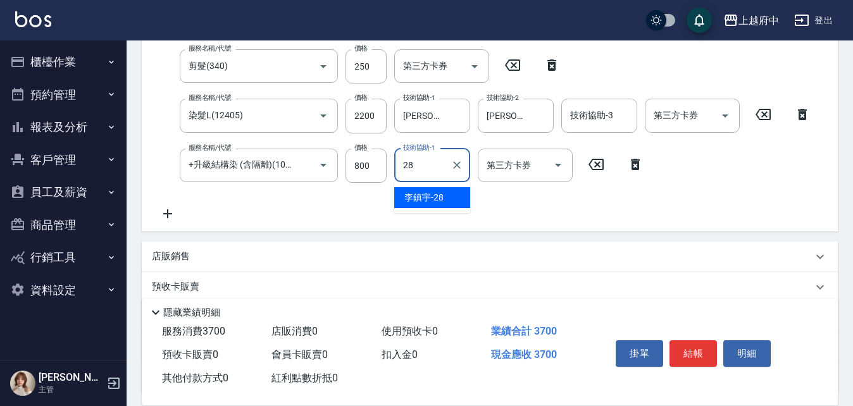
type input "李鎮宇-28"
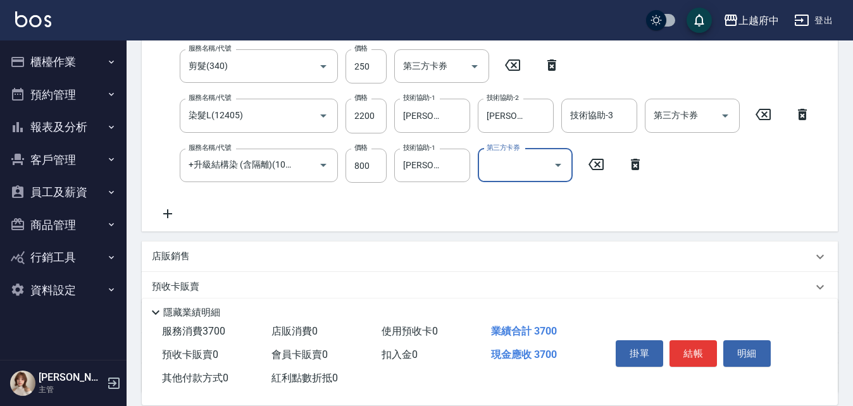
scroll to position [0, 0]
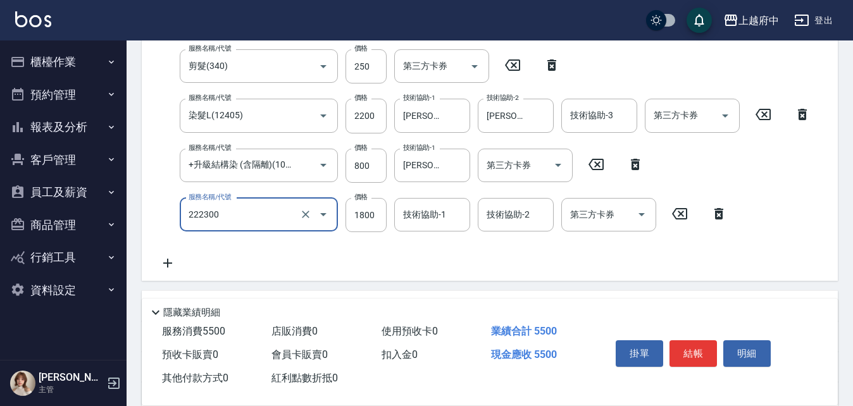
type input "結構三段式(222300)"
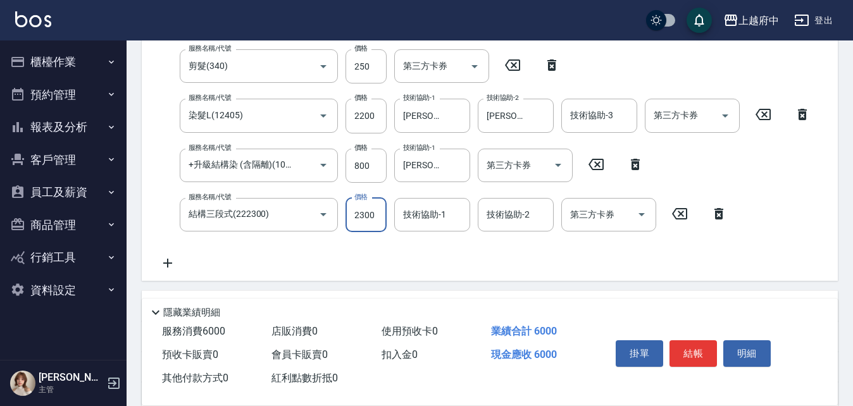
type input "2300"
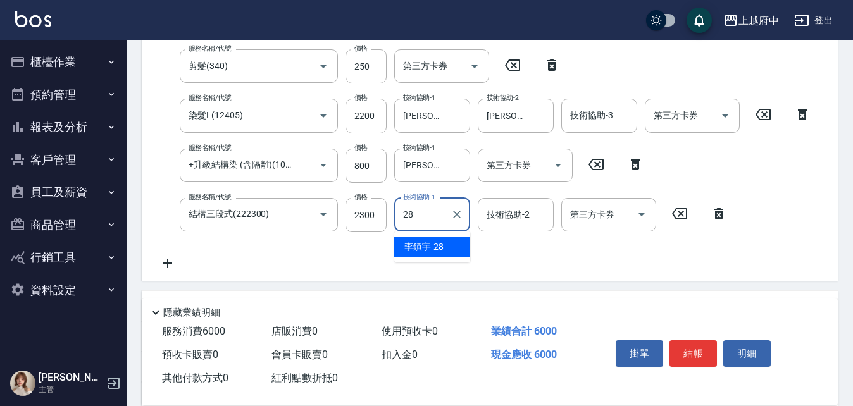
type input "李鎮宇-28"
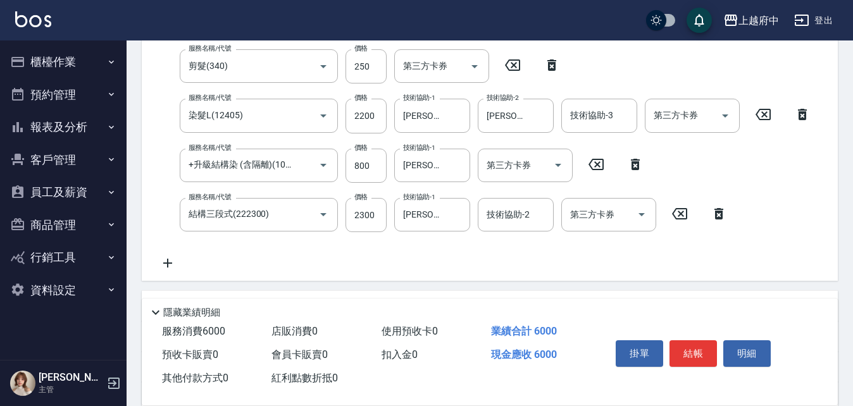
click at [516, 251] on div "服務名稱/代號 有機洗髮(200) 服務名稱/代號 價格 450 價格 洗-1 李鎮宇-28 洗-1 洗-2 洗-2 第三方卡券 第三方卡券 服務名稱/代號 …" at bounding box center [485, 135] width 666 height 271
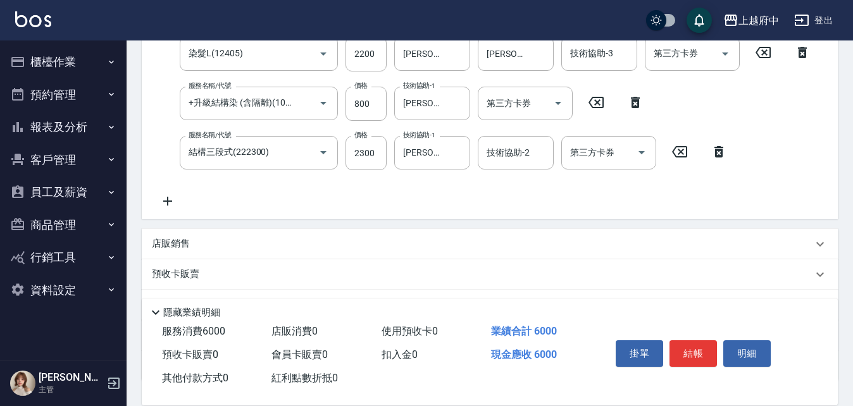
scroll to position [316, 0]
click at [357, 206] on div "服務名稱/代號 有機洗髮(200) 服務名稱/代號 價格 450 價格 洗-1 李鎮宇-28 洗-1 洗-2 洗-2 第三方卡券 第三方卡券 服務名稱/代號 …" at bounding box center [485, 72] width 666 height 271
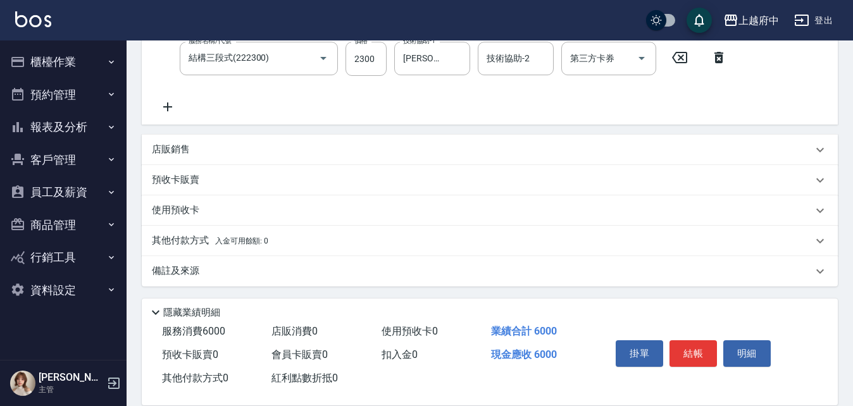
scroll to position [411, 0]
click at [687, 346] on button "結帳" at bounding box center [692, 353] width 47 height 27
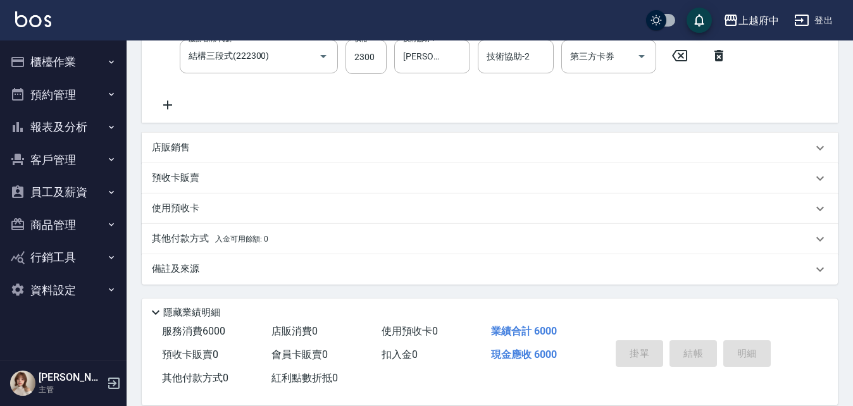
type input "2025/08/10 19:03"
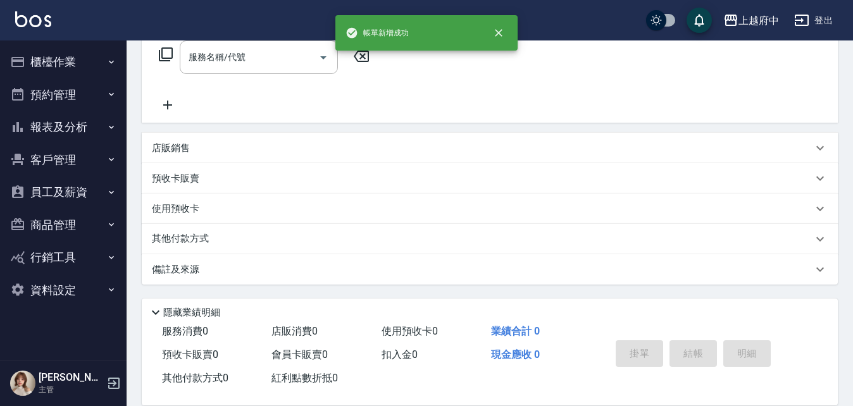
scroll to position [0, 0]
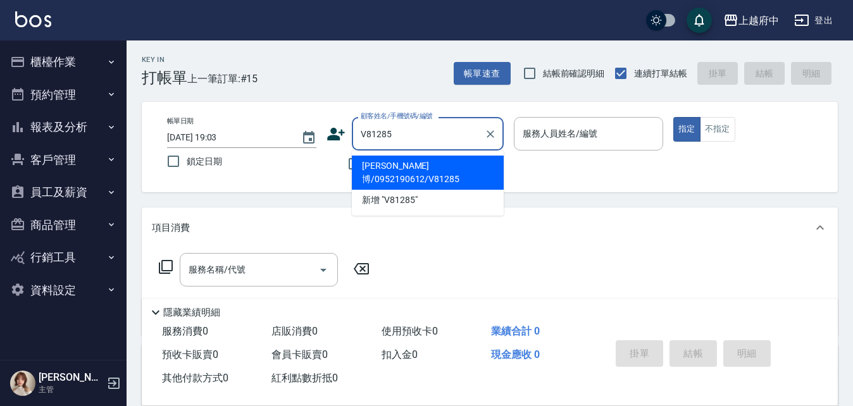
click at [444, 165] on li "黃楷博/0952190612/V81285" at bounding box center [428, 173] width 152 height 34
type input "黃楷博/0952190612/V81285"
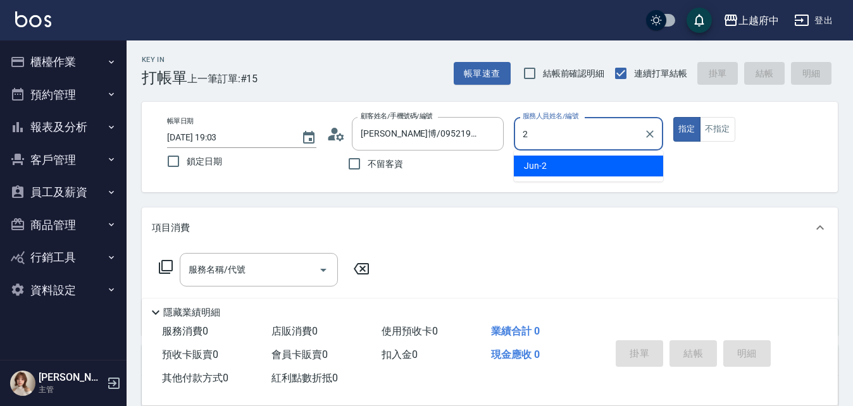
type input "Jun-2"
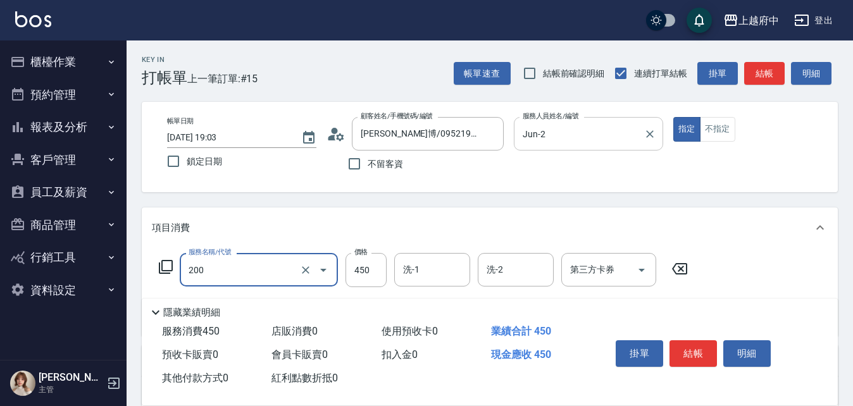
type input "有機洗髮(200)"
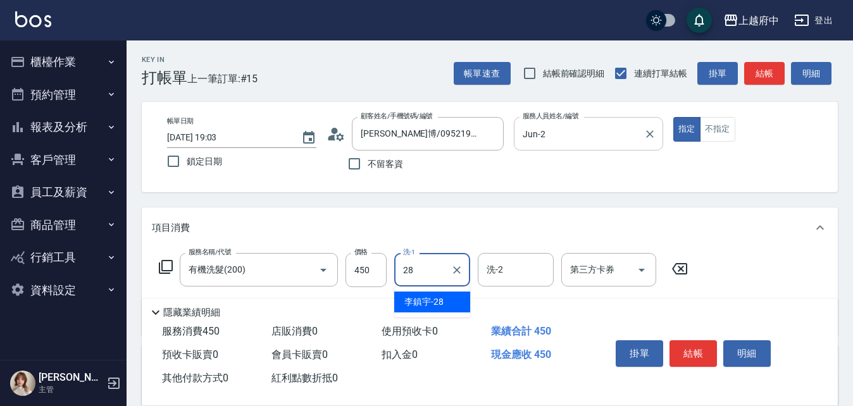
type input "李鎮宇-28"
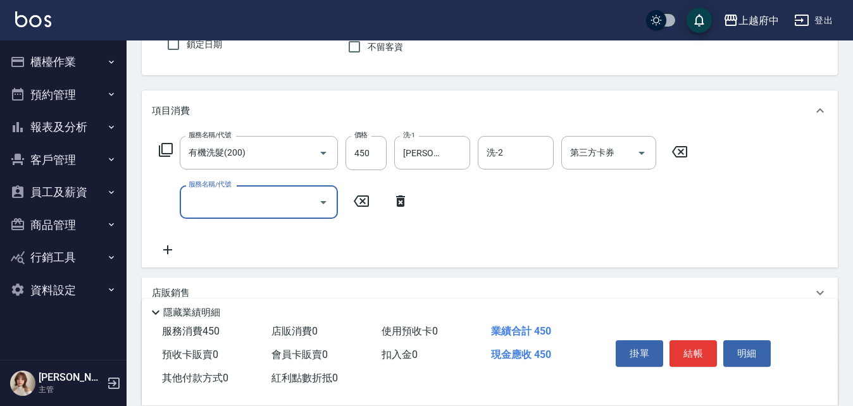
scroll to position [127, 0]
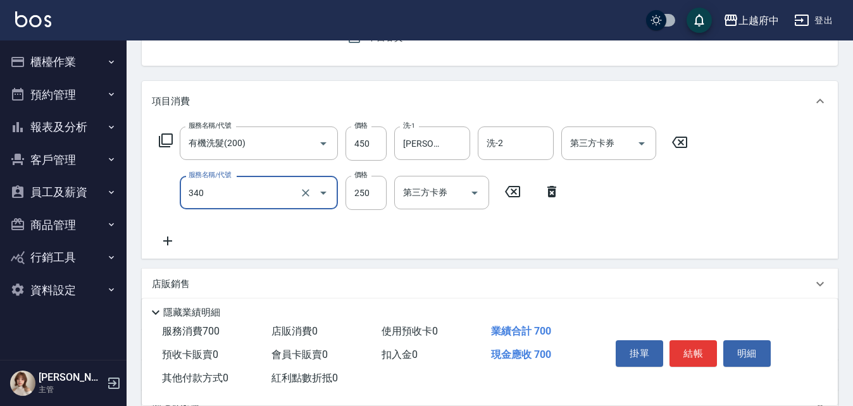
type input "剪髮(340)"
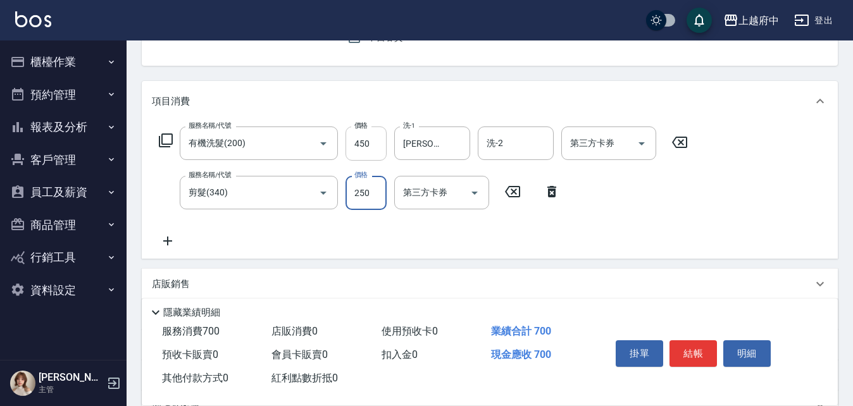
click at [363, 148] on input "450" at bounding box center [365, 144] width 41 height 34
type input "400"
click at [376, 189] on input "250" at bounding box center [365, 193] width 41 height 34
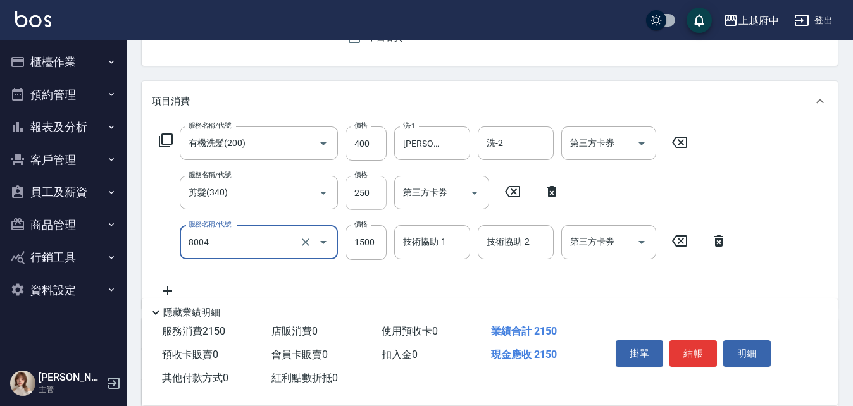
type input "毛囊淨化理療(8004)"
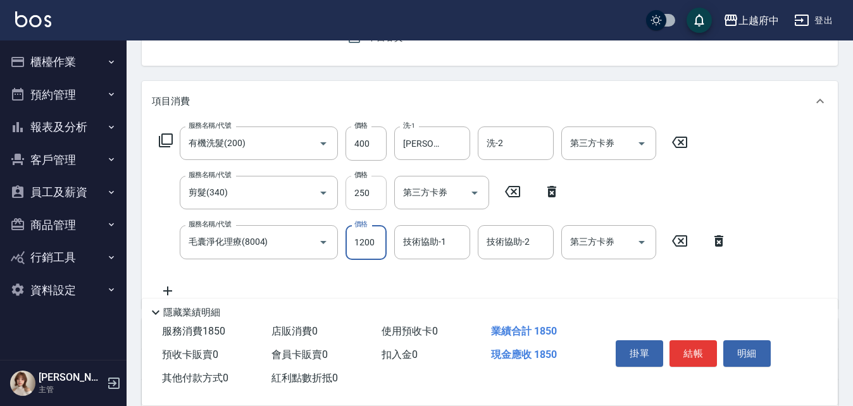
type input "1200"
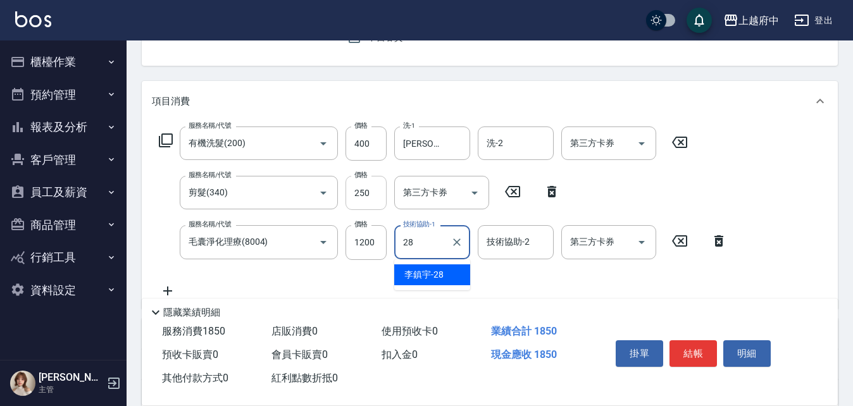
type input "李鎮宇-28"
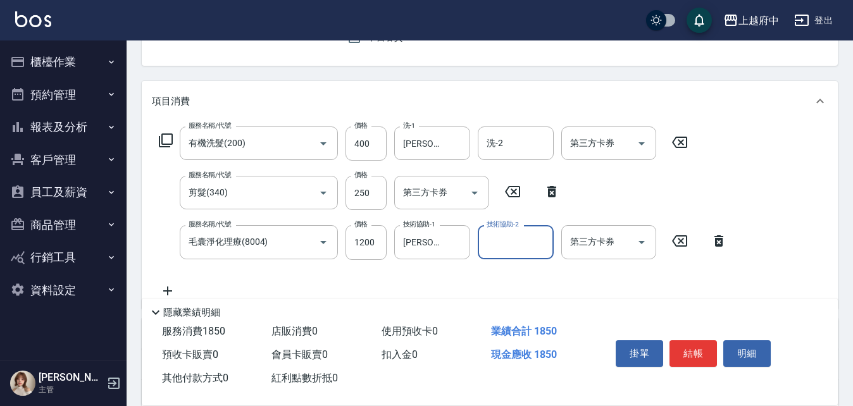
click at [492, 280] on div "服務名稱/代號 有機洗髮(200) 服務名稱/代號 價格 400 價格 洗-1 李鎮宇-28 洗-1 洗-2 洗-2 第三方卡券 第三方卡券 服務名稱/代號 …" at bounding box center [443, 212] width 583 height 171
click at [691, 350] on button "結帳" at bounding box center [692, 353] width 47 height 27
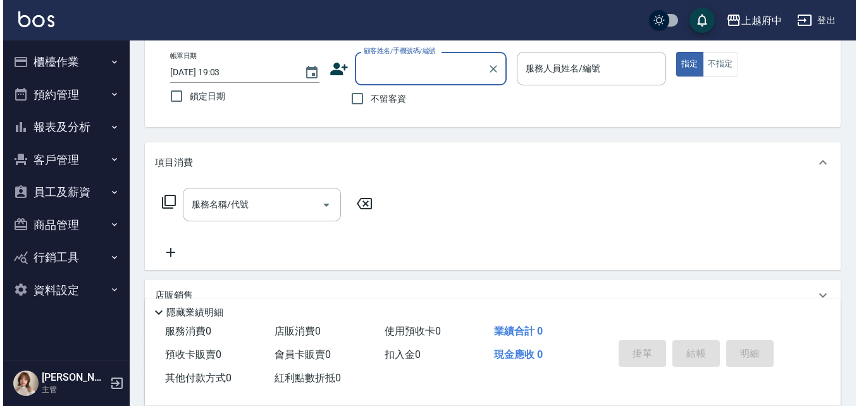
scroll to position [0, 0]
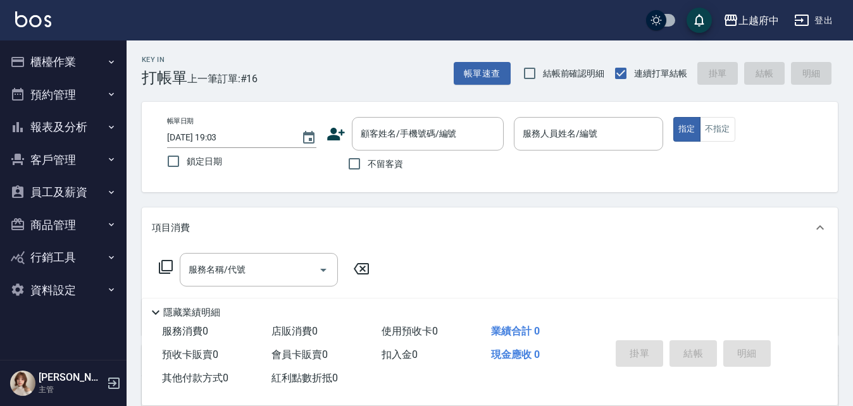
click at [340, 133] on icon at bounding box center [336, 134] width 18 height 13
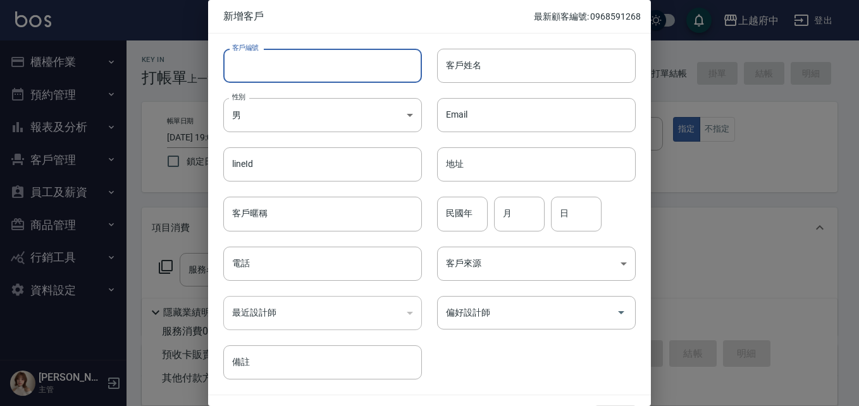
click at [297, 65] on input "客戶編號" at bounding box center [322, 66] width 199 height 34
type input "0918177104"
click at [506, 64] on input "客戶姓名" at bounding box center [536, 66] width 199 height 34
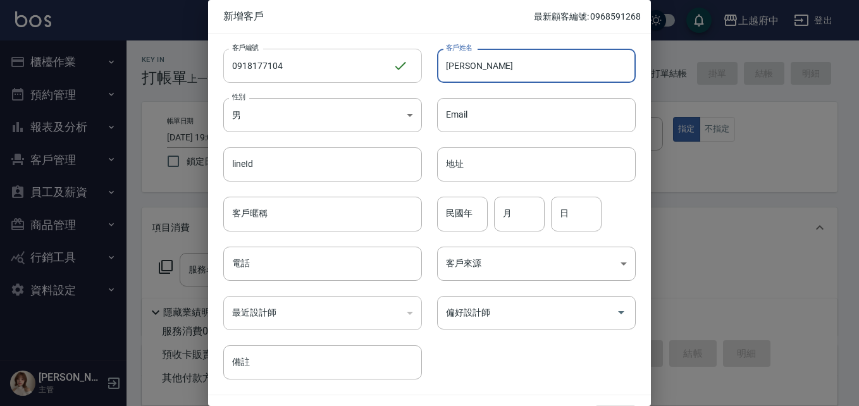
type input "陳克昌"
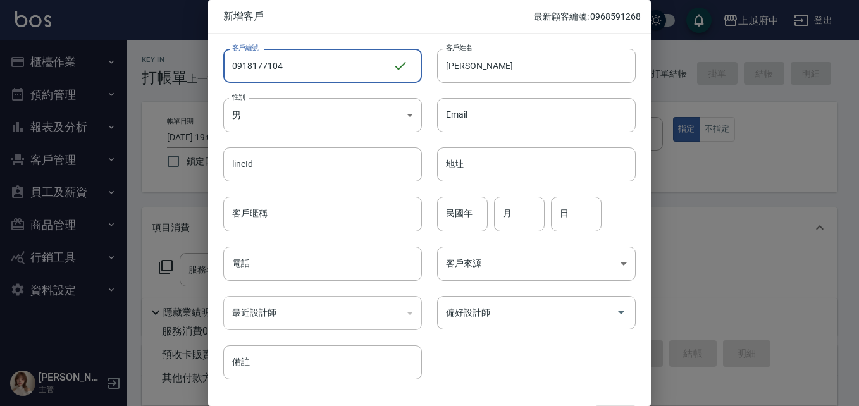
drag, startPoint x: 282, startPoint y: 68, endPoint x: 204, endPoint y: 68, distance: 77.8
click at [206, 69] on div "新增客戶 最新顧客編號: 0968591268 客戶編號 0918177104 ​ 客戶編號 客戶姓名 陳克昌 客戶姓名 性別 男 MALE 性別 Email…" at bounding box center [429, 203] width 859 height 406
click at [265, 263] on input "電話" at bounding box center [322, 264] width 199 height 34
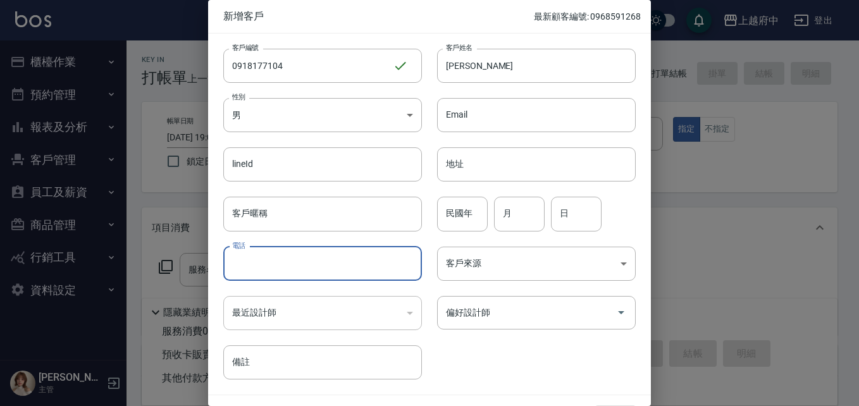
paste input "0918177104"
type input "0918177104"
click at [468, 216] on input "民國年" at bounding box center [462, 214] width 51 height 34
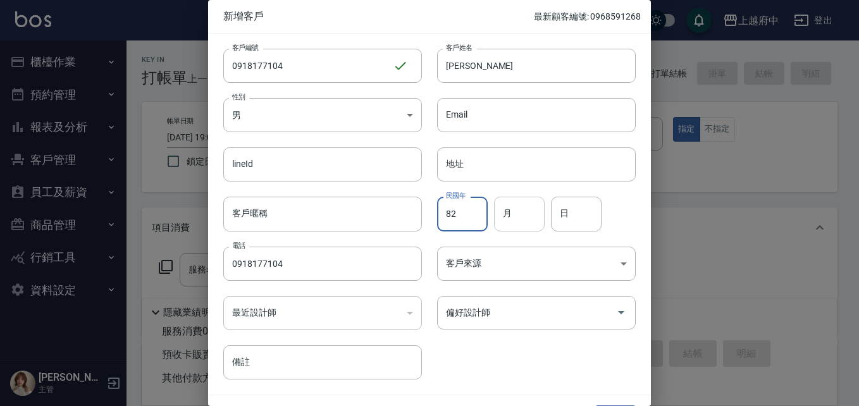
type input "82"
type input "7"
type input "2"
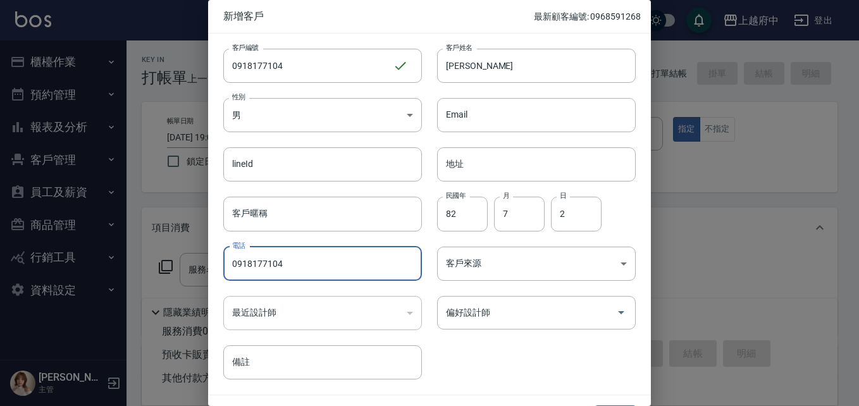
click at [513, 360] on div "客戶編號 0918177104 ​ 客戶編號 客戶姓名 陳克昌 客戶姓名 性別 男 MALE 性別 Email Email lineId lineId 地址 …" at bounding box center [422, 207] width 428 height 346
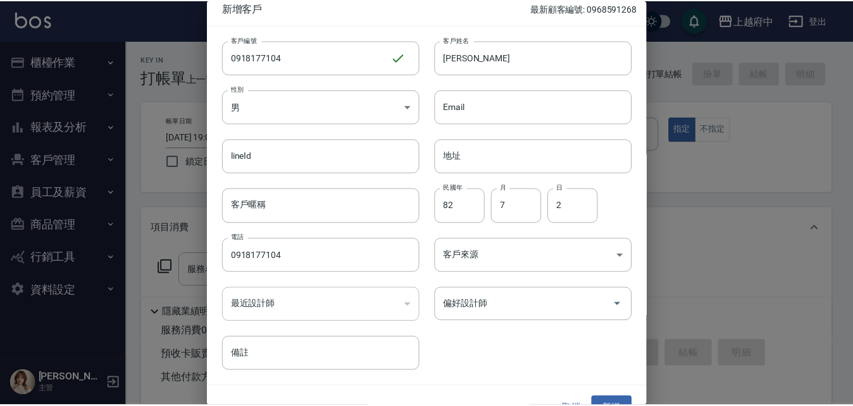
scroll to position [32, 0]
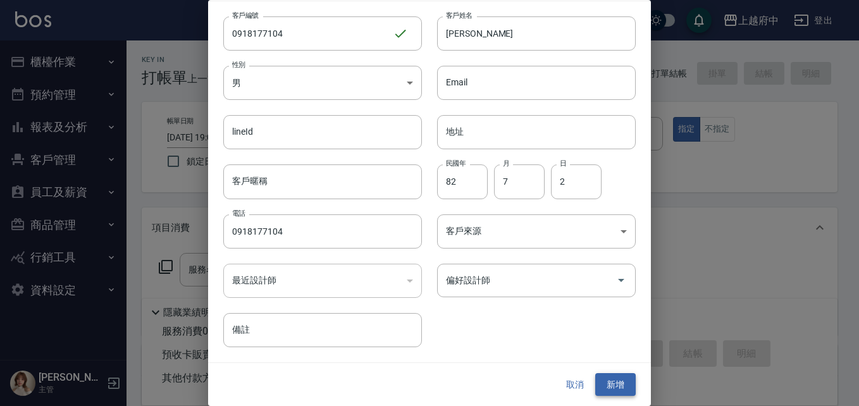
click at [613, 376] on button "新增" at bounding box center [615, 384] width 40 height 23
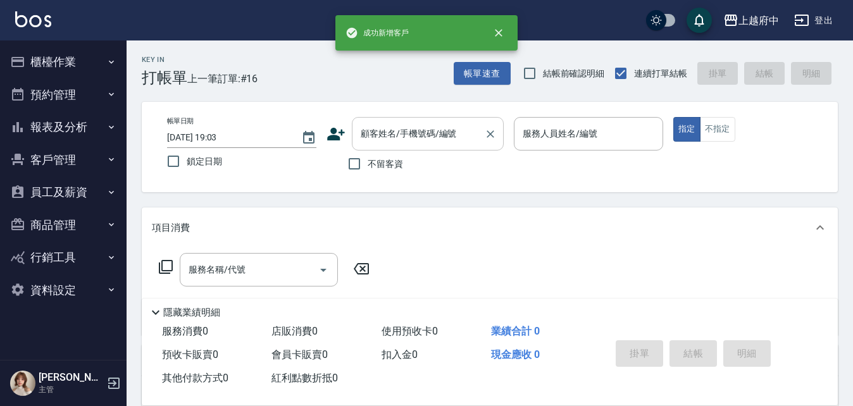
click at [417, 134] on input "顧客姓名/手機號碼/編號" at bounding box center [417, 134] width 121 height 22
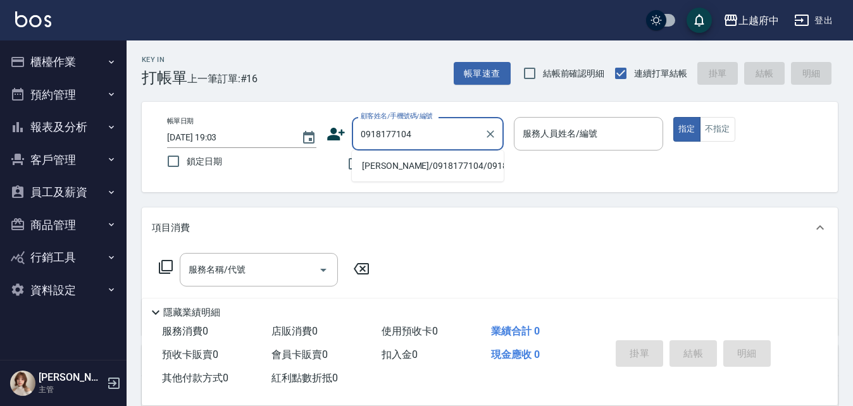
click at [382, 167] on li "陳克昌/0918177104/0918177104" at bounding box center [428, 166] width 152 height 21
type input "陳克昌/0918177104/0918177104"
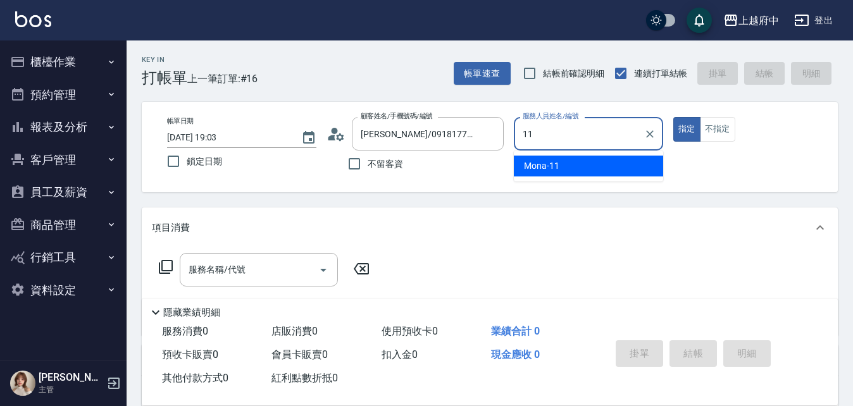
type input "Mona-11"
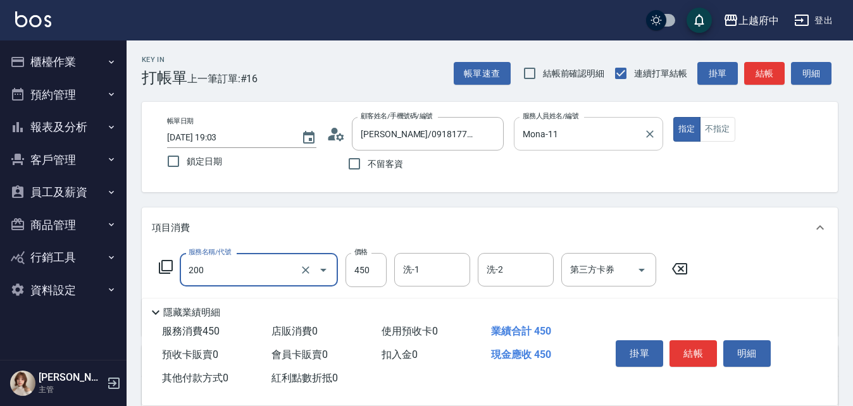
type input "有機洗髮(200)"
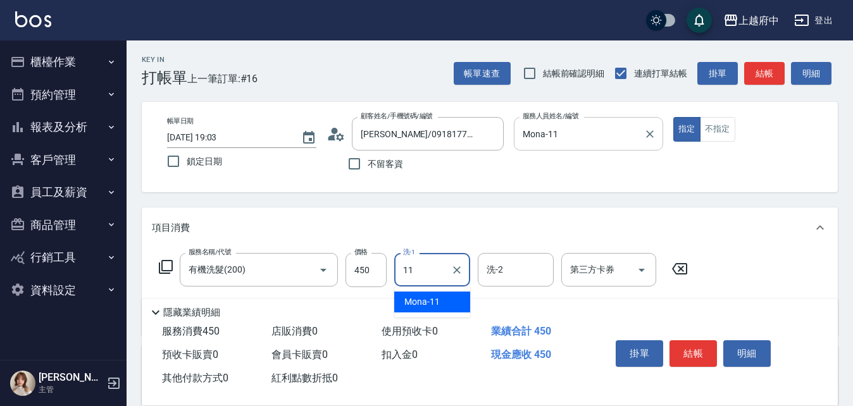
type input "Mona-11"
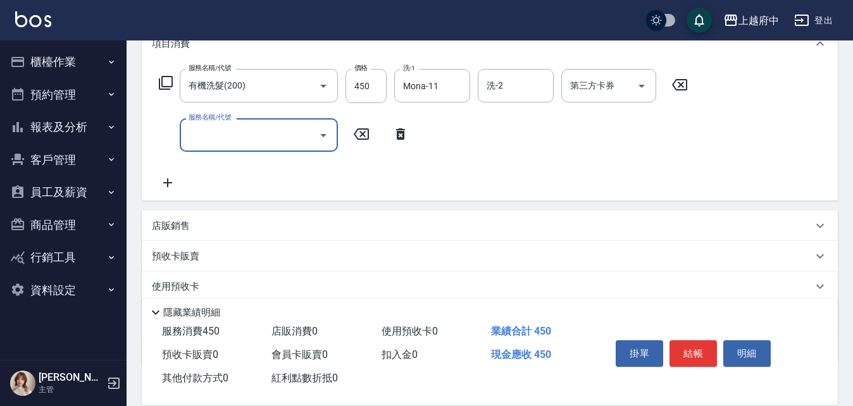
scroll to position [190, 0]
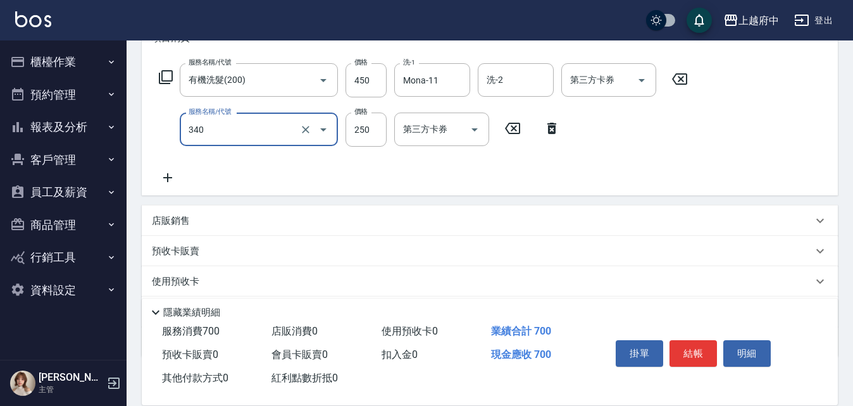
type input "剪髮(340)"
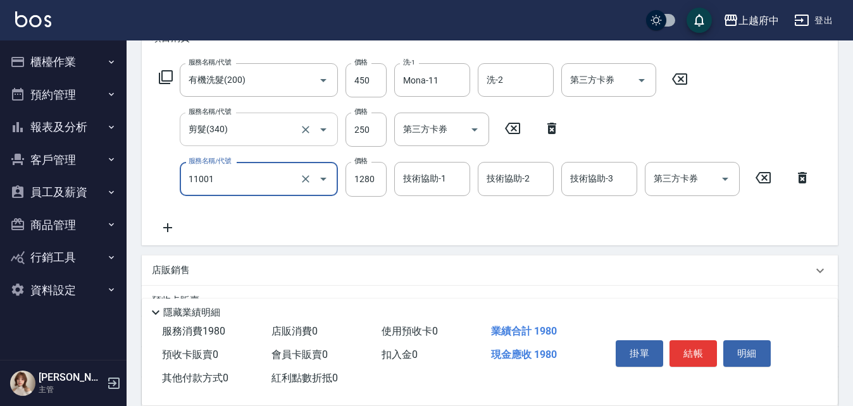
type input "燙髮S(11001)"
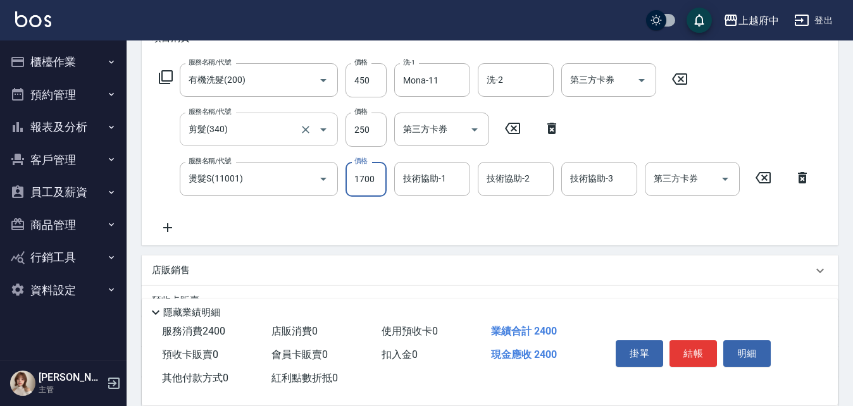
type input "1700"
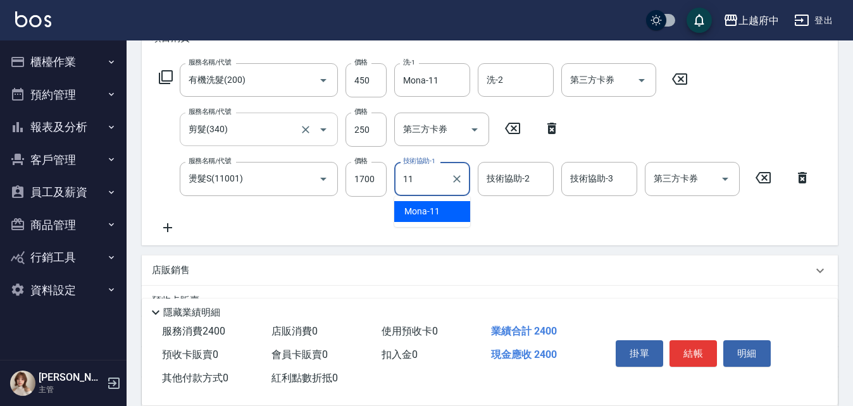
type input "Mona-11"
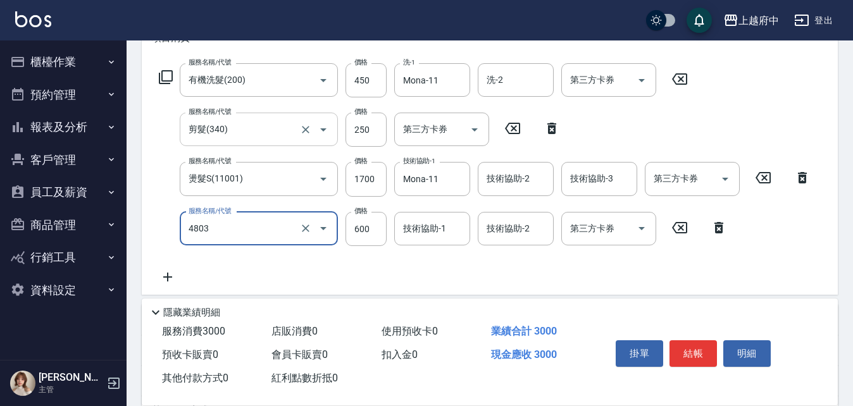
type input "潤澤修護(4803)"
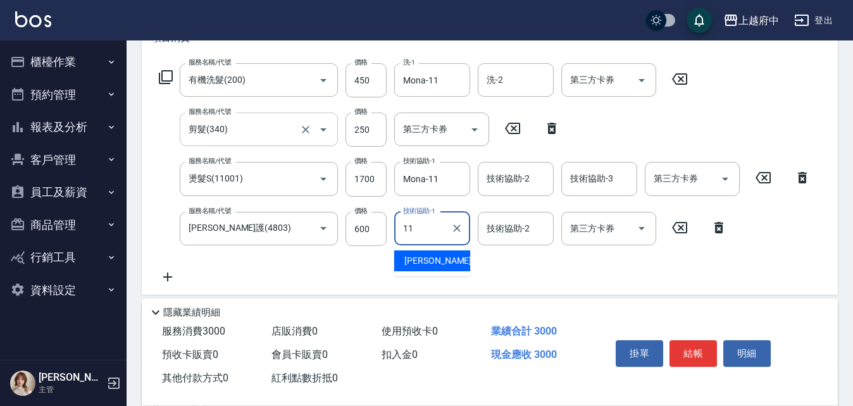
type input "Mona-11"
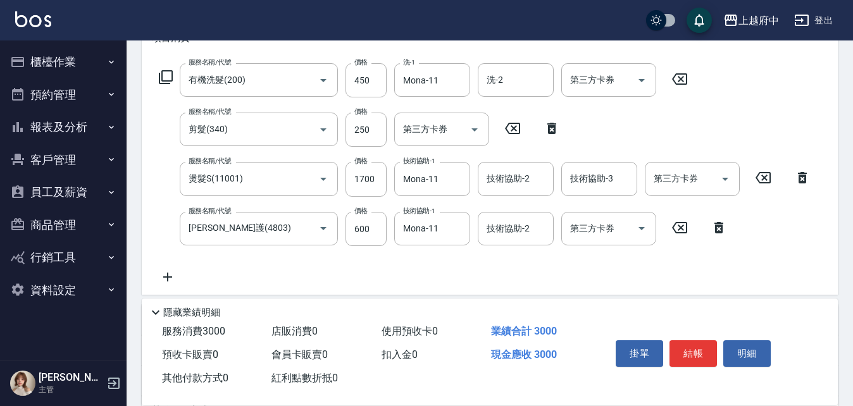
click at [470, 266] on div "服務名稱/代號 有機洗髮(200) 服務名稱/代號 價格 450 價格 洗-1 Mona-11 洗-1 洗-2 洗-2 第三方卡券 第三方卡券 服務名稱/代號…" at bounding box center [485, 173] width 666 height 221
click at [701, 345] on button "結帳" at bounding box center [692, 353] width 47 height 27
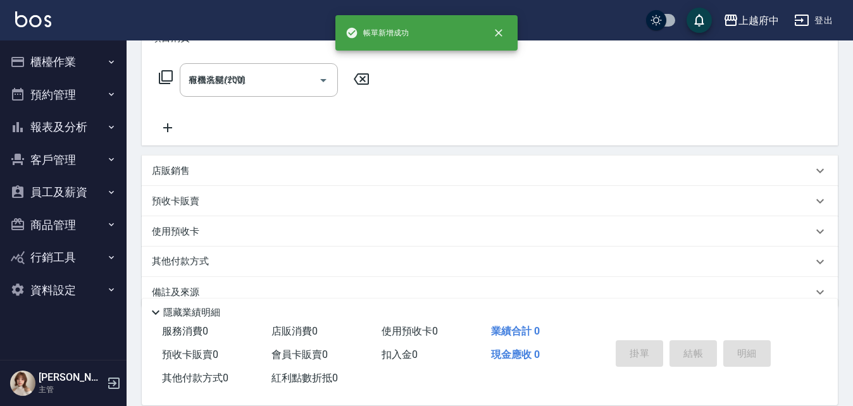
type input "2025/08/10 19:05"
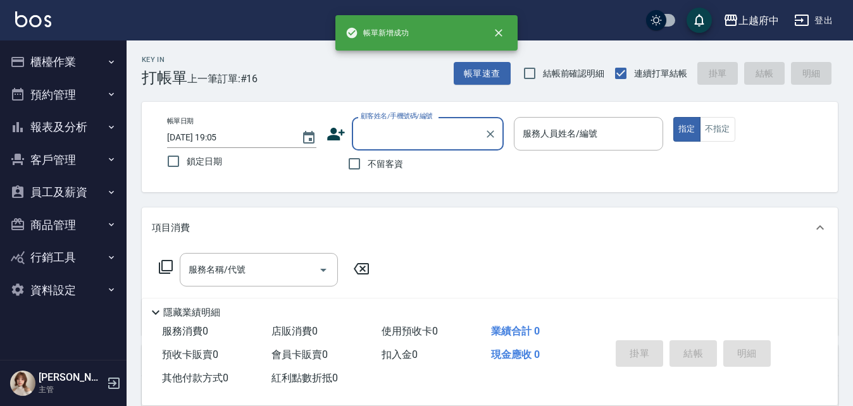
scroll to position [0, 0]
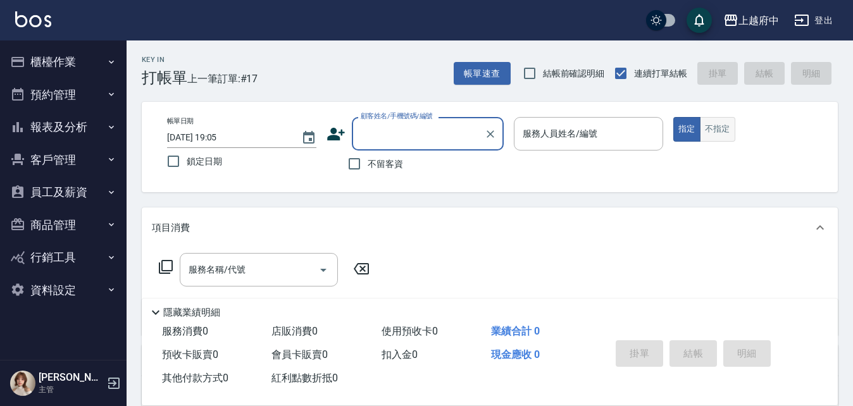
click at [723, 135] on button "不指定" at bounding box center [717, 129] width 35 height 25
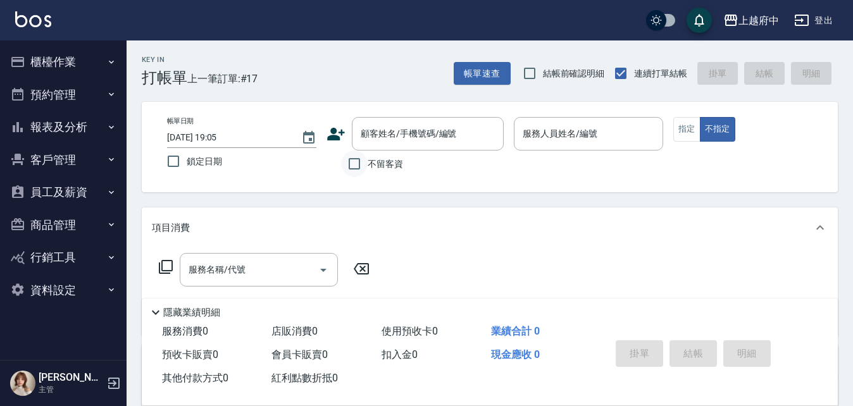
click at [361, 160] on input "不留客資" at bounding box center [354, 164] width 27 height 27
checkbox input "true"
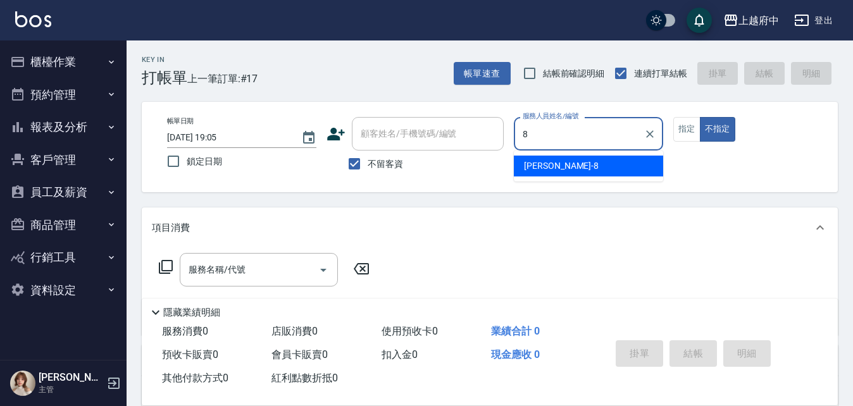
type input "江驊侑-8"
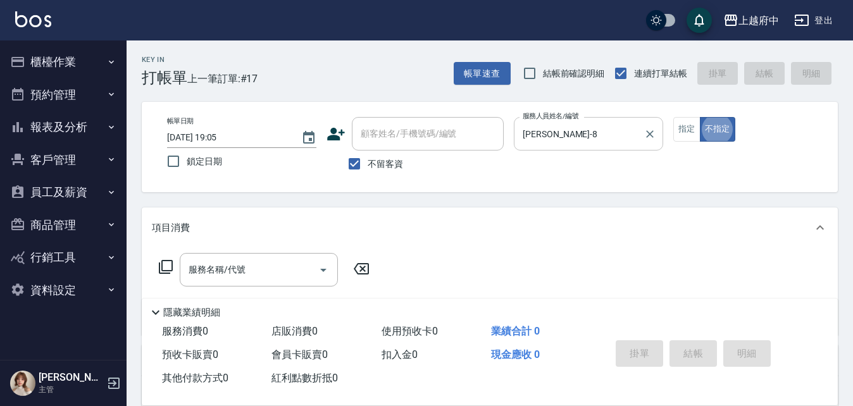
type button "false"
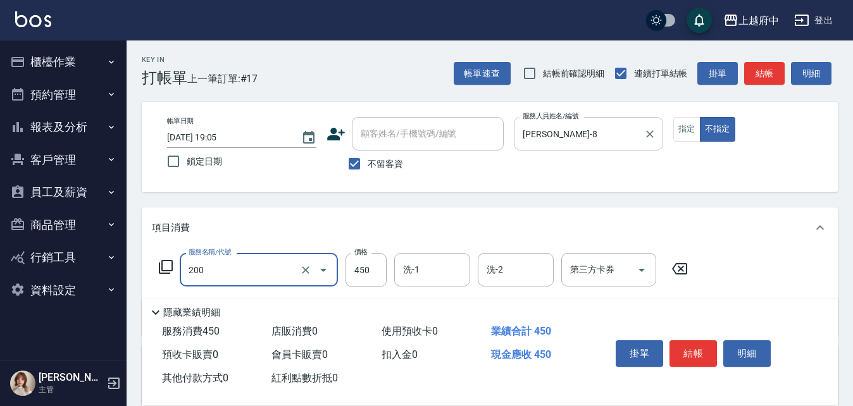
type input "有機洗髮(200)"
type input "400"
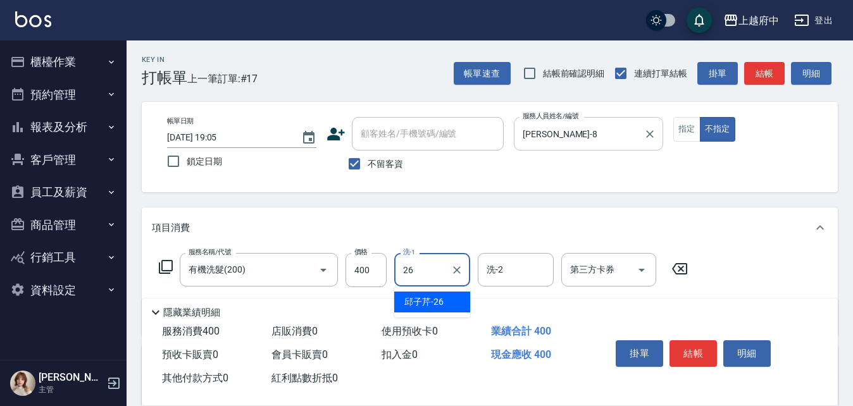
type input "邱子芹-26"
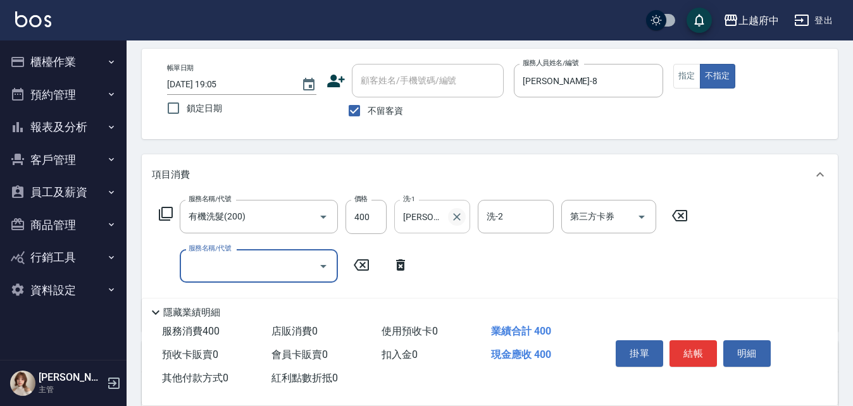
scroll to position [127, 0]
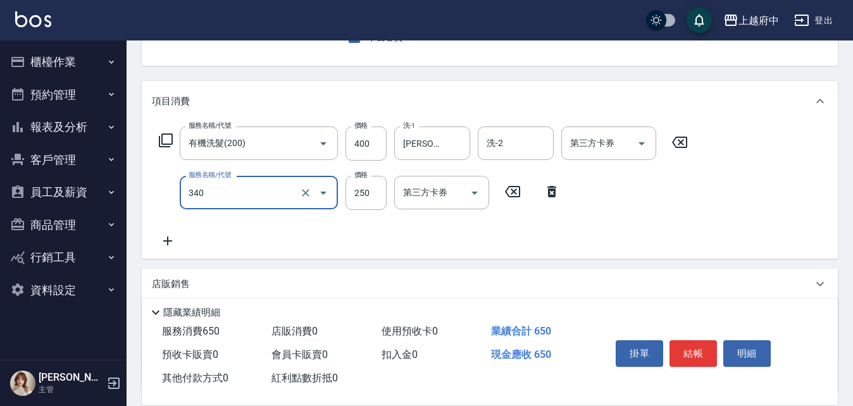
type input "剪髮(340)"
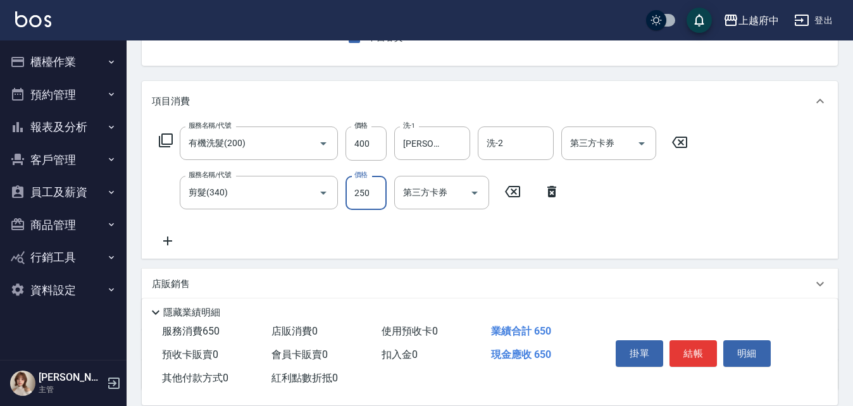
click at [484, 235] on div "服務名稱/代號 有機洗髮(200) 服務名稱/代號 價格 400 價格 洗-1 邱子芹-26 洗-1 洗-2 洗-2 第三方卡券 第三方卡券 服務名稱/代號 …" at bounding box center [424, 188] width 544 height 122
click at [679, 349] on button "結帳" at bounding box center [692, 353] width 47 height 27
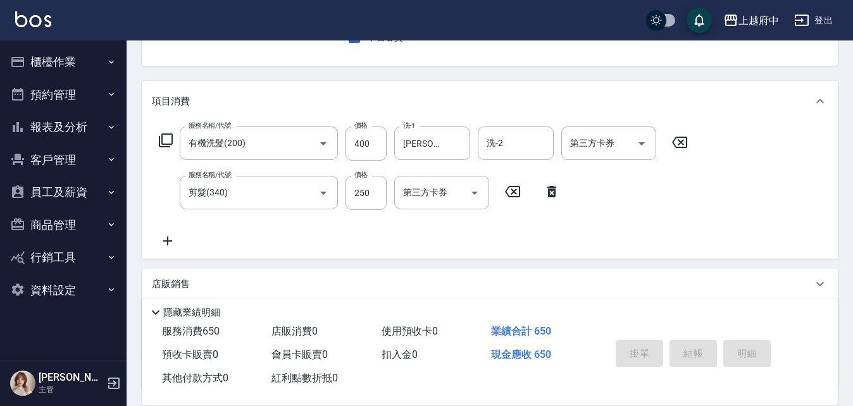
type input "2025/08/10 19:06"
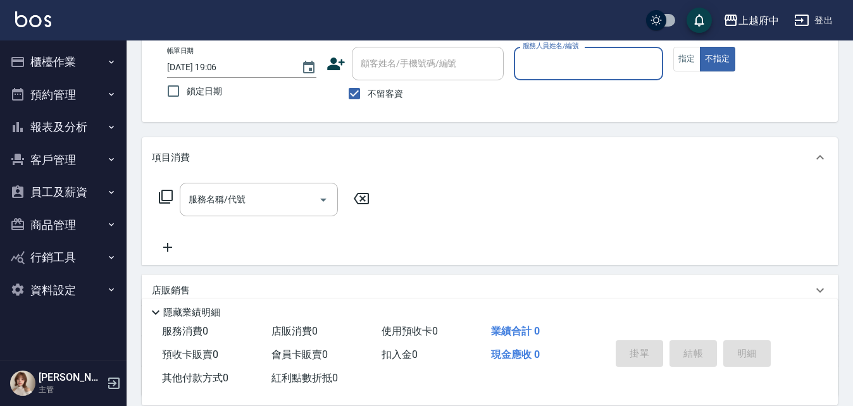
scroll to position [0, 0]
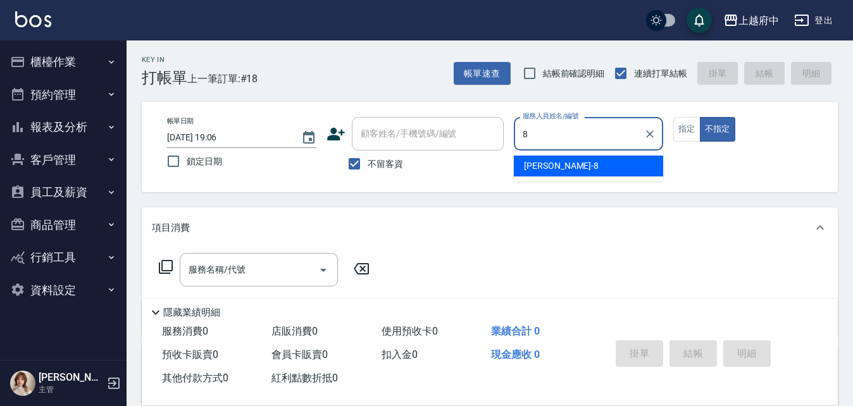
type input "江驊侑-8"
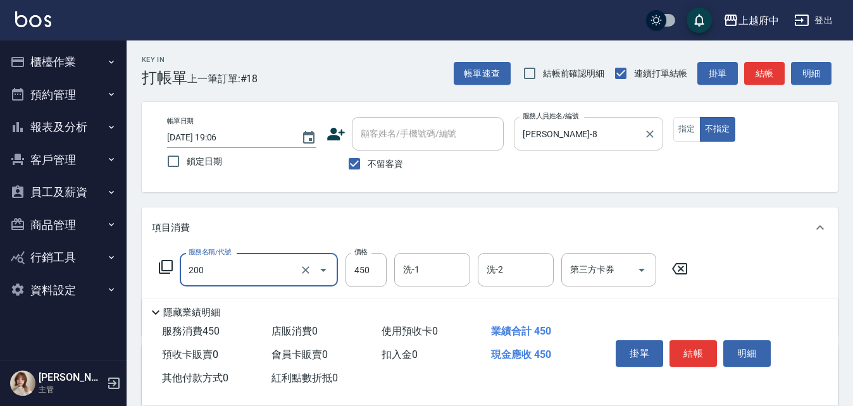
type input "有機洗髮(200)"
type input "550"
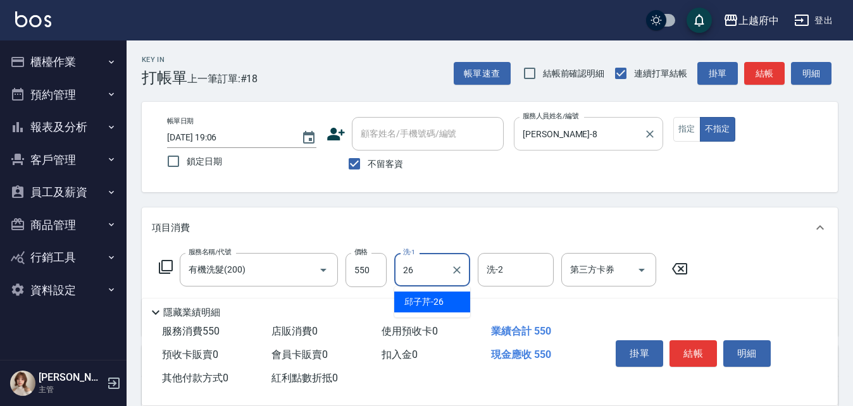
type input "邱子芹-26"
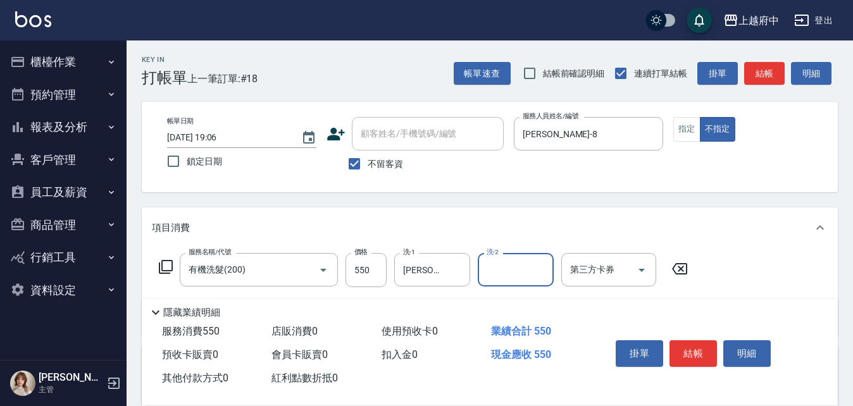
click at [735, 267] on div "服務名稱/代號 有機洗髮(200) 服務名稱/代號 價格 550 價格 洗-1 邱子芹-26 洗-1 洗-2 洗-2 第三方卡券 第三方卡券" at bounding box center [490, 292] width 696 height 88
click at [692, 342] on button "結帳" at bounding box center [692, 353] width 47 height 27
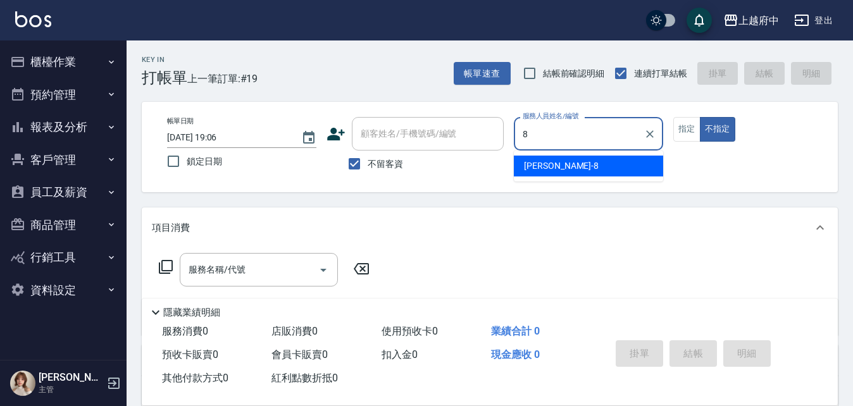
type input "江驊侑-8"
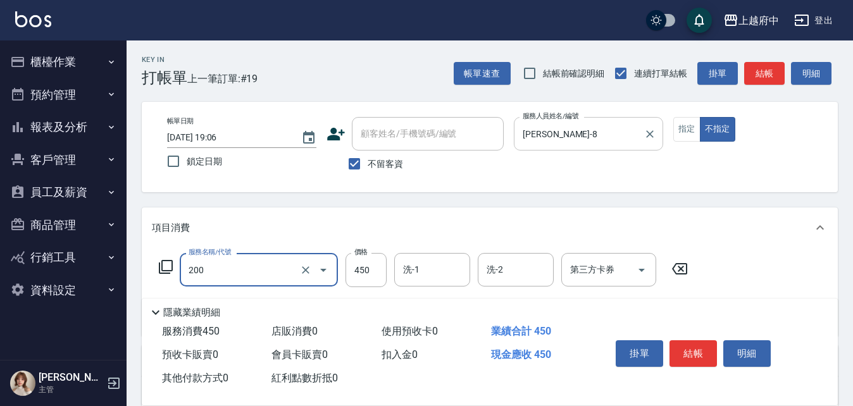
type input "有機洗髮(200)"
type input "400"
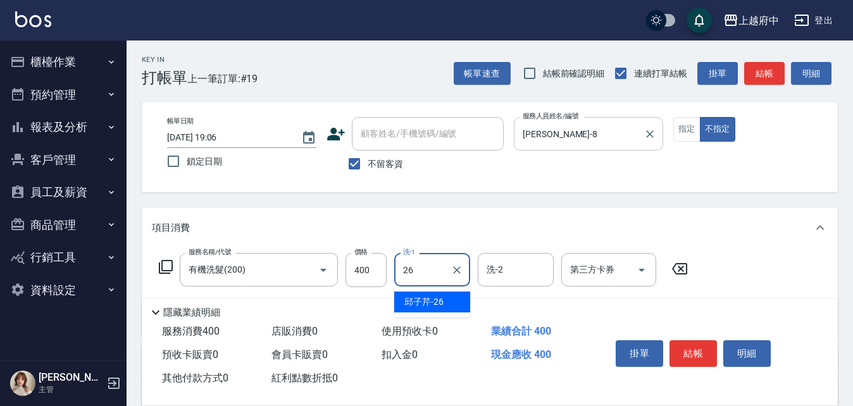
type input "邱子芹-26"
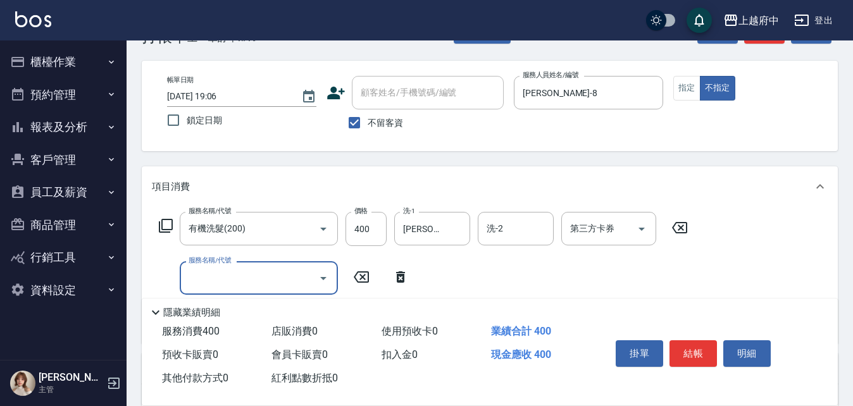
scroll to position [63, 0]
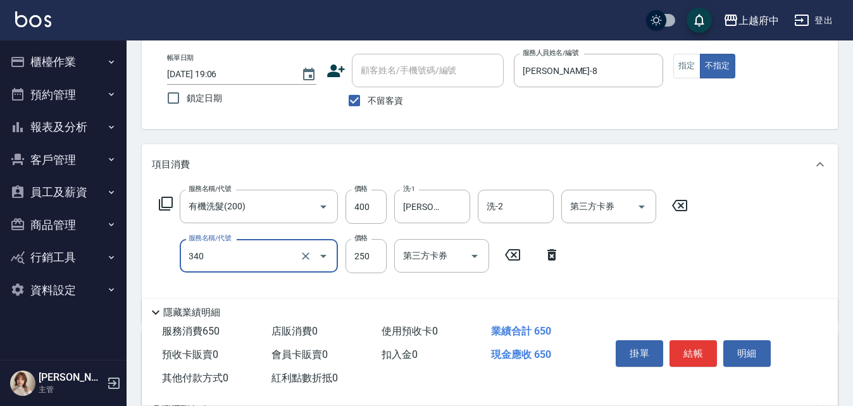
type input "剪髮(340)"
click at [643, 264] on div "服務名稱/代號 有機洗髮(200) 服務名稱/代號 價格 400 價格 洗-1 邱子芹-26 洗-1 洗-2 洗-2 第三方卡券 第三方卡券 服務名稱/代號 …" at bounding box center [424, 251] width 544 height 122
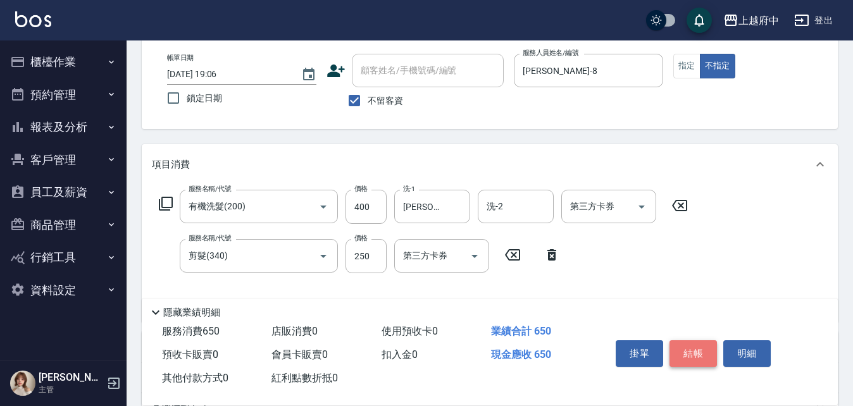
click at [698, 342] on button "結帳" at bounding box center [692, 353] width 47 height 27
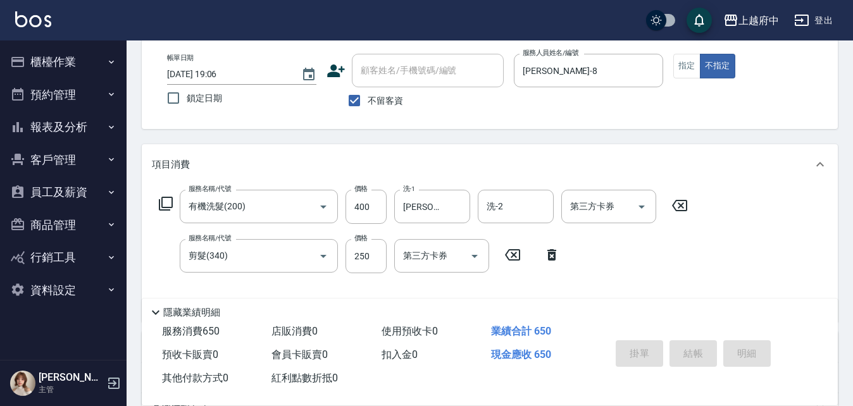
type input "2025/08/10 19:07"
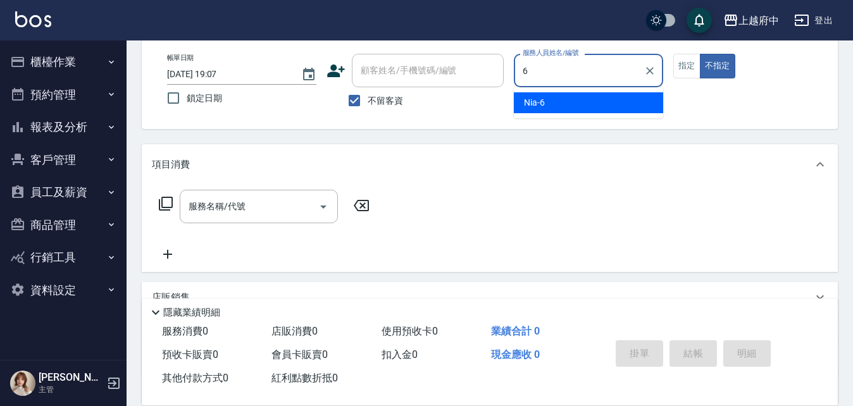
type input "Nia-6"
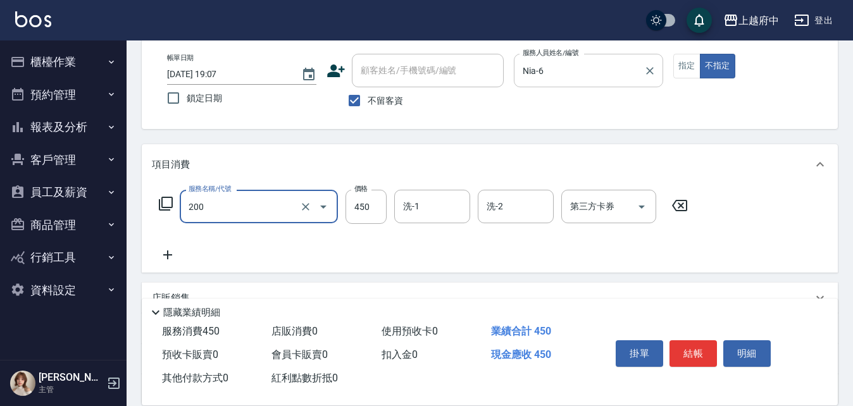
type input "有機洗髮(200)"
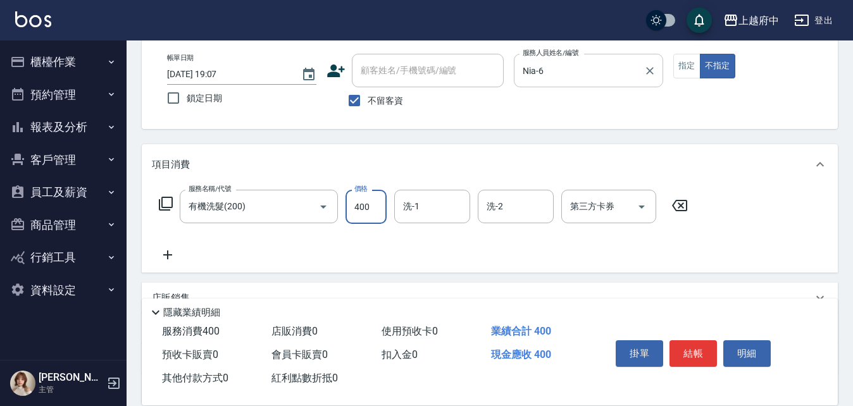
type input "400"
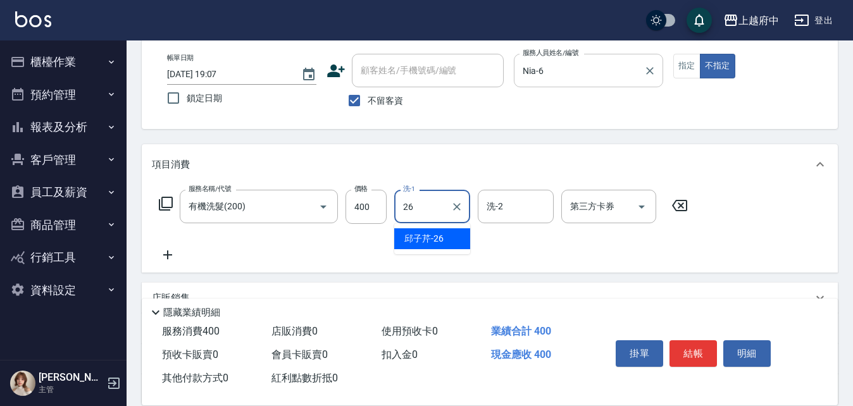
type input "邱子芹-26"
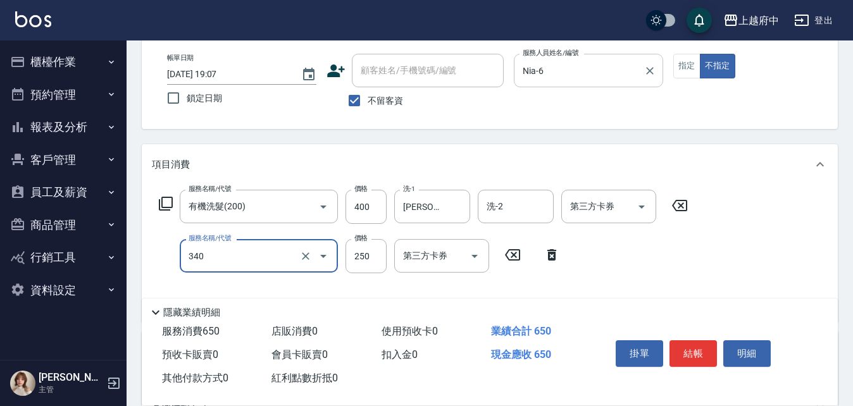
type input "剪髮(340)"
click at [649, 258] on div "服務名稱/代號 有機洗髮(200) 服務名稱/代號 價格 400 價格 洗-1 邱子芹-26 洗-1 洗-2 洗-2 第三方卡券 第三方卡券 服務名稱/代號 …" at bounding box center [424, 251] width 544 height 122
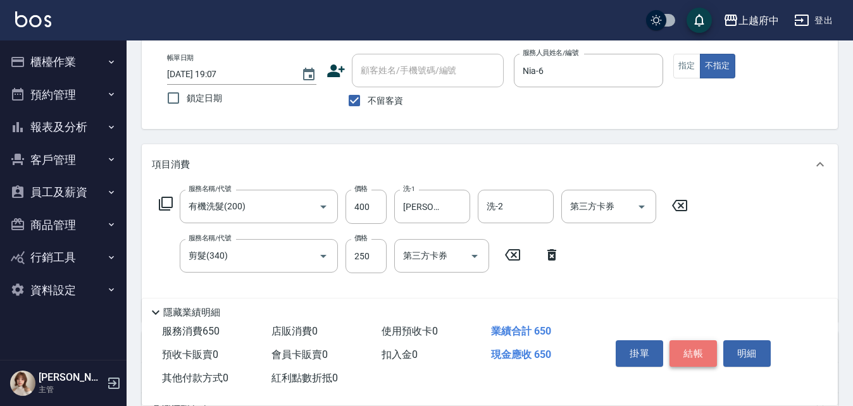
click at [693, 351] on button "結帳" at bounding box center [692, 353] width 47 height 27
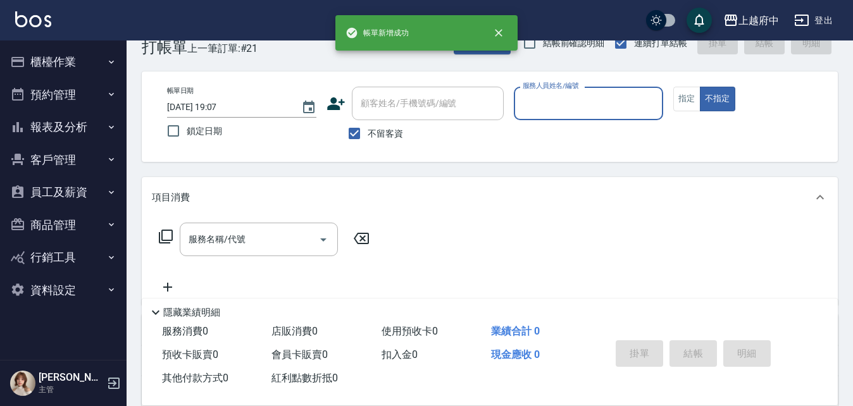
scroll to position [0, 0]
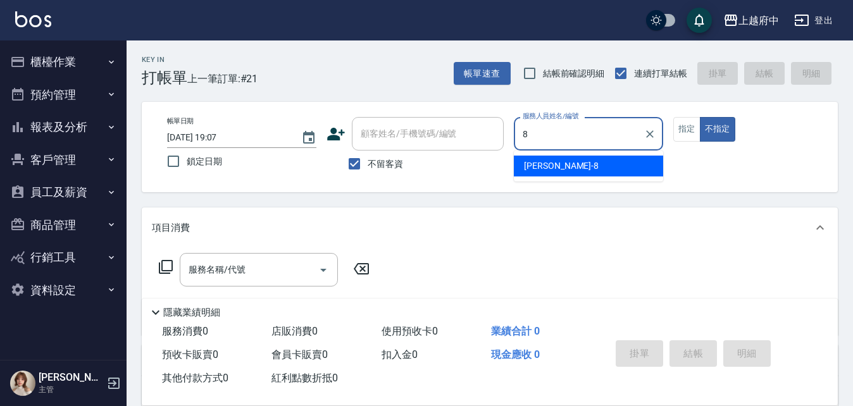
type input "江驊侑-8"
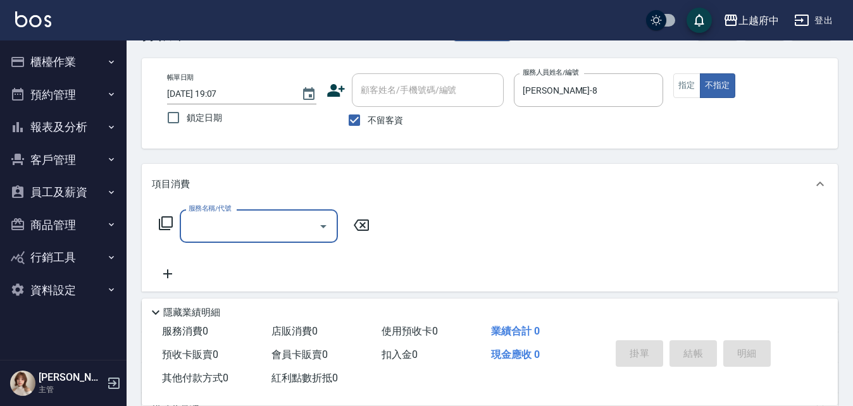
scroll to position [63, 0]
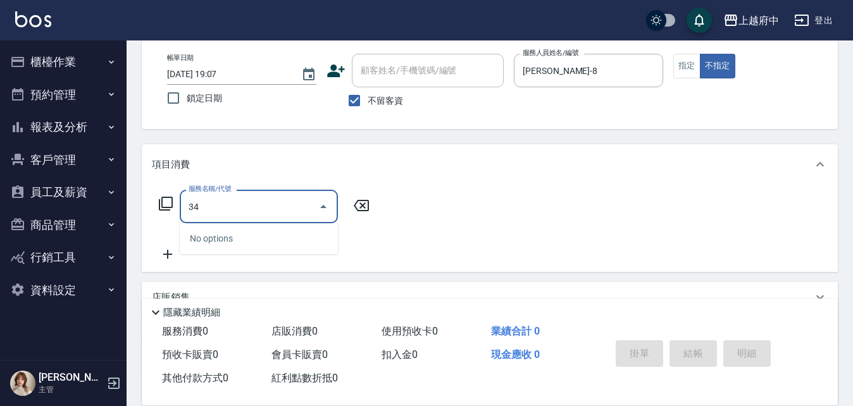
type input "3"
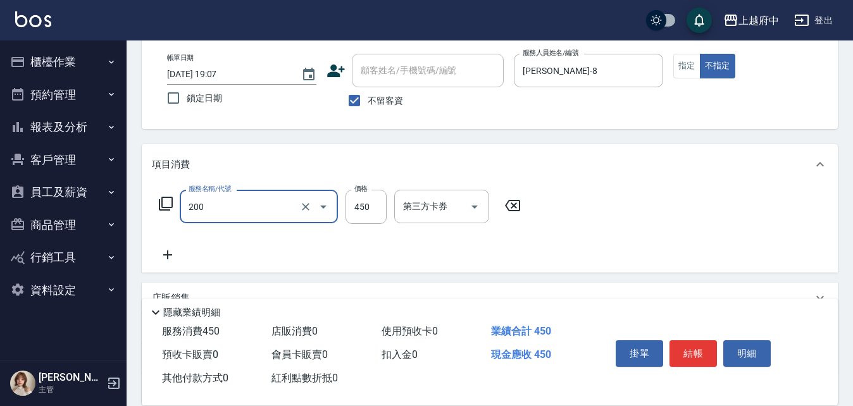
type input "有機洗髮(200)"
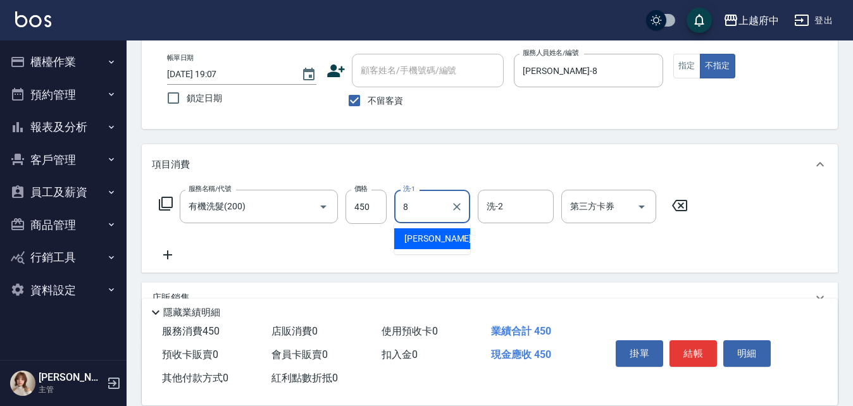
type input "江驊侑-8"
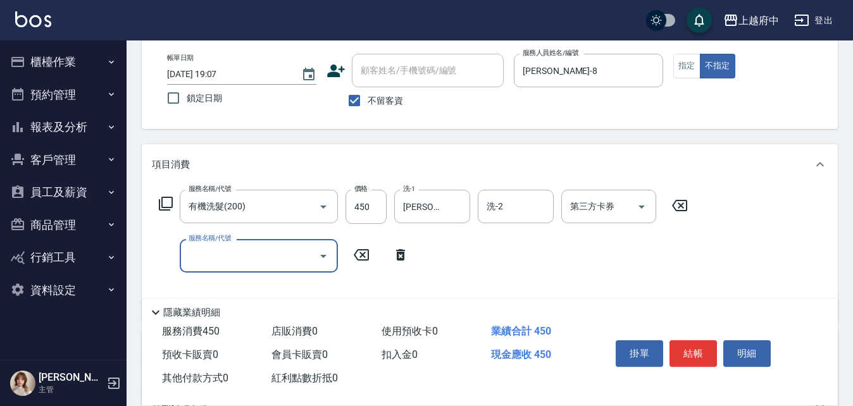
click at [397, 256] on icon at bounding box center [400, 254] width 9 height 11
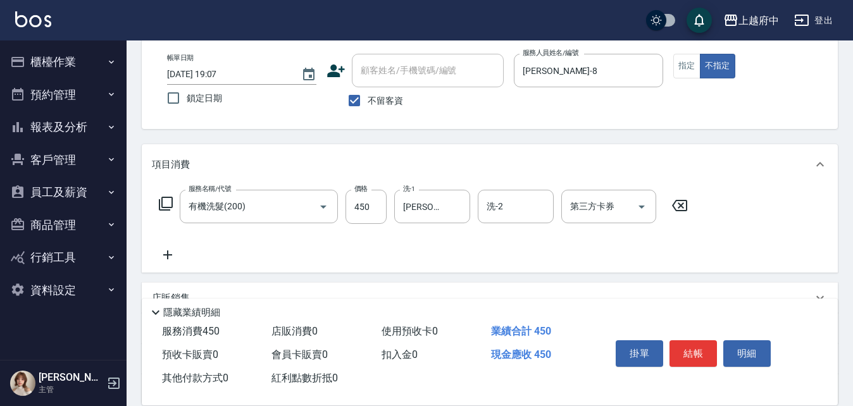
click at [509, 255] on div "服務名稱/代號 有機洗髮(200) 服務名稱/代號 價格 450 價格 洗-1 江驊侑-8 洗-1 洗-2 洗-2 第三方卡券 第三方卡券" at bounding box center [424, 226] width 544 height 73
click at [686, 346] on button "結帳" at bounding box center [692, 353] width 47 height 27
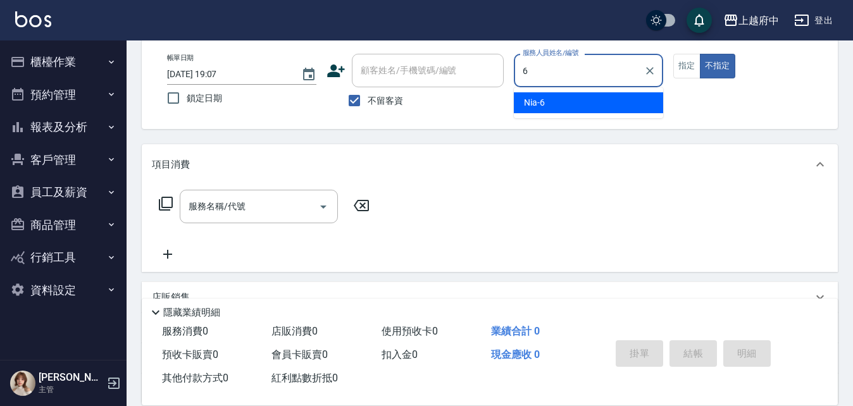
type input "Nia-6"
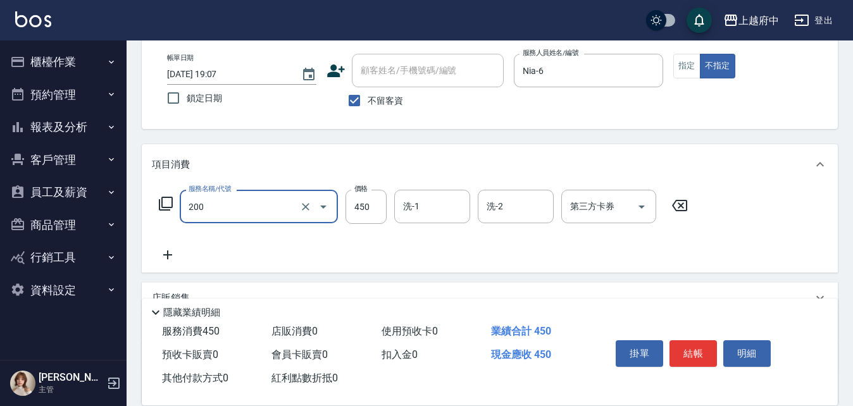
type input "有機洗髮(200)"
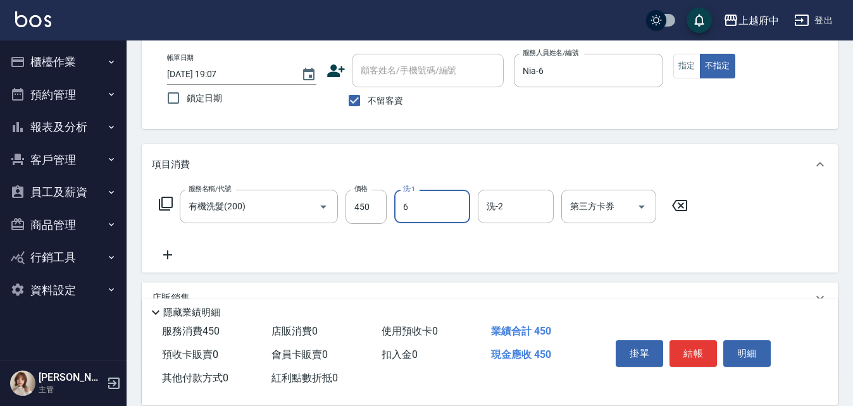
type input "Nia-6"
click at [536, 245] on div "服務名稱/代號 有機洗髮(200) 服務名稱/代號 價格 450 價格 洗-1 Nia-6 洗-1 洗-2 洗-2 第三方卡券 第三方卡券" at bounding box center [424, 226] width 544 height 73
click at [688, 348] on button "結帳" at bounding box center [692, 353] width 47 height 27
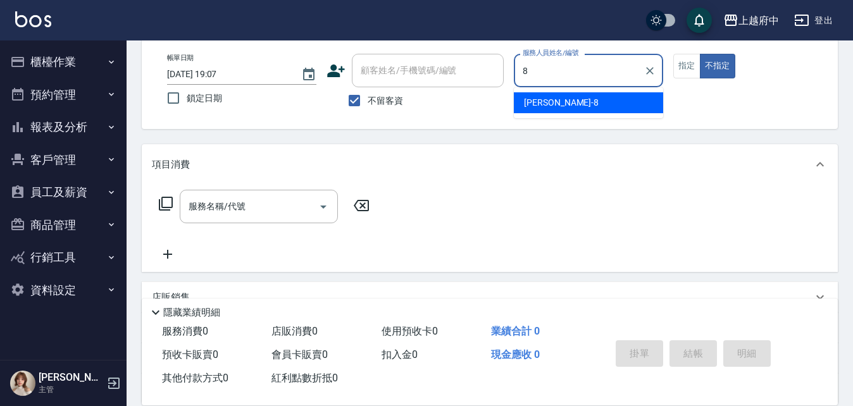
type input "江驊侑-8"
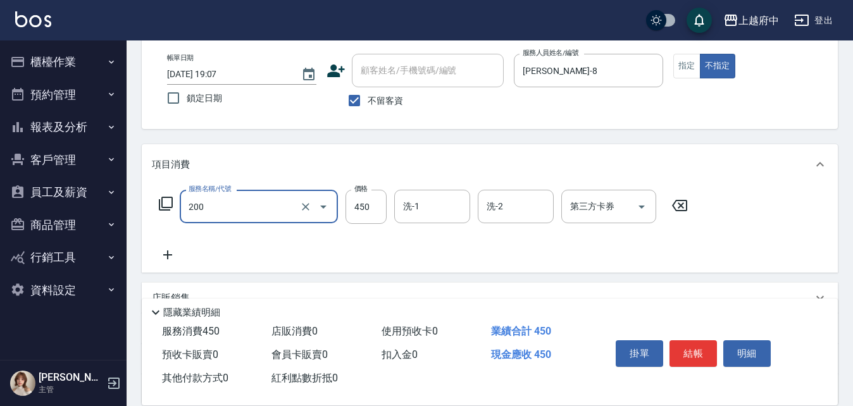
type input "有機洗髮(200)"
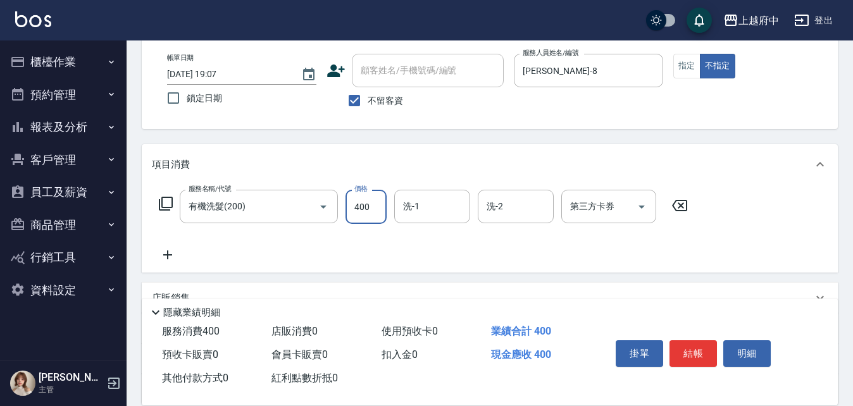
type input "400"
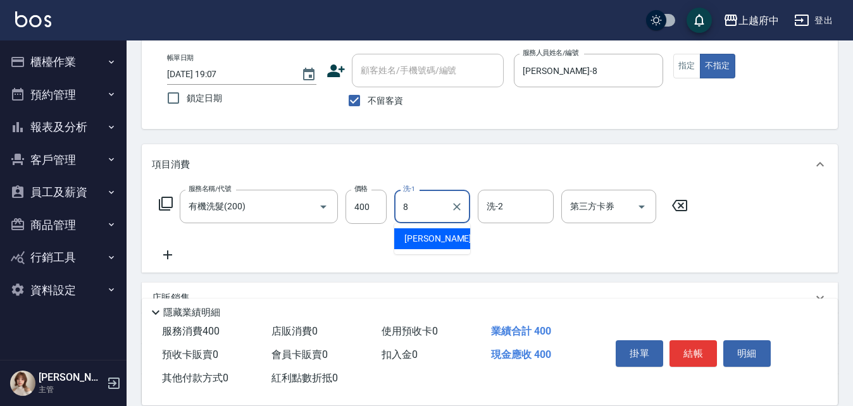
type input "江驊侑-8"
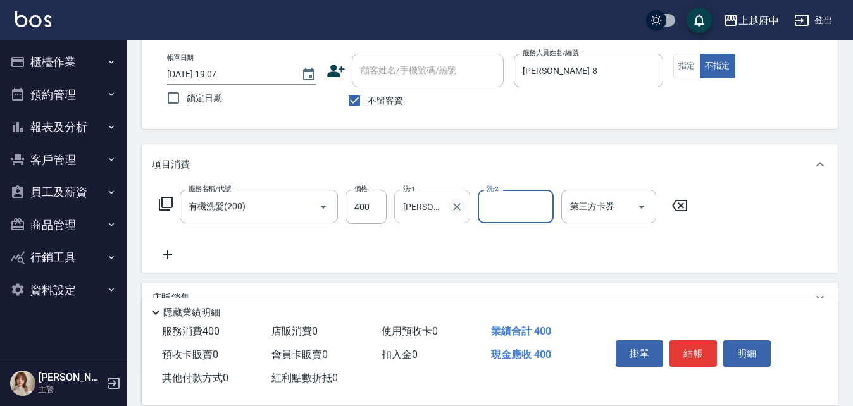
click at [454, 206] on icon "Clear" at bounding box center [457, 207] width 13 height 13
click at [649, 73] on icon "Clear" at bounding box center [649, 71] width 13 height 13
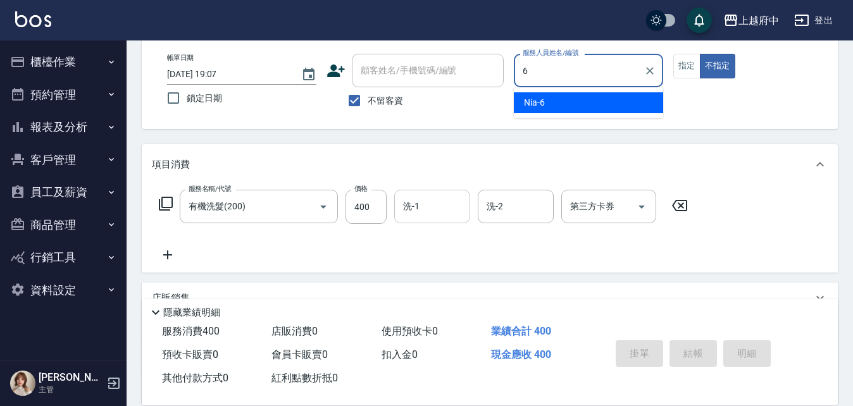
type input "Nia-6"
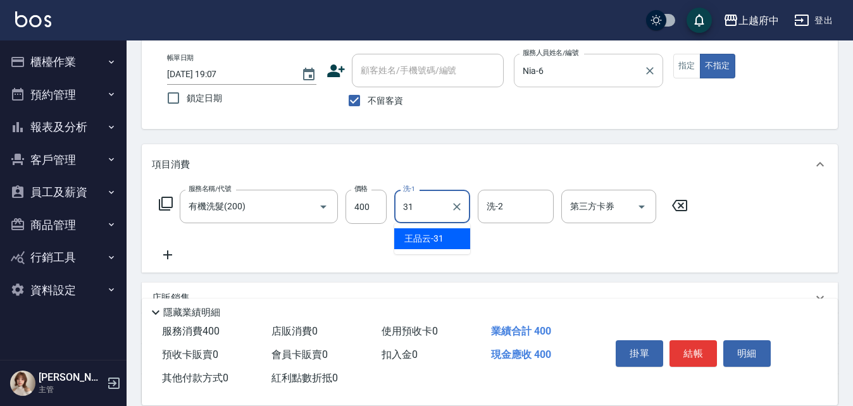
type input "王品云-31"
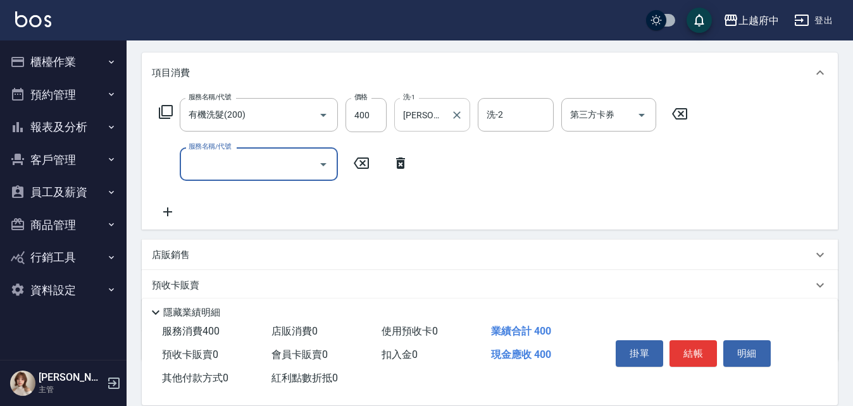
scroll to position [190, 0]
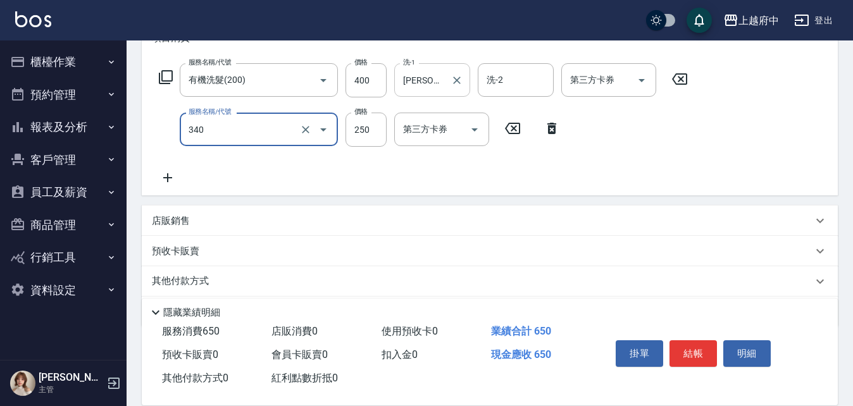
type input "剪髮(340)"
click at [573, 178] on div "服務名稱/代號 有機洗髮(200) 服務名稱/代號 價格 400 價格 洗-1 王品云-31 洗-1 洗-2 洗-2 第三方卡券 第三方卡券 服務名稱/代號 …" at bounding box center [424, 124] width 544 height 122
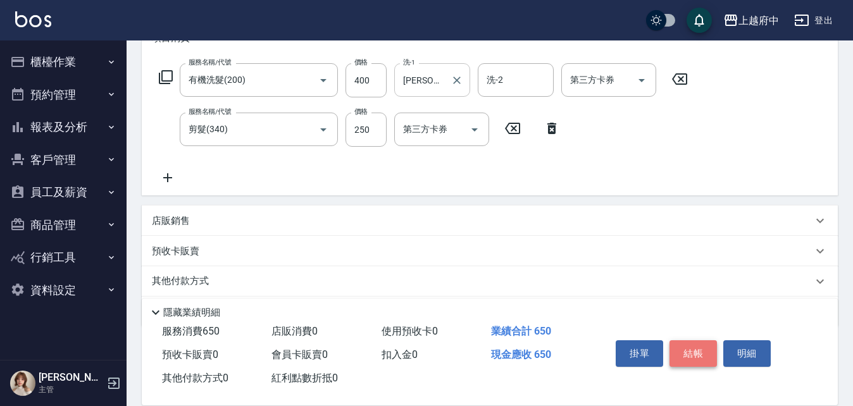
click at [693, 347] on button "結帳" at bounding box center [692, 353] width 47 height 27
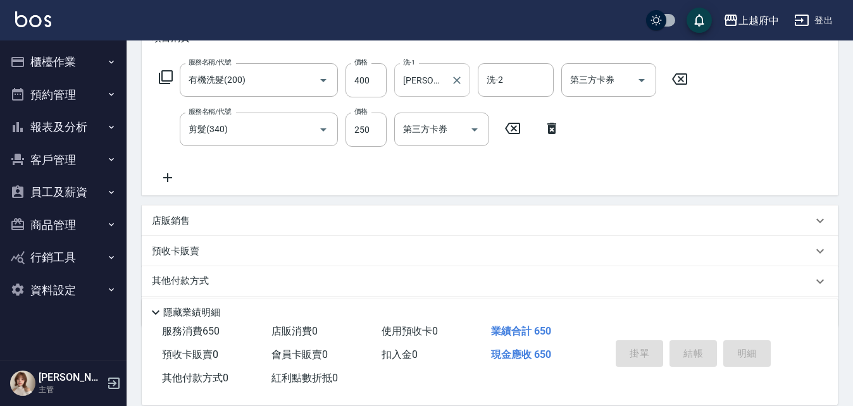
type input "2025/08/10 19:11"
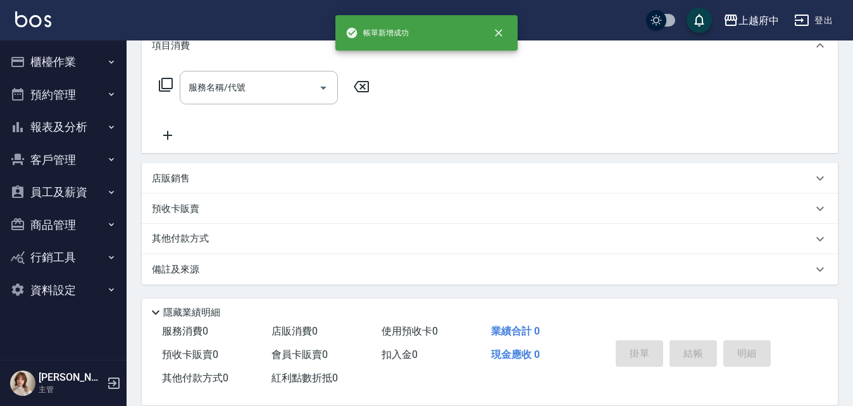
scroll to position [0, 0]
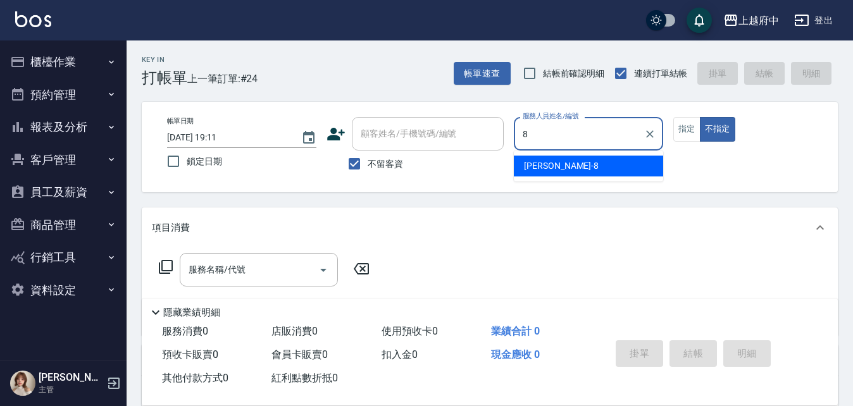
type input "江驊侑-8"
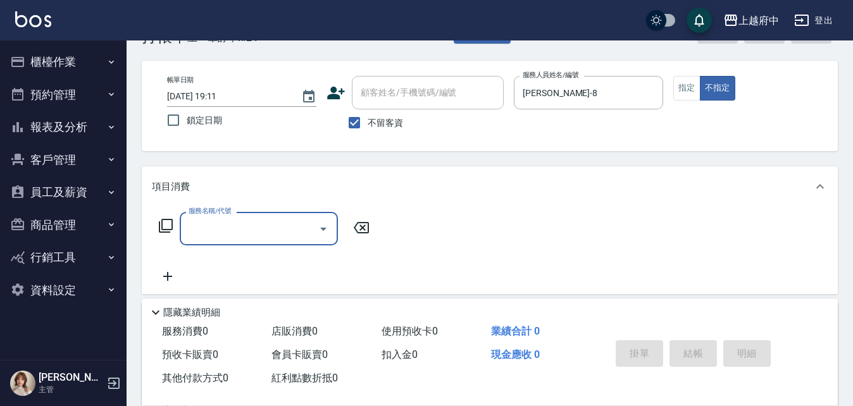
scroll to position [63, 0]
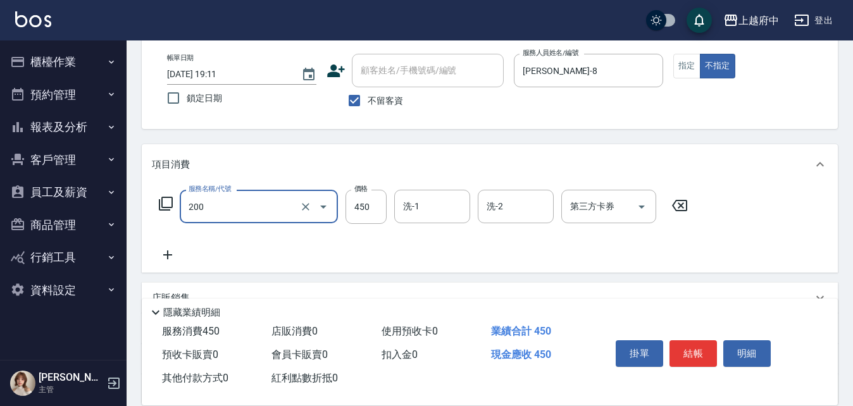
type input "有機洗髮(200)"
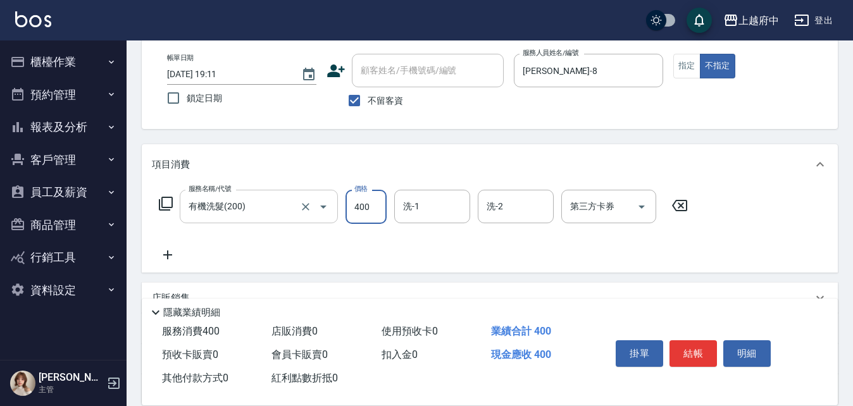
type input "400"
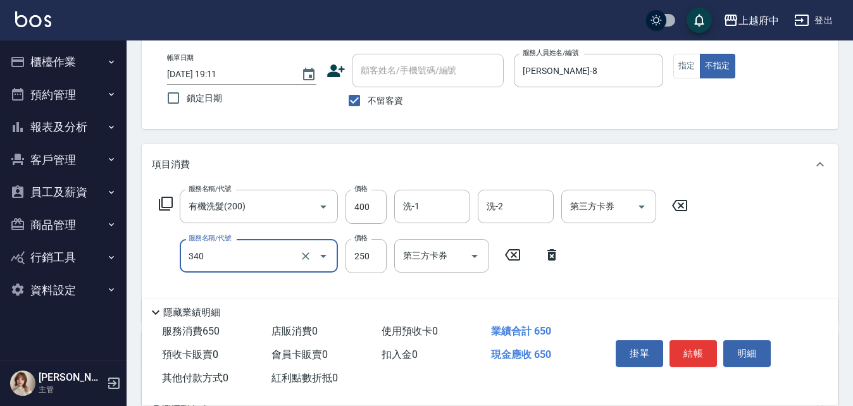
type input "剪髮(340)"
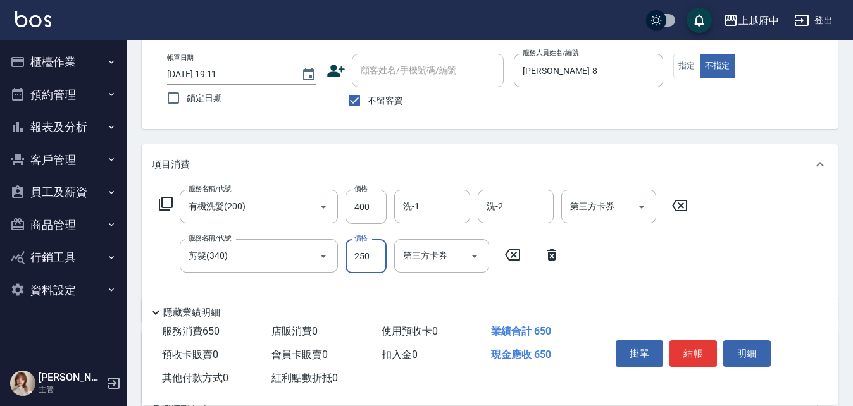
click at [635, 259] on div "服務名稱/代號 有機洗髮(200) 服務名稱/代號 價格 400 價格 洗-1 洗-1 洗-2 洗-2 第三方卡券 第三方卡券 服務名稱/代號 剪髮(340)…" at bounding box center [424, 251] width 544 height 122
click at [430, 209] on input "洗-1" at bounding box center [432, 207] width 65 height 22
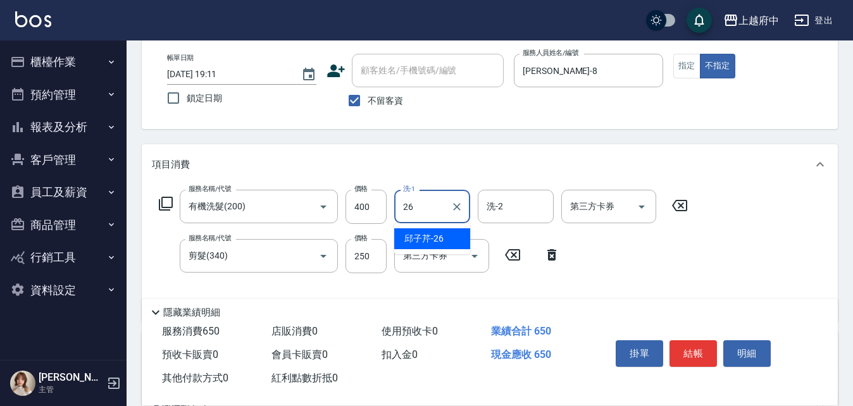
type input "邱子芹-26"
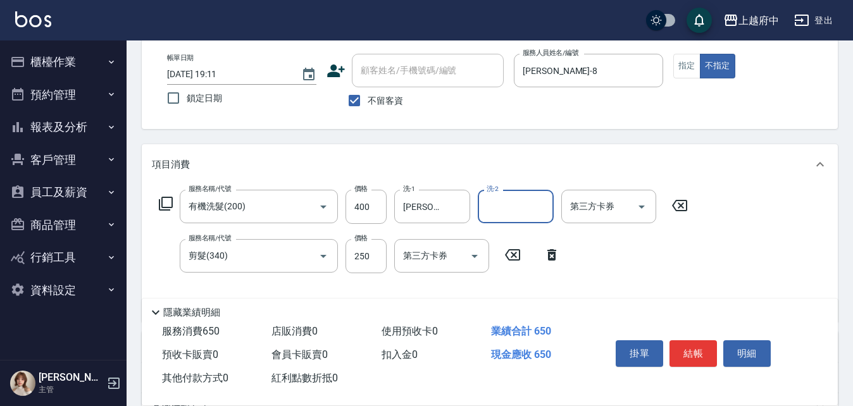
click at [699, 261] on div "服務名稱/代號 有機洗髮(200) 服務名稱/代號 價格 400 價格 洗-1 邱子芹-26 洗-1 洗-2 洗-2 第三方卡券 第三方卡券 服務名稱/代號 …" at bounding box center [490, 253] width 696 height 137
click at [694, 349] on button "結帳" at bounding box center [692, 353] width 47 height 27
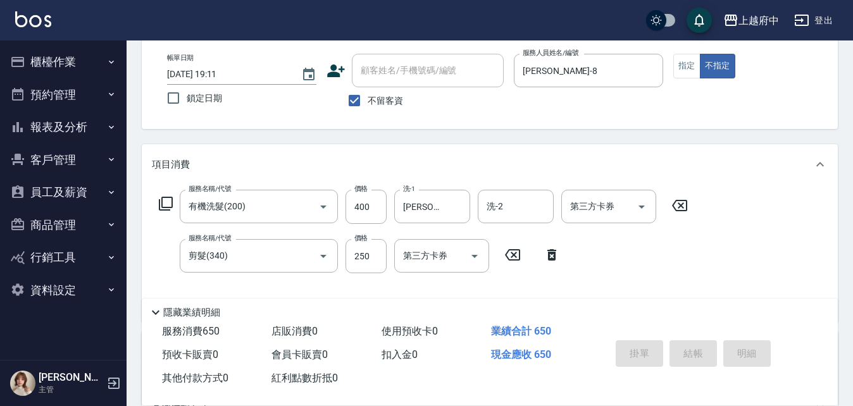
type input "2025/08/10 19:14"
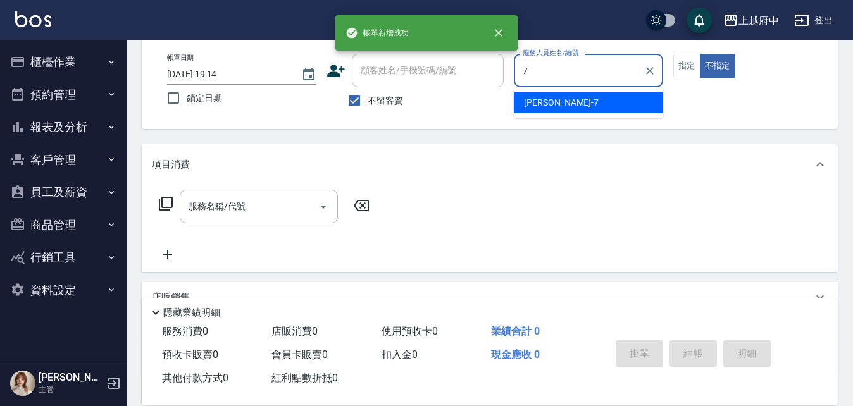
type input "Fanny-7"
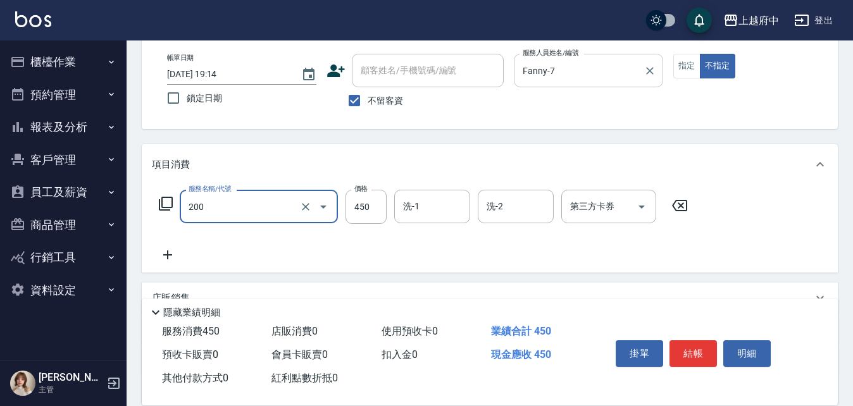
type input "有機洗髮(200)"
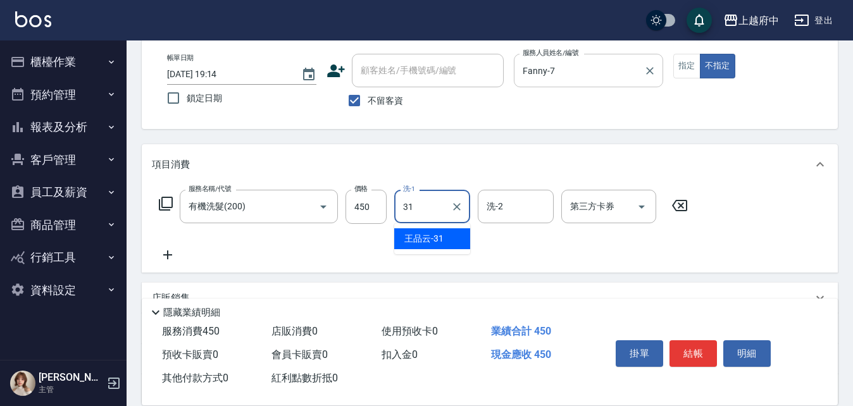
type input "王品云-31"
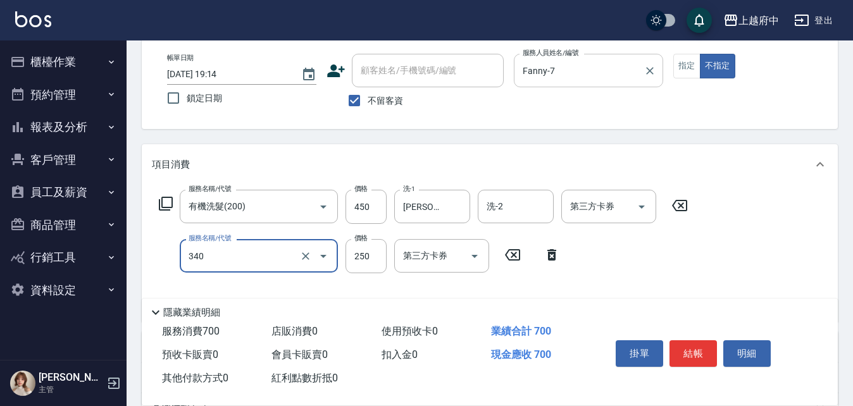
type input "剪髮(340)"
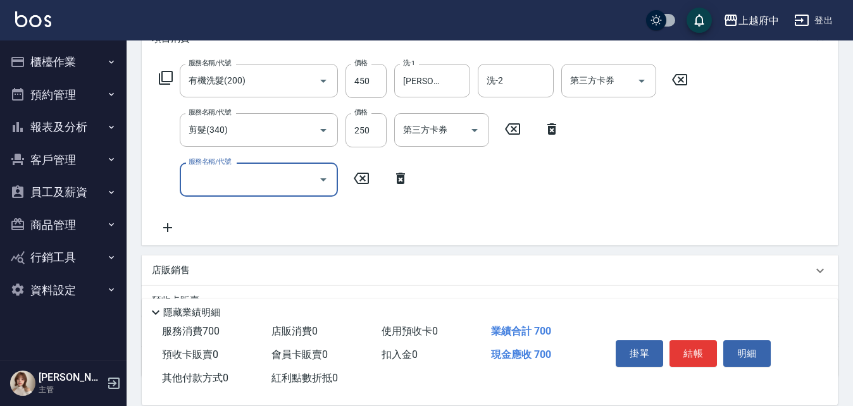
scroll to position [190, 0]
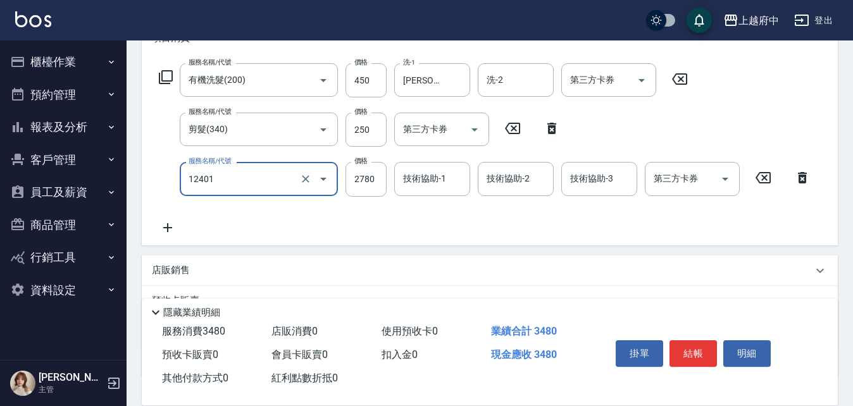
type input "燙髮M(12401)"
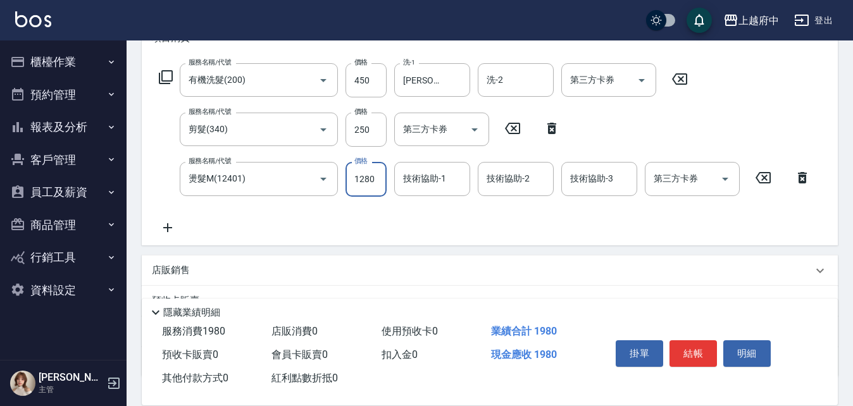
type input "1280"
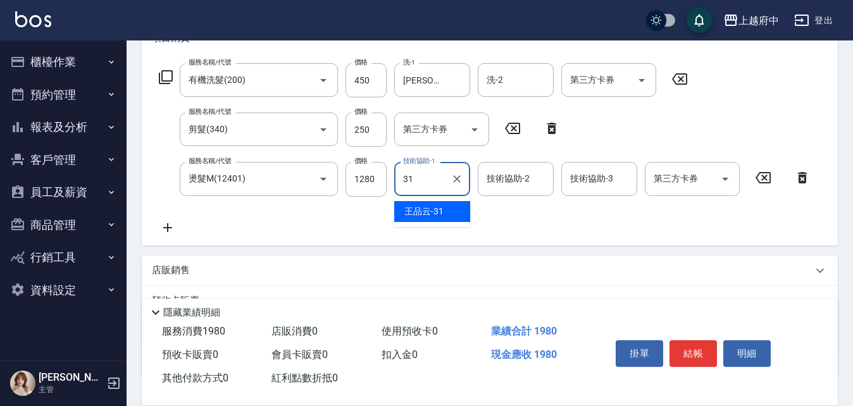
type input "王品云-31"
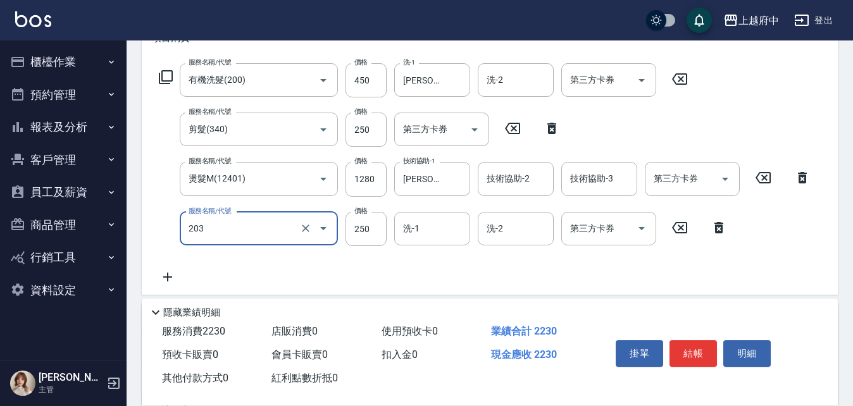
type input "升級滋養護髮(203)"
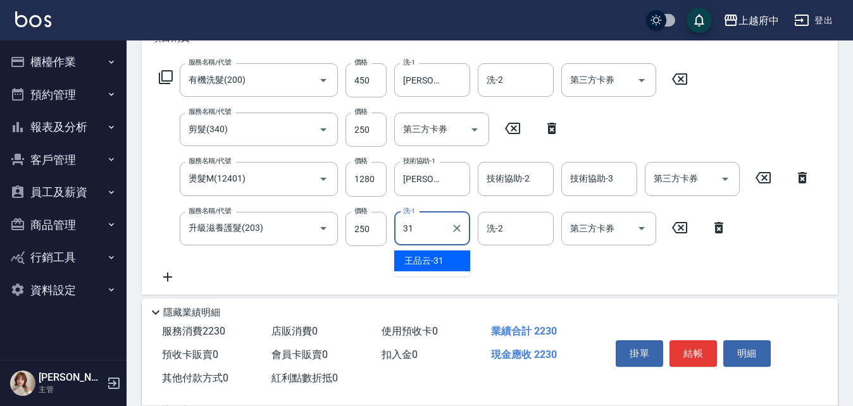
type input "王品云-31"
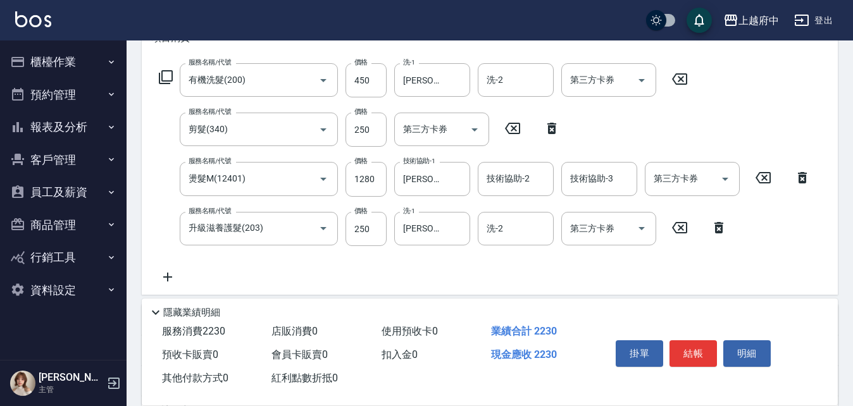
click at [465, 282] on div "服務名稱/代號 有機洗髮(200) 服務名稱/代號 價格 450 價格 洗-1 王品云-31 洗-1 洗-2 洗-2 第三方卡券 第三方卡券 服務名稱/代號 …" at bounding box center [485, 173] width 666 height 221
click at [698, 345] on button "結帳" at bounding box center [692, 353] width 47 height 27
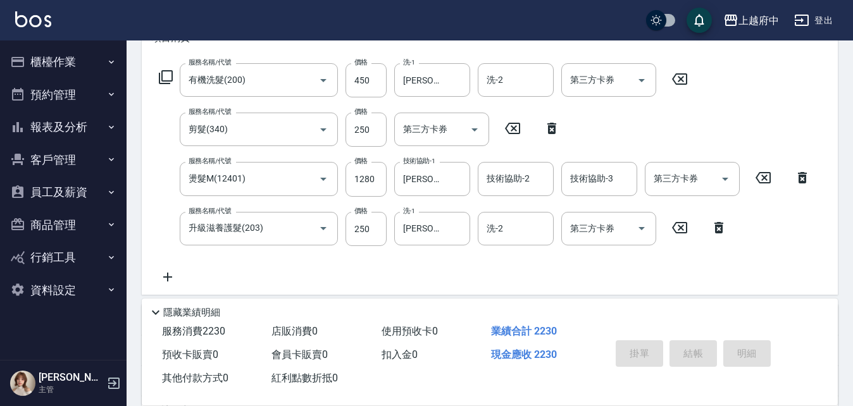
type input "2025/08/10 19:15"
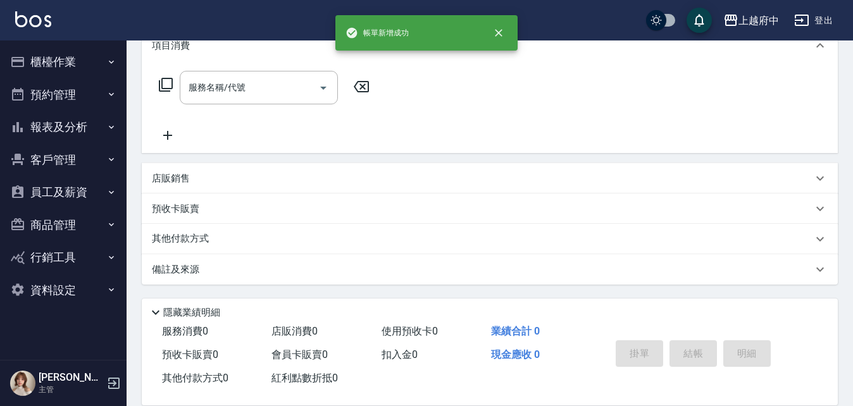
scroll to position [0, 0]
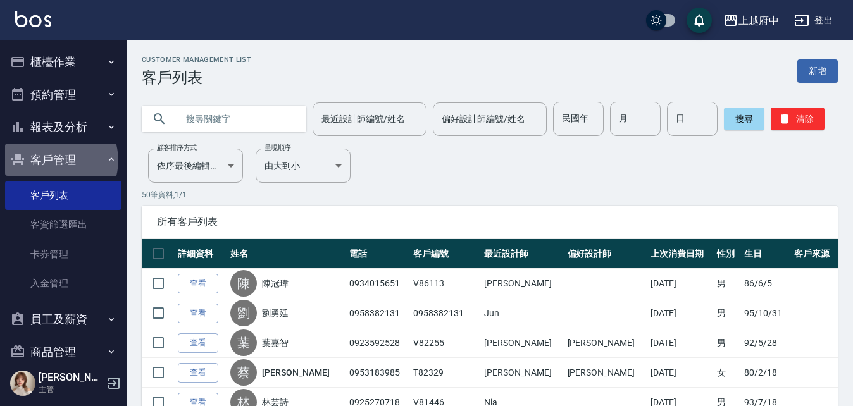
click at [59, 160] on button "客戶管理" at bounding box center [63, 160] width 116 height 33
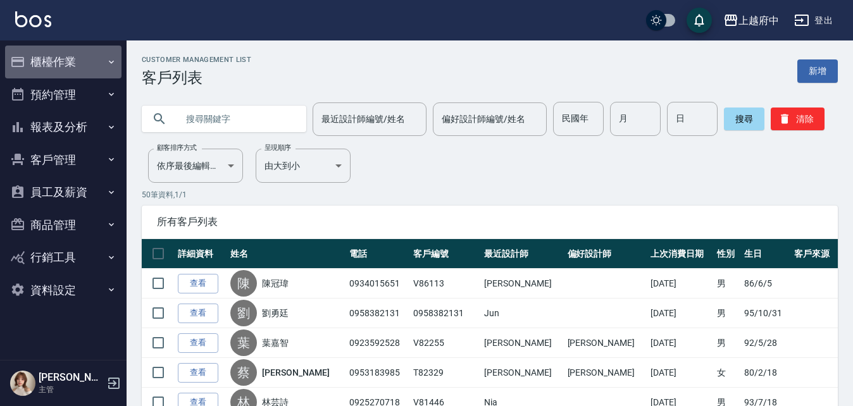
click at [50, 68] on button "櫃檯作業" at bounding box center [63, 62] width 116 height 33
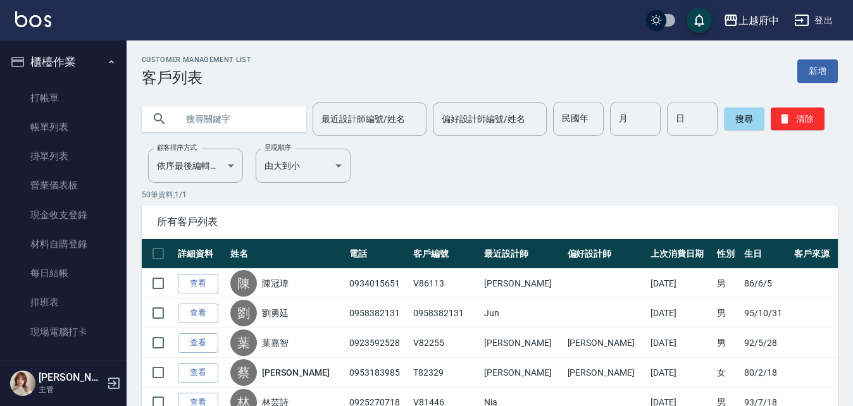
click at [51, 60] on button "櫃檯作業" at bounding box center [63, 62] width 116 height 33
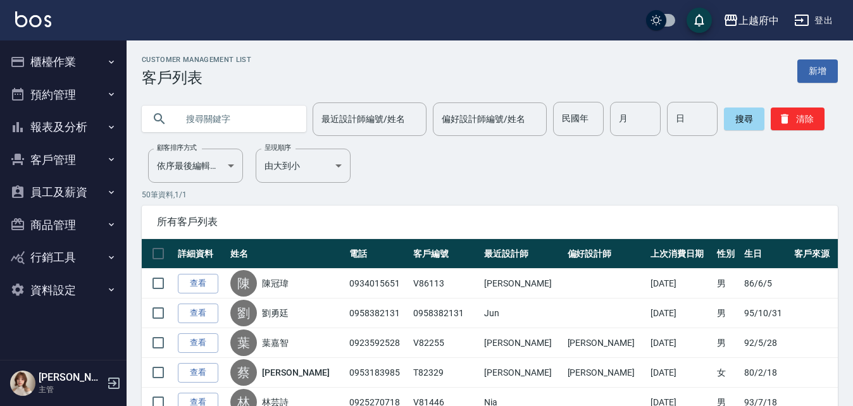
click at [61, 194] on button "員工及薪資" at bounding box center [63, 192] width 116 height 33
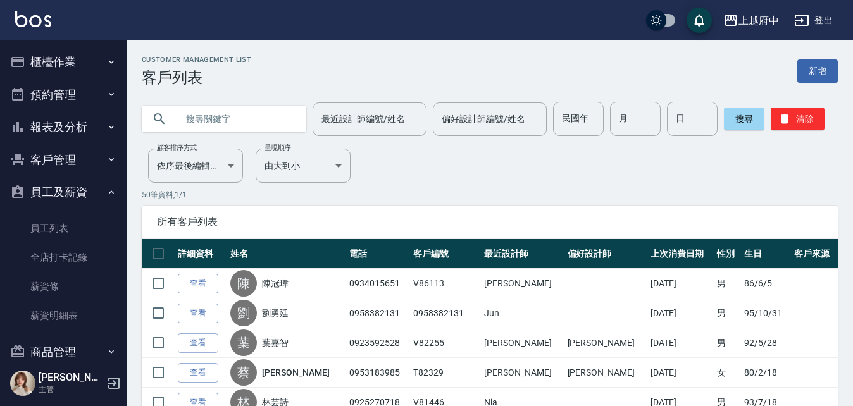
click at [61, 194] on button "員工及薪資" at bounding box center [63, 192] width 116 height 33
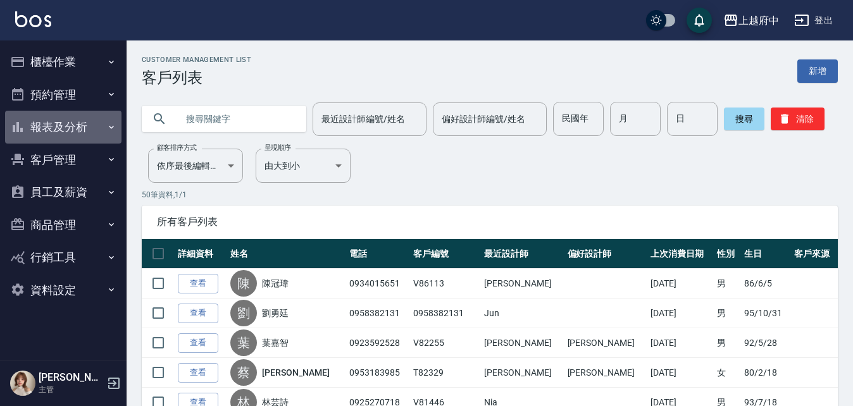
click at [59, 124] on button "報表及分析" at bounding box center [63, 127] width 116 height 33
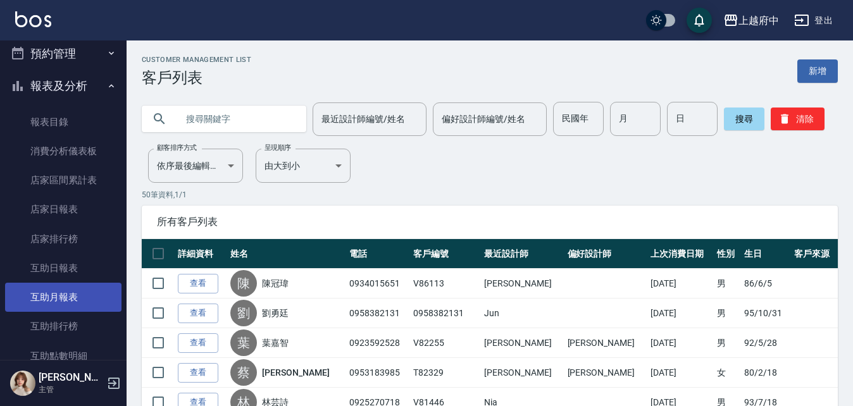
scroll to position [63, 0]
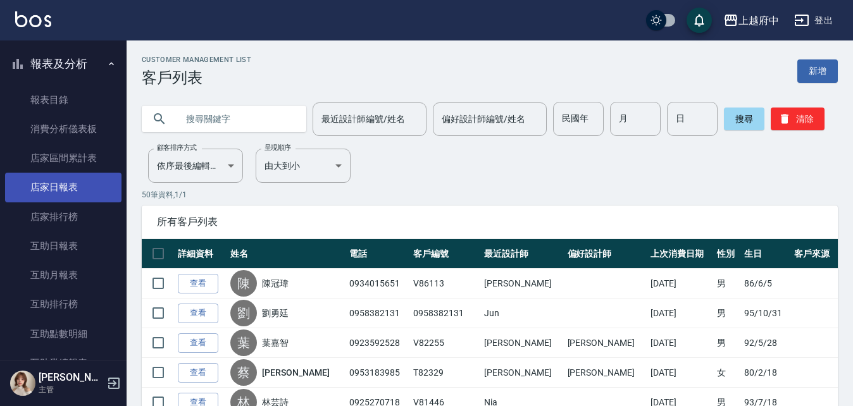
click at [57, 187] on link "店家日報表" at bounding box center [63, 187] width 116 height 29
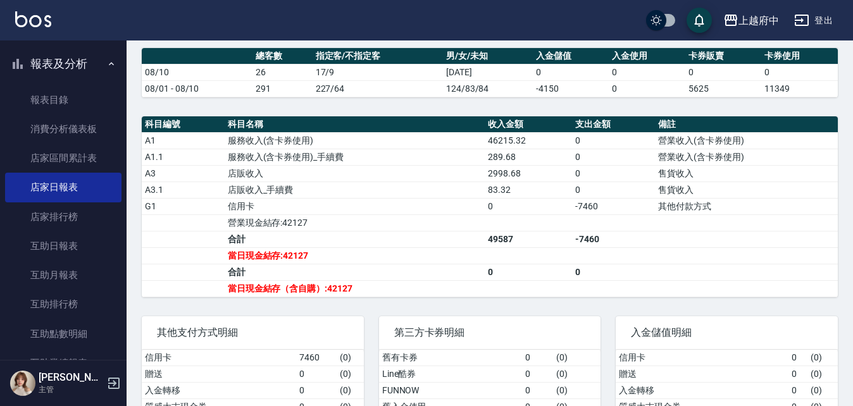
scroll to position [380, 0]
